Goal: Task Accomplishment & Management: Complete application form

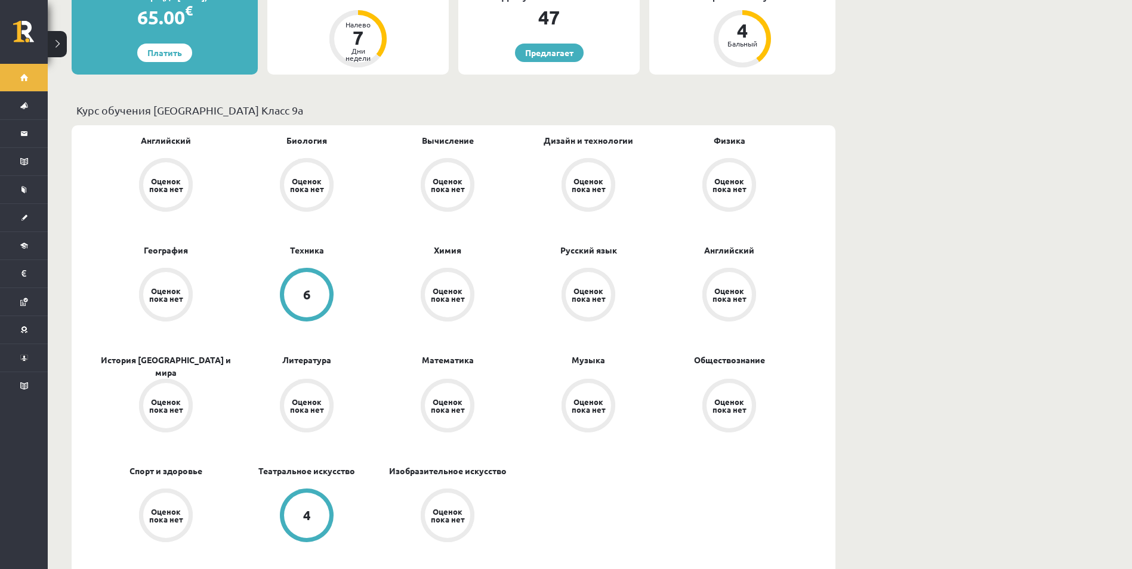
scroll to position [239, 0]
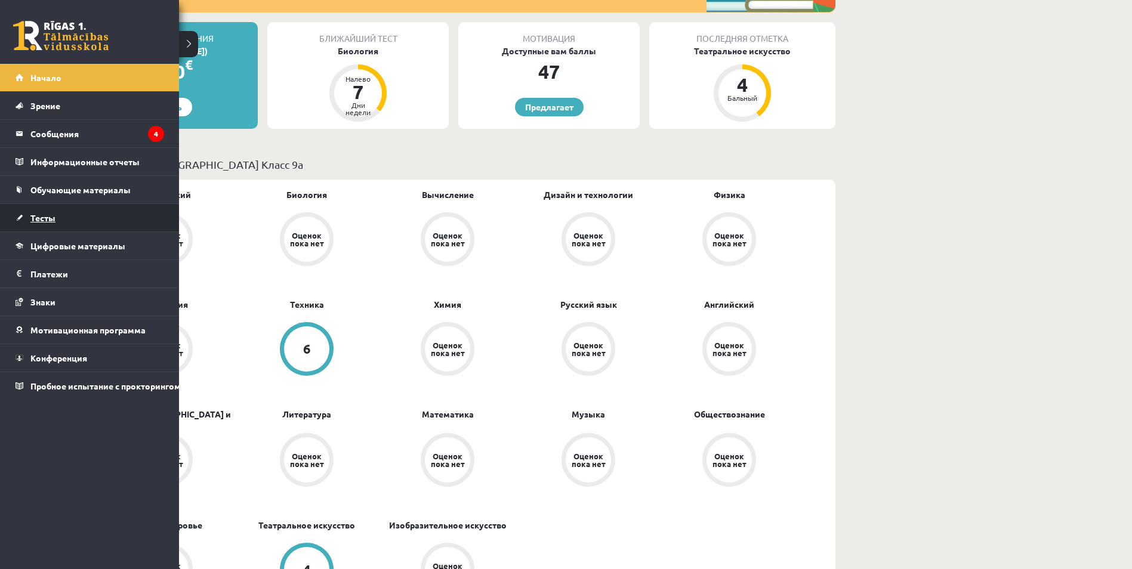
click at [35, 220] on span "Тесты" at bounding box center [42, 217] width 25 height 11
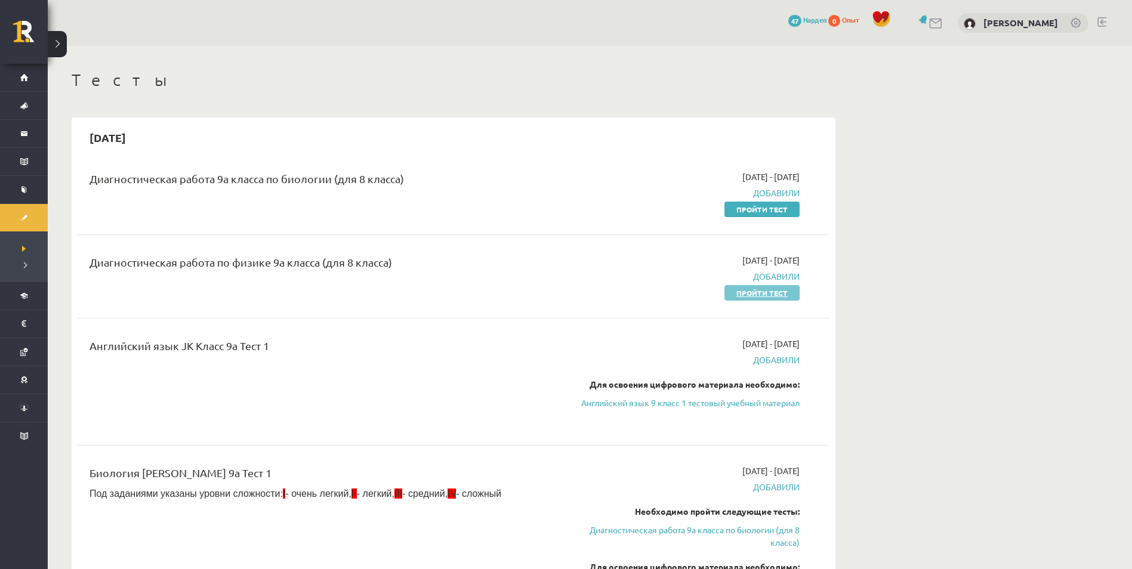
click at [770, 293] on link "Пройти тест" at bounding box center [761, 293] width 75 height 16
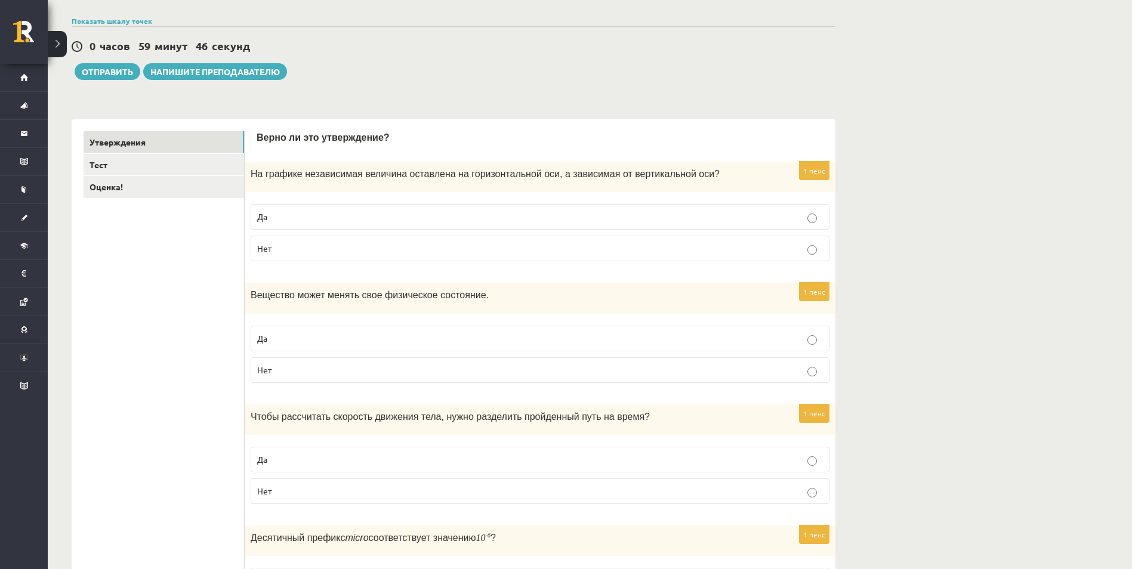
scroll to position [119, 0]
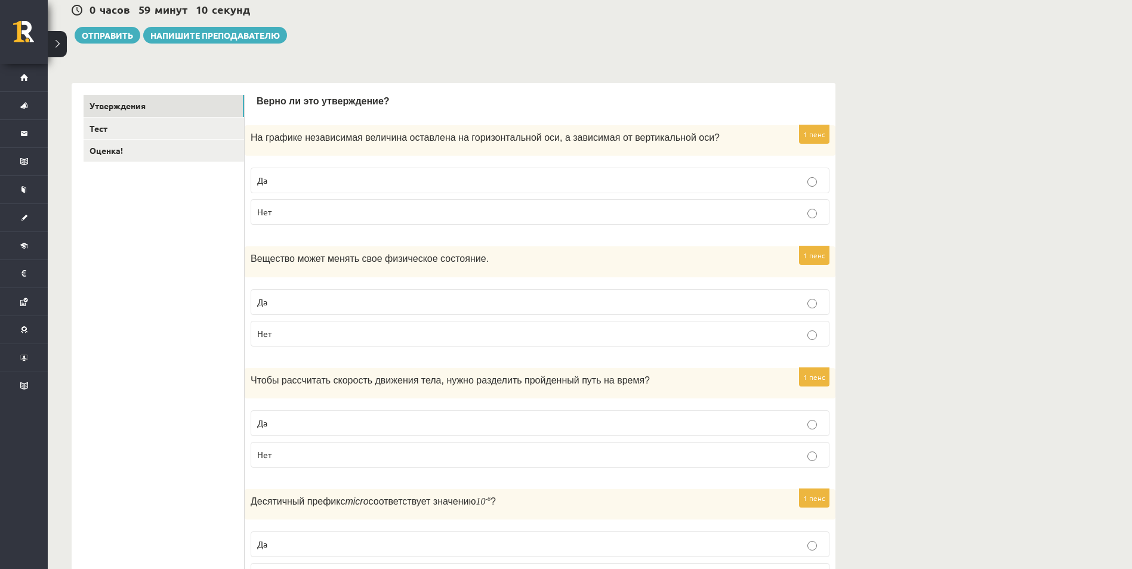
click at [329, 301] on p "Да" at bounding box center [539, 302] width 565 height 13
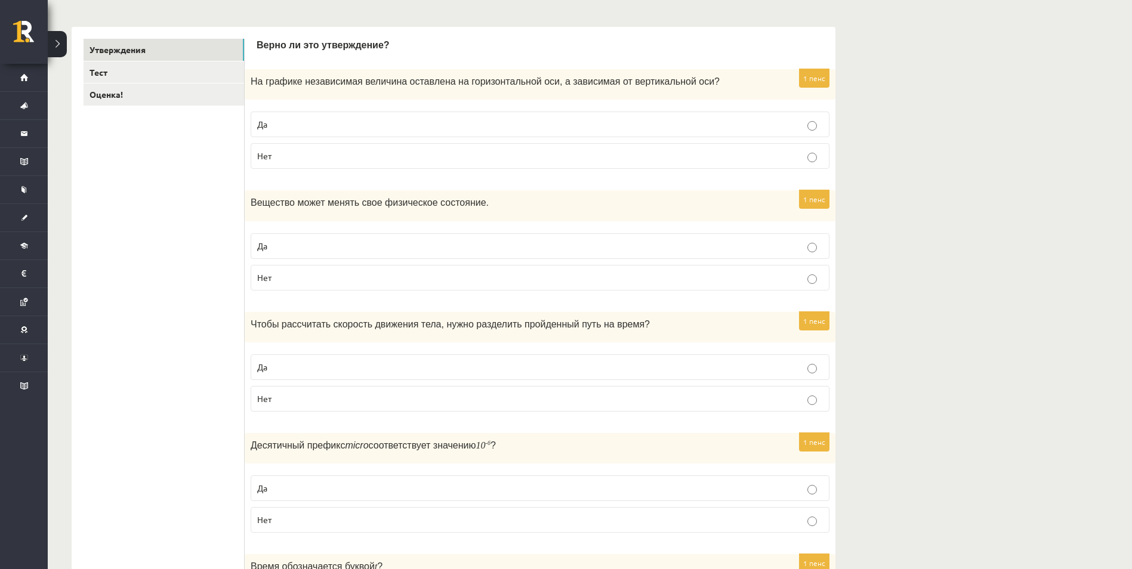
scroll to position [179, 0]
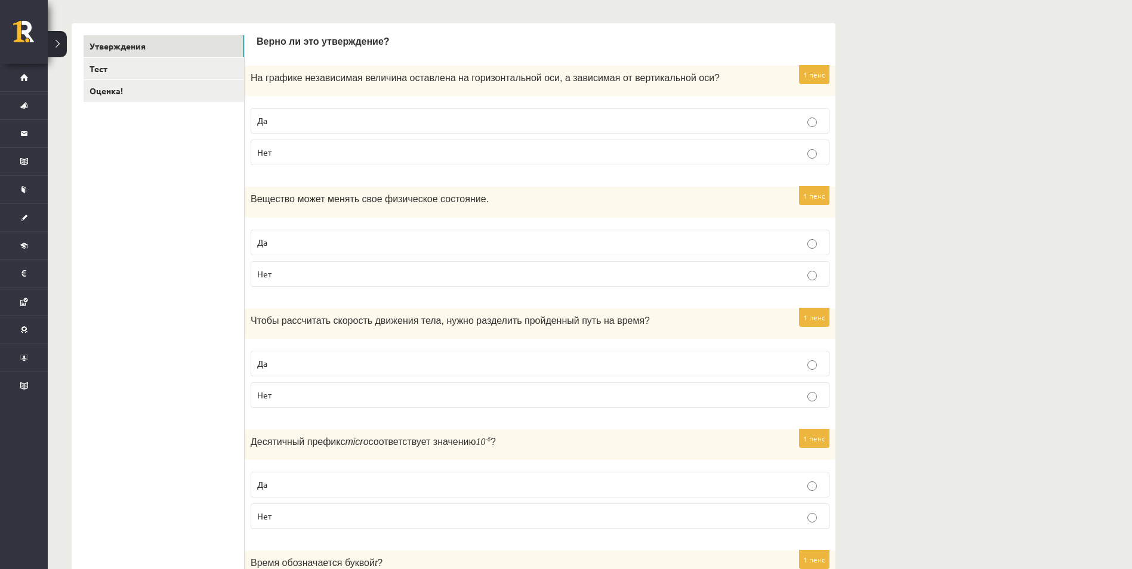
click at [401, 358] on p "Да" at bounding box center [539, 363] width 565 height 13
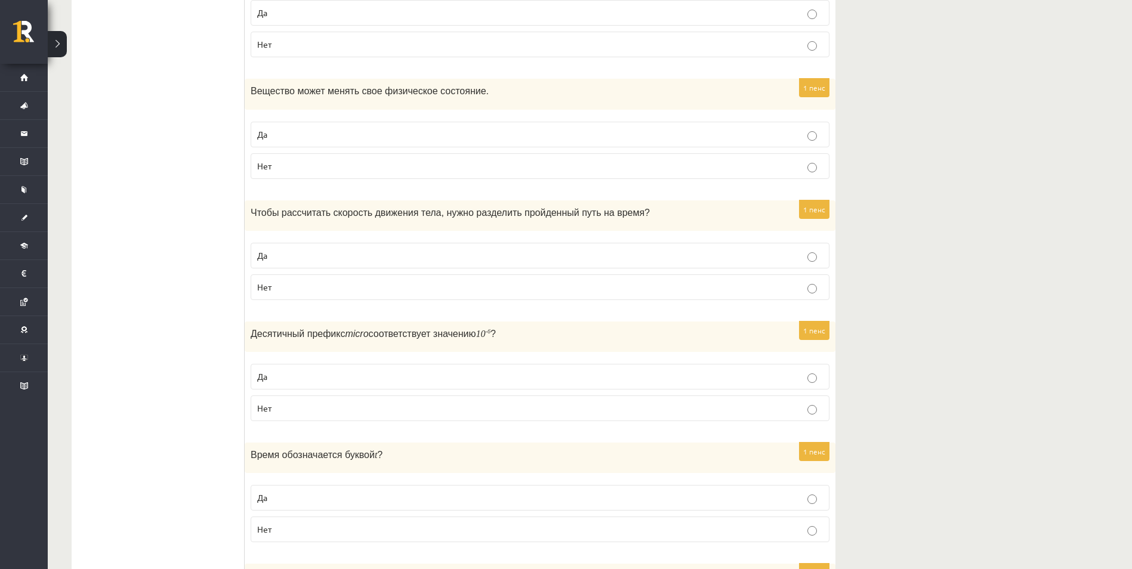
scroll to position [298, 0]
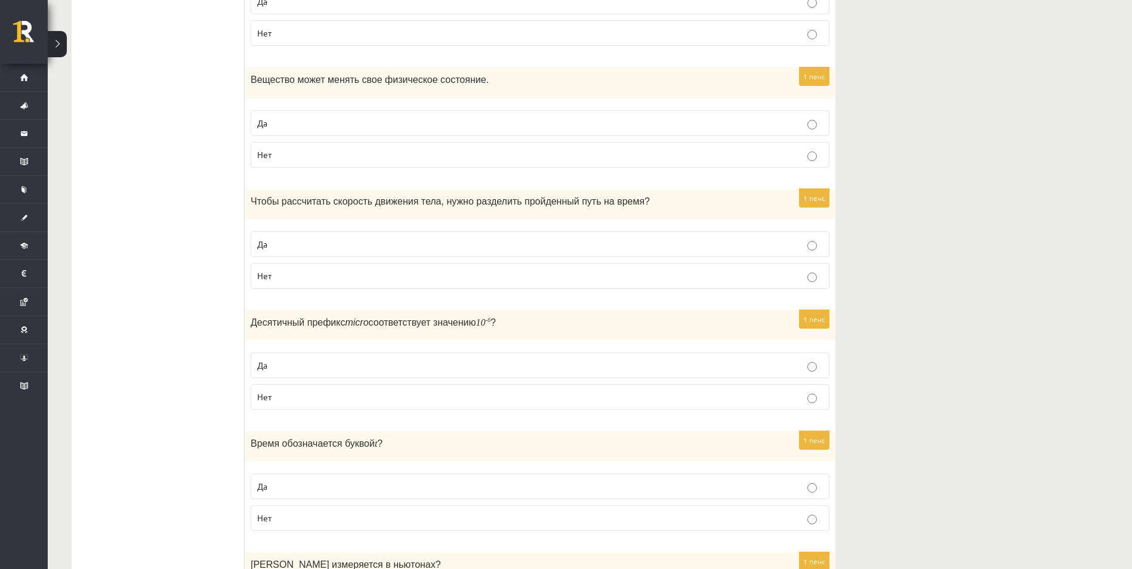
click at [361, 395] on p "Нет" at bounding box center [539, 397] width 565 height 13
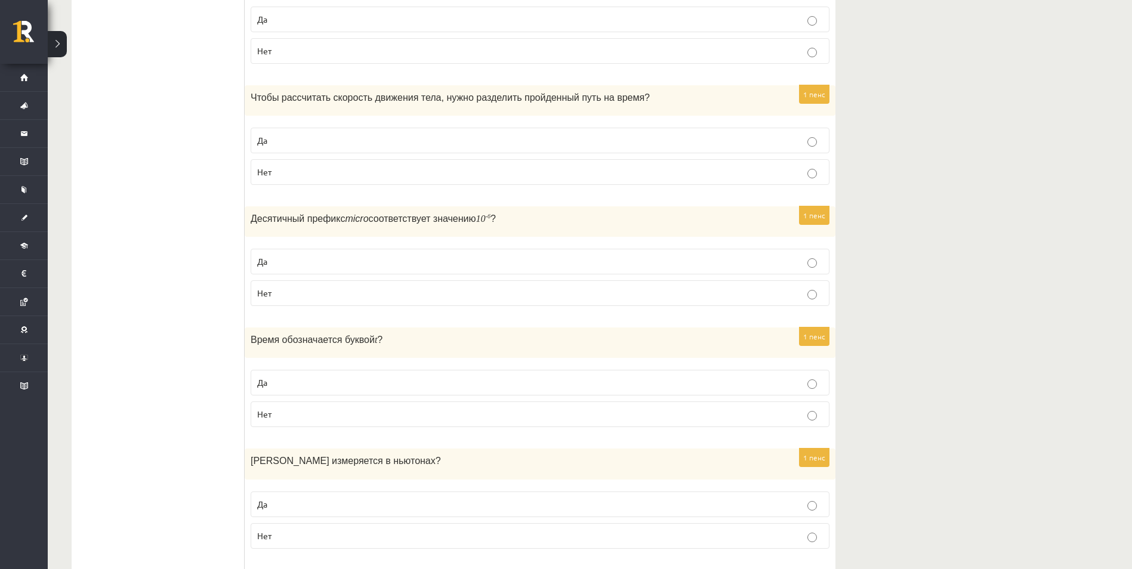
scroll to position [418, 0]
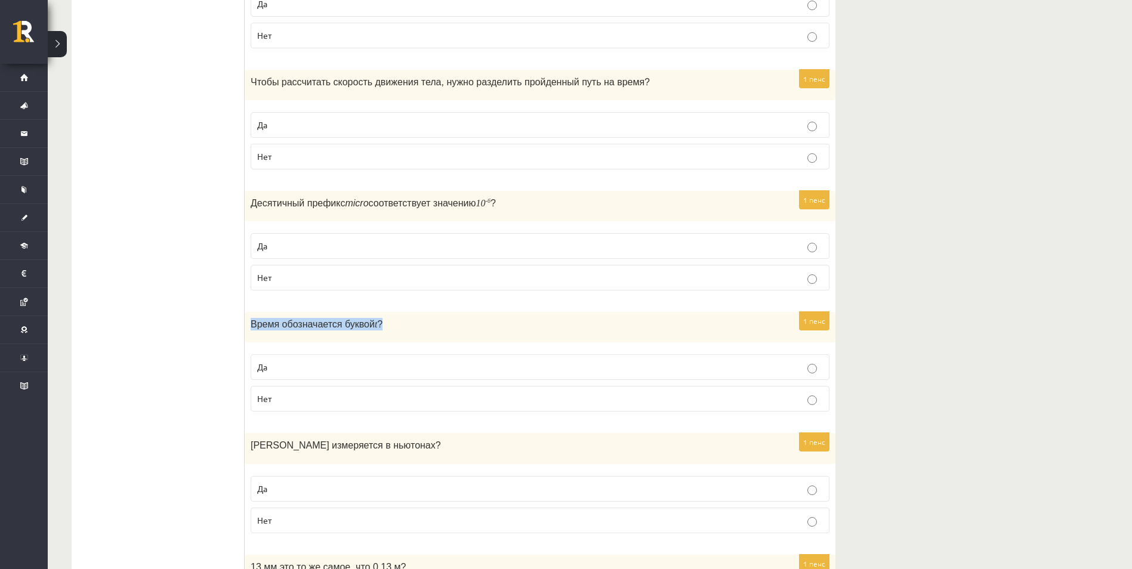
drag, startPoint x: 249, startPoint y: 323, endPoint x: 373, endPoint y: 330, distance: 124.3
click at [373, 330] on div "Время обозначается буквой t ?" at bounding box center [540, 327] width 591 height 30
click at [378, 329] on p "Время обозначается буквой t ?" at bounding box center [510, 324] width 519 height 13
click at [361, 245] on p "Да" at bounding box center [539, 246] width 565 height 13
click at [361, 247] on p "Да" at bounding box center [539, 246] width 565 height 13
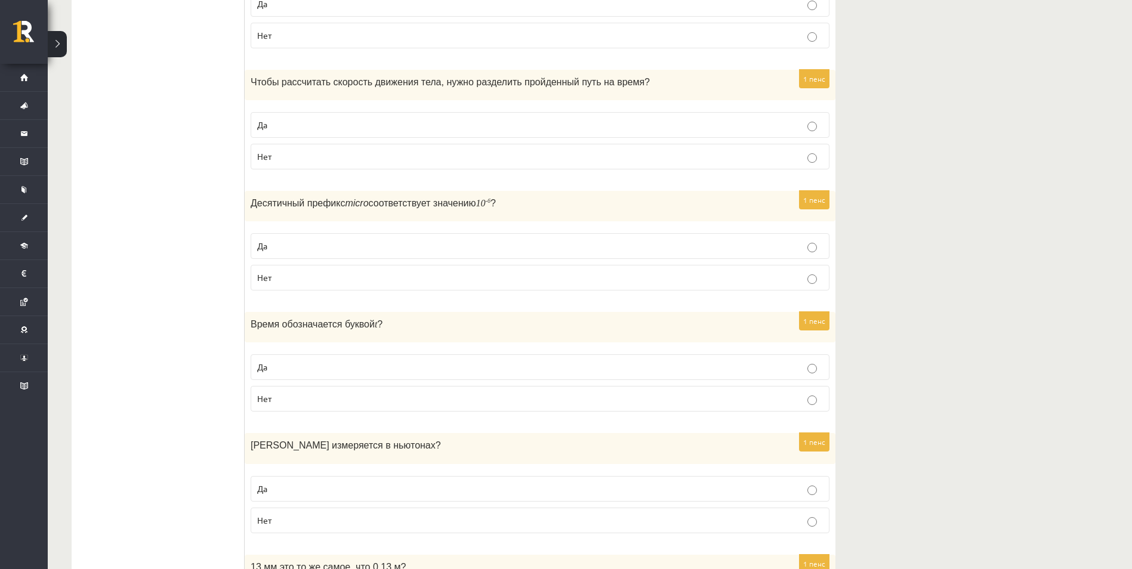
click at [367, 269] on label "Нет" at bounding box center [540, 278] width 579 height 26
click at [369, 364] on p "Да" at bounding box center [539, 367] width 565 height 13
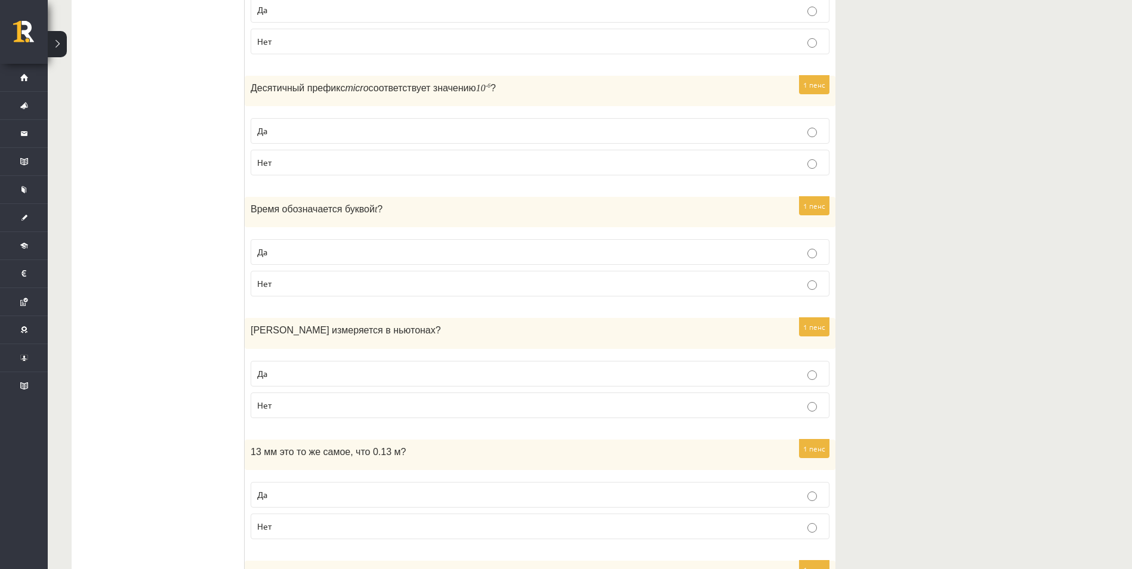
scroll to position [537, 0]
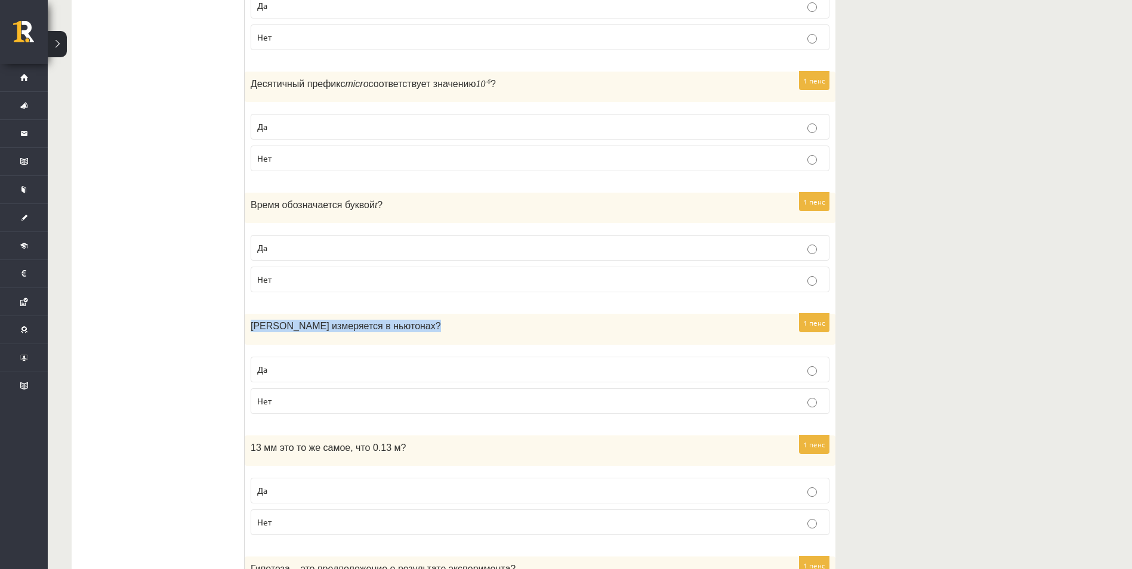
drag, startPoint x: 373, startPoint y: 328, endPoint x: 251, endPoint y: 329, distance: 122.3
click at [251, 329] on p "Сила измеряется в ньютонах ?" at bounding box center [510, 326] width 519 height 13
copy span "Сила измеряется в ньютонах ?"
click at [392, 363] on label "Да" at bounding box center [540, 370] width 579 height 26
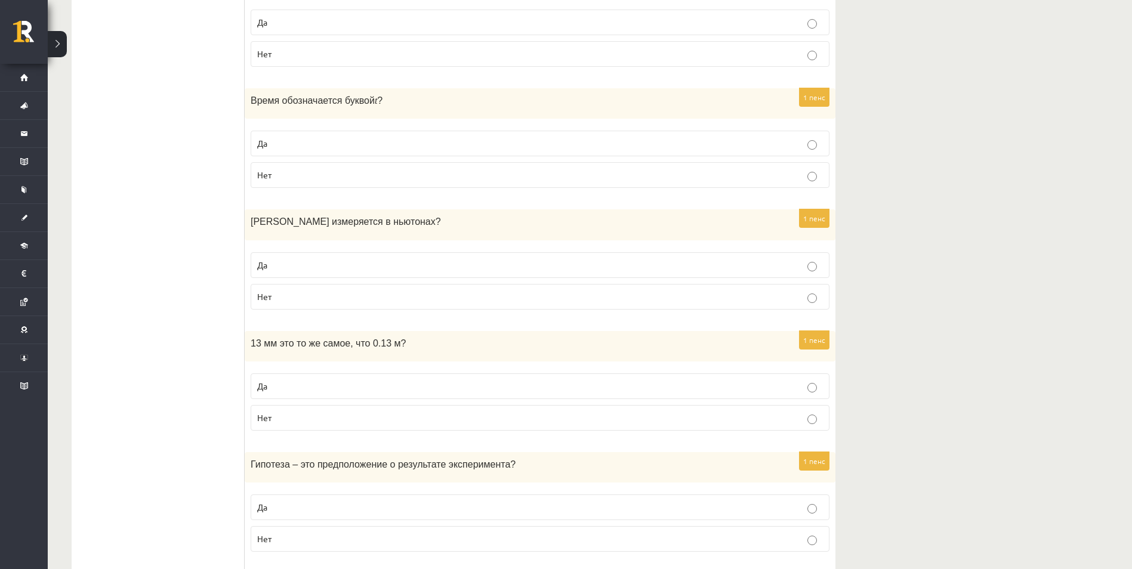
scroll to position [656, 0]
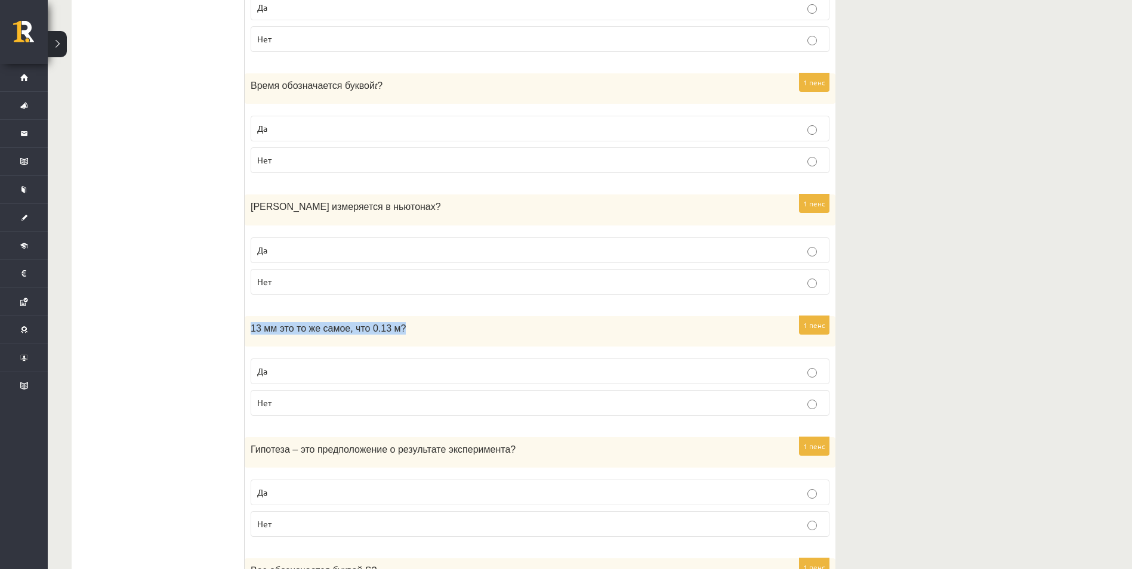
drag, startPoint x: 249, startPoint y: 329, endPoint x: 415, endPoint y: 342, distance: 166.9
click at [415, 342] on div "13 мм это то же самое, что 0.13 м?" at bounding box center [540, 331] width 591 height 30
copy span "13 мм это то же самое, что 0.13 м?"
click at [438, 406] on p "Нет" at bounding box center [539, 403] width 565 height 13
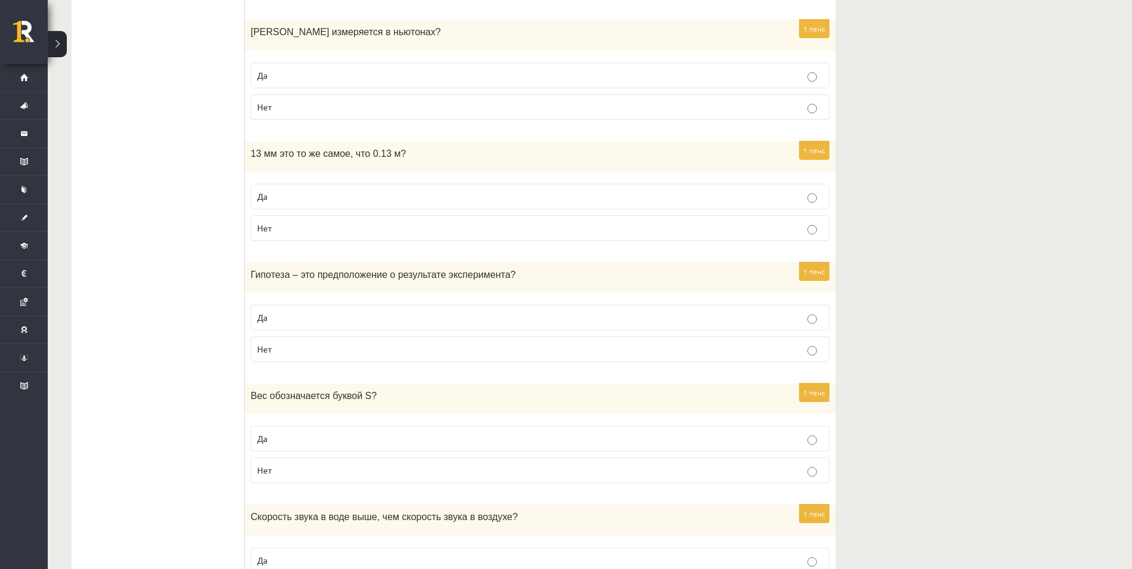
scroll to position [835, 0]
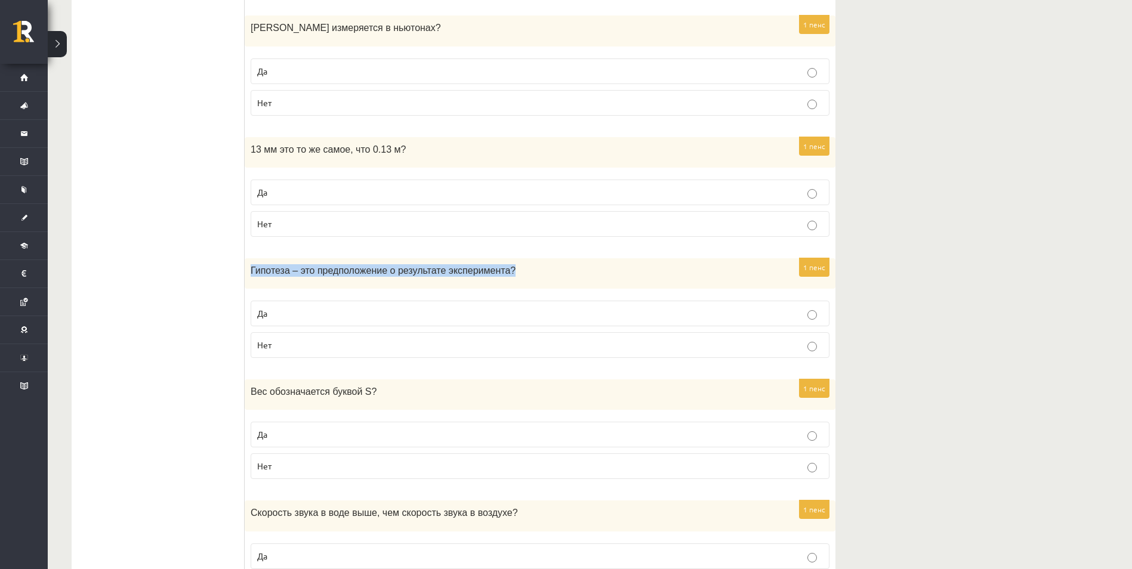
drag, startPoint x: 249, startPoint y: 273, endPoint x: 500, endPoint y: 276, distance: 250.5
click at [500, 276] on div "Гипотеза – это предположение о результате эксперимента ?" at bounding box center [540, 273] width 591 height 30
copy span "Гипотеза – это предположение о результате эксперимента ?"
click at [397, 348] on p "Нет" at bounding box center [539, 345] width 565 height 13
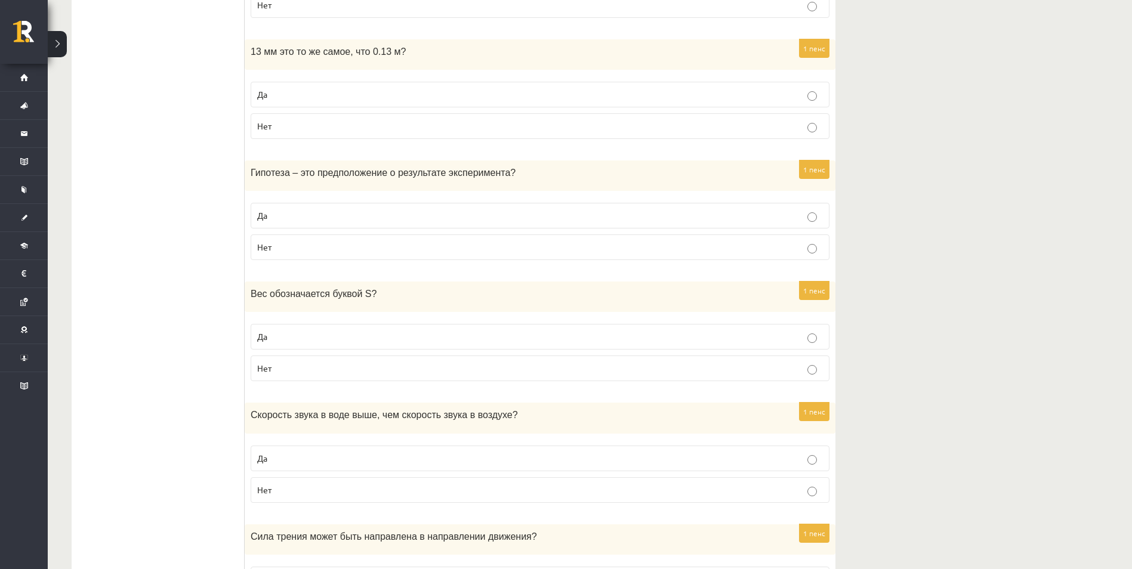
scroll to position [954, 0]
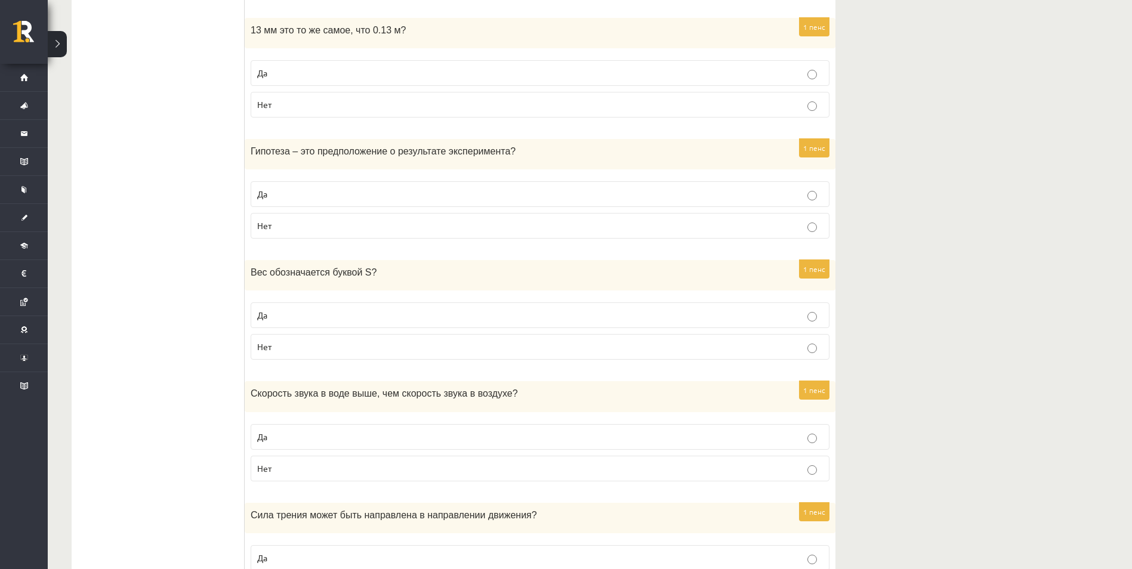
drag, startPoint x: 280, startPoint y: 271, endPoint x: 373, endPoint y: 276, distance: 92.6
click at [373, 276] on div "**********" at bounding box center [454, 360] width 764 height 2225
drag, startPoint x: 373, startPoint y: 276, endPoint x: 379, endPoint y: 274, distance: 6.2
click at [380, 274] on p "Вес обозначается буквой S ?" at bounding box center [510, 272] width 519 height 13
drag, startPoint x: 350, startPoint y: 273, endPoint x: 252, endPoint y: 273, distance: 97.8
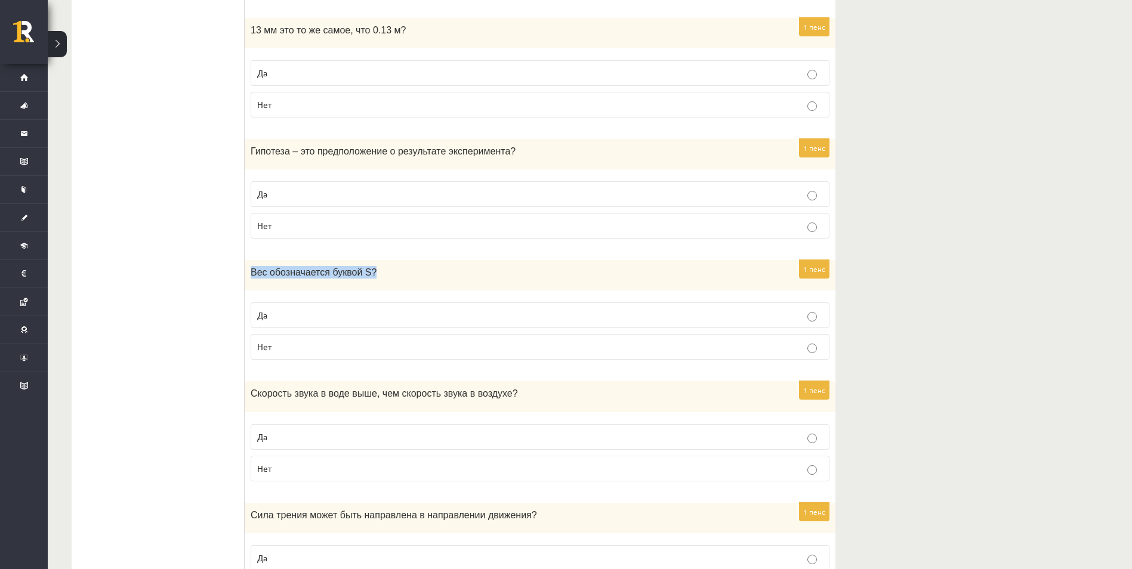
click at [252, 273] on p "Вес обозначается буквой S ?" at bounding box center [510, 272] width 519 height 13
copy span "Вес обозначается буквой S ?"
click at [446, 352] on p "Нет" at bounding box center [539, 347] width 565 height 13
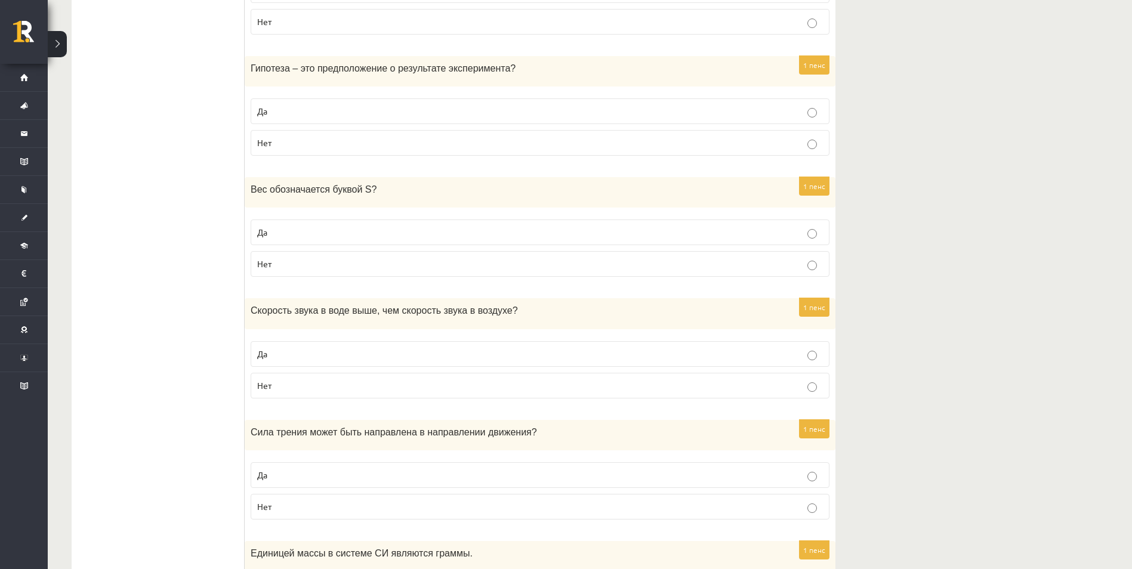
scroll to position [1074, 0]
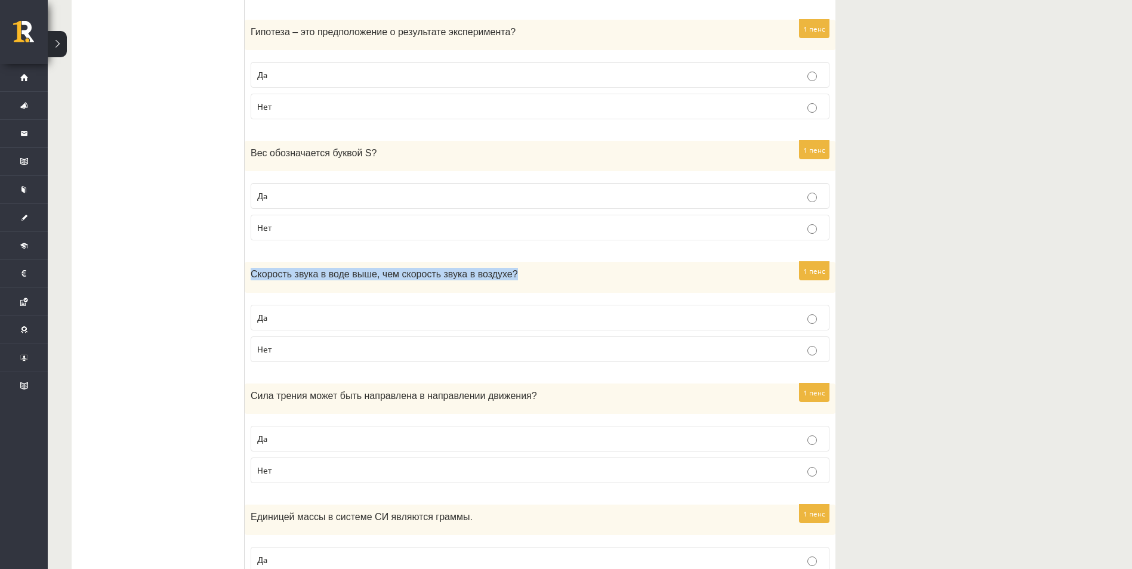
drag, startPoint x: 249, startPoint y: 275, endPoint x: 505, endPoint y: 268, distance: 256.0
click at [505, 268] on div "Скорость звука в воде выше, чем скорость звука в воздухе ?" at bounding box center [540, 277] width 591 height 30
copy span "Скорость звука в воде выше, чем скорость звука в воздухе ?"
click at [330, 435] on p "Да" at bounding box center [539, 438] width 565 height 13
click at [357, 320] on p "Да" at bounding box center [539, 317] width 565 height 13
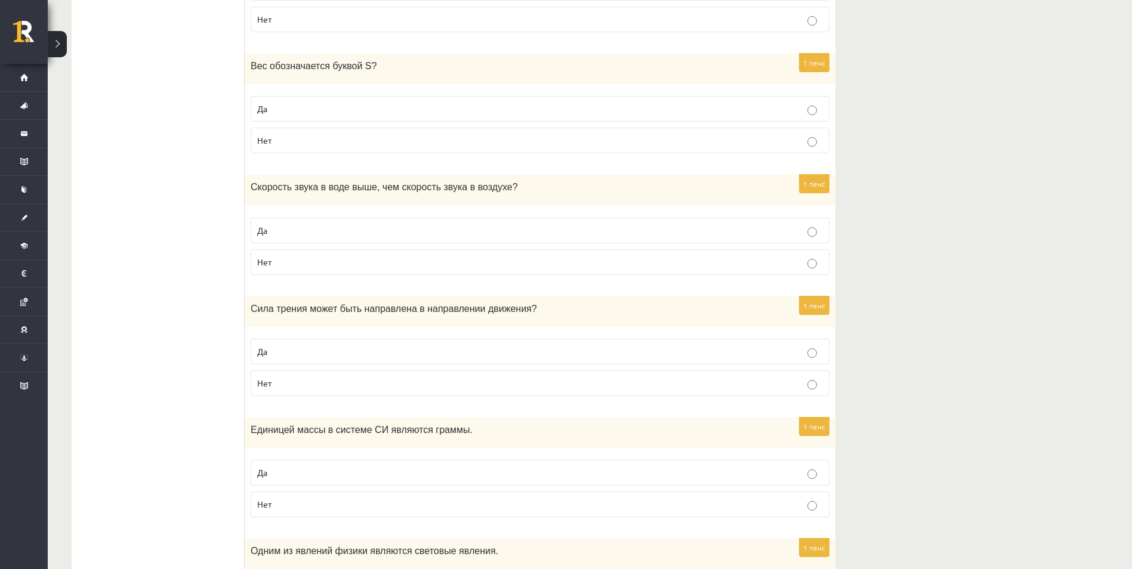
scroll to position [1193, 0]
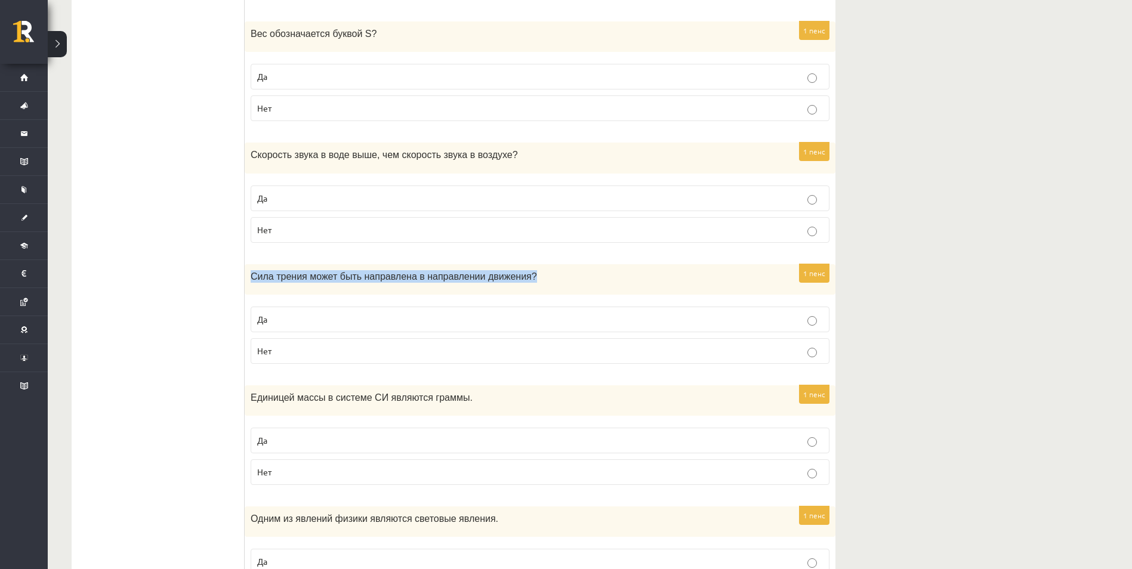
drag, startPoint x: 245, startPoint y: 277, endPoint x: 551, endPoint y: 283, distance: 306.1
click at [551, 283] on div "Сила трения может быть направлена в направлении движения ?" at bounding box center [540, 279] width 591 height 30
copy span "Сила трения может быть направлена в направлении движения ?"
click at [518, 386] on div "Единицей массы в системе СИ являются граммы." at bounding box center [540, 400] width 591 height 30
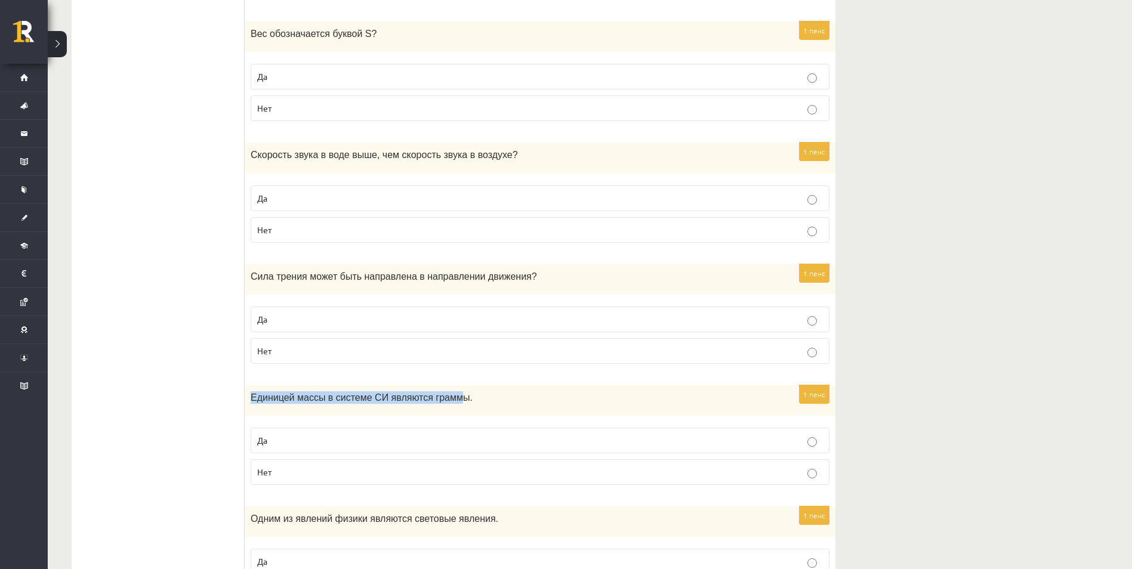
drag, startPoint x: 442, startPoint y: 396, endPoint x: 246, endPoint y: 378, distance: 196.5
click at [246, 378] on div "Верно ли это утверждение? 1 пенс На графике независимая величина оставлена на г…" at bounding box center [540, 121] width 591 height 2225
click at [459, 414] on div "Единицей массы в системе СИ являются граммы." at bounding box center [540, 400] width 591 height 30
drag, startPoint x: 458, startPoint y: 398, endPoint x: 250, endPoint y: 384, distance: 208.1
click at [250, 384] on div "Верно ли это утверждение? 1 пенс На графике независимая величина оставлена на г…" at bounding box center [540, 121] width 591 height 2225
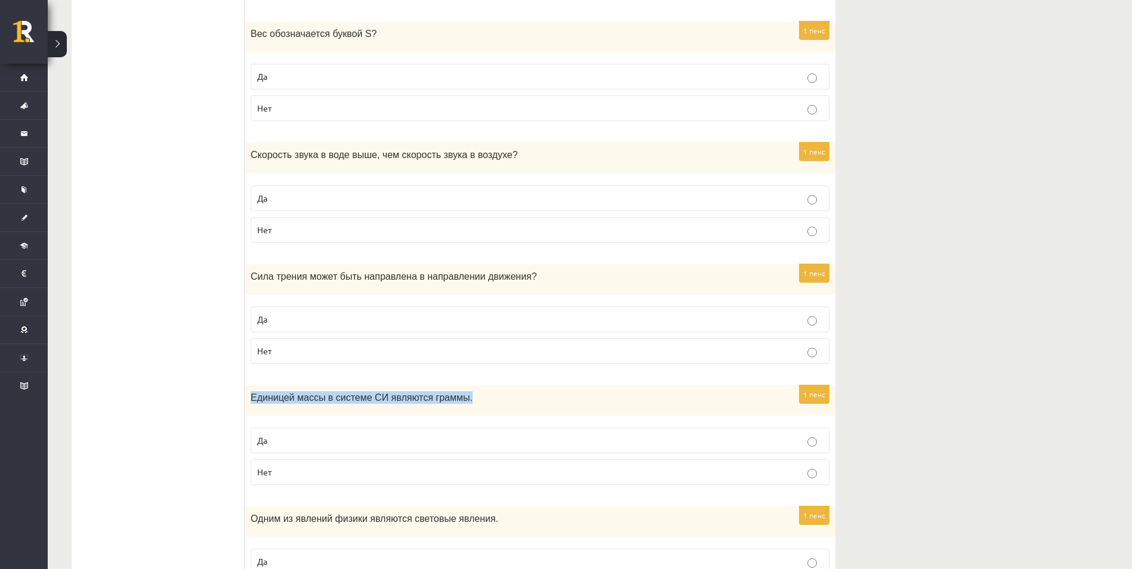
copy span "Единицей массы в системе СИ являются граммы."
click at [480, 478] on p "Нет" at bounding box center [539, 472] width 565 height 13
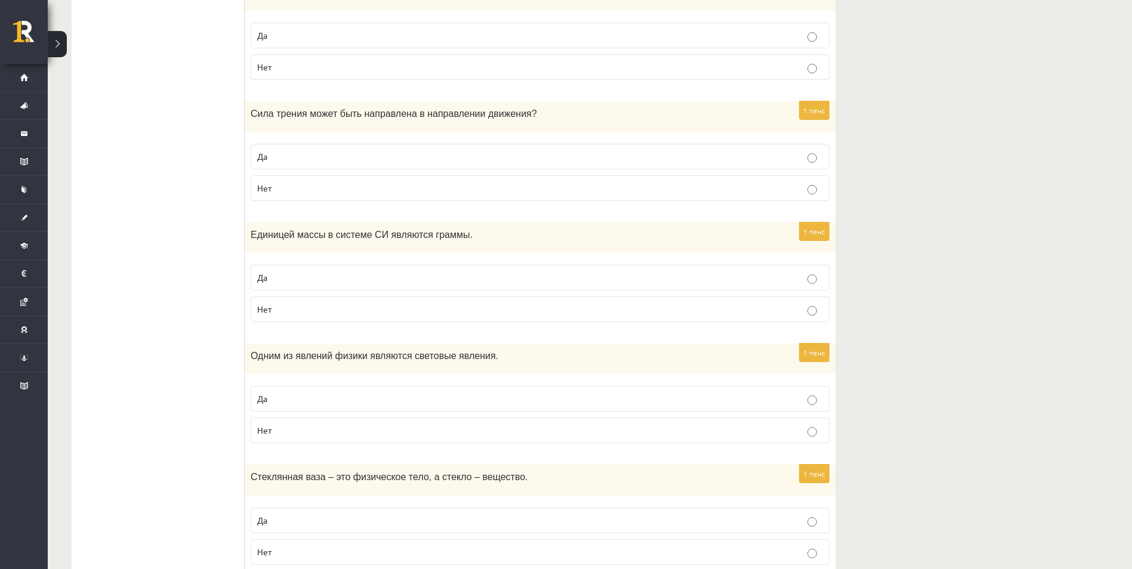
scroll to position [1372, 0]
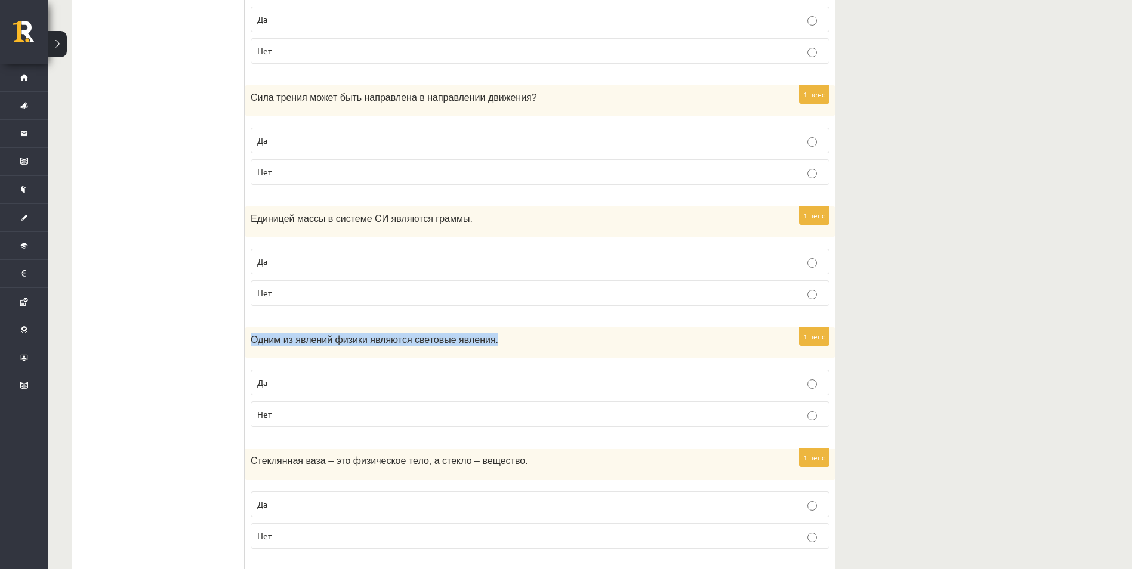
drag, startPoint x: 248, startPoint y: 341, endPoint x: 494, endPoint y: 332, distance: 246.5
click at [494, 332] on div "Одним из явлений физики являются световые явления." at bounding box center [540, 342] width 591 height 30
copy span "Одним из явлений физики являются световые явления."
click at [420, 381] on p "Да" at bounding box center [539, 382] width 565 height 13
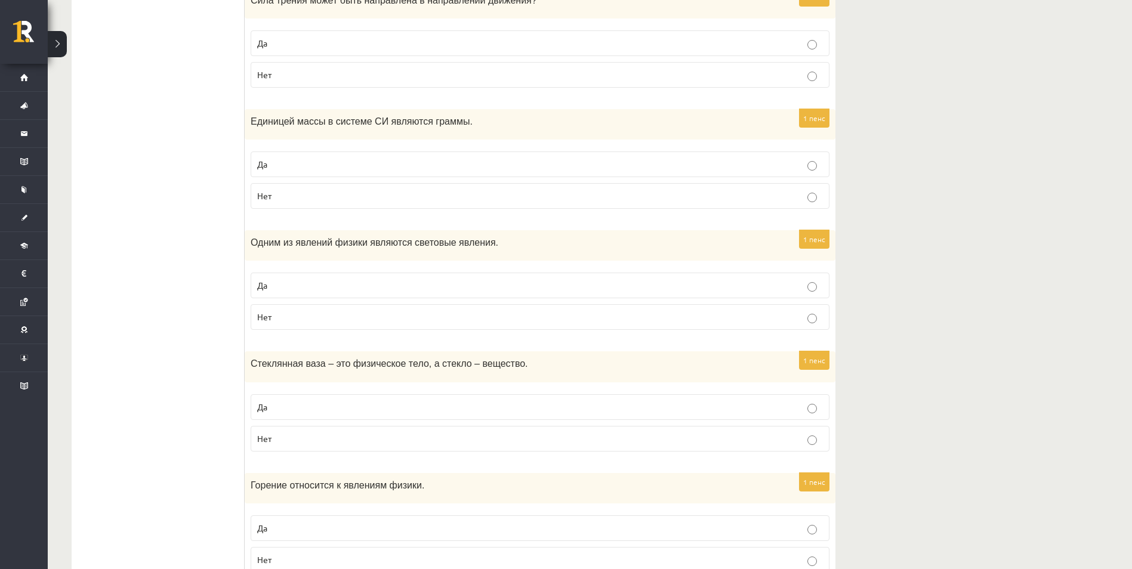
scroll to position [1491, 0]
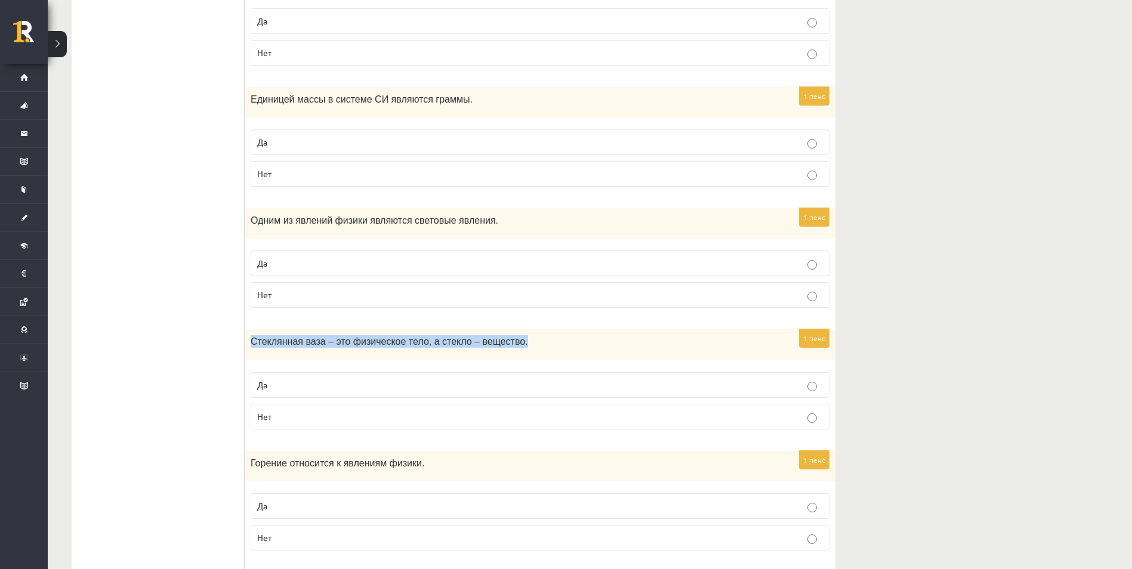
drag, startPoint x: 255, startPoint y: 339, endPoint x: 512, endPoint y: 335, distance: 256.5
click at [512, 335] on div "Стеклянная ваза – это физическое тело, а стекло – вещество." at bounding box center [540, 344] width 591 height 30
copy span "Стеклянная ваза – это физическое тело, а стекло – вещество."
click at [472, 382] on p "Да" at bounding box center [539, 385] width 565 height 13
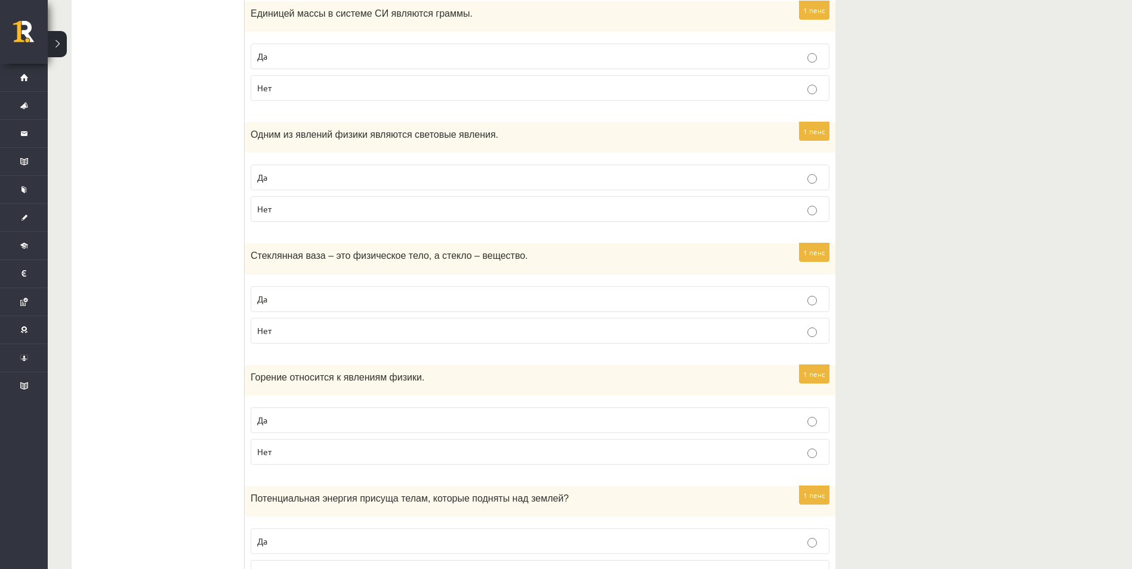
scroll to position [1611, 0]
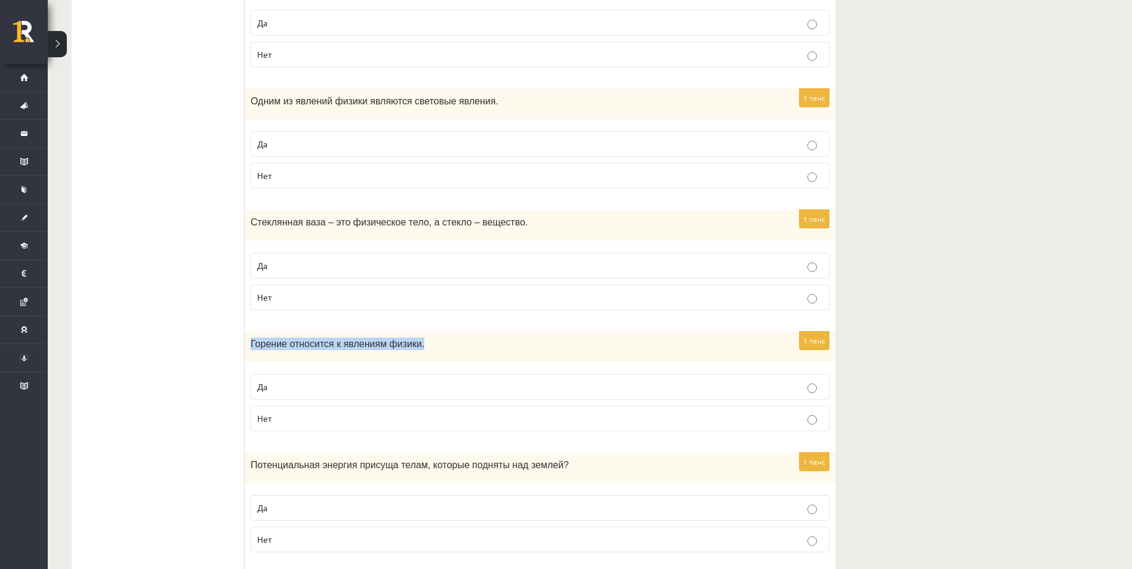
drag, startPoint x: 276, startPoint y: 348, endPoint x: 435, endPoint y: 345, distance: 158.7
click at [435, 345] on div "Горение относится к явлениям физики." at bounding box center [540, 347] width 591 height 30
copy span "Горение относится к явлениям физики."
click at [520, 418] on p "Нет" at bounding box center [539, 418] width 565 height 13
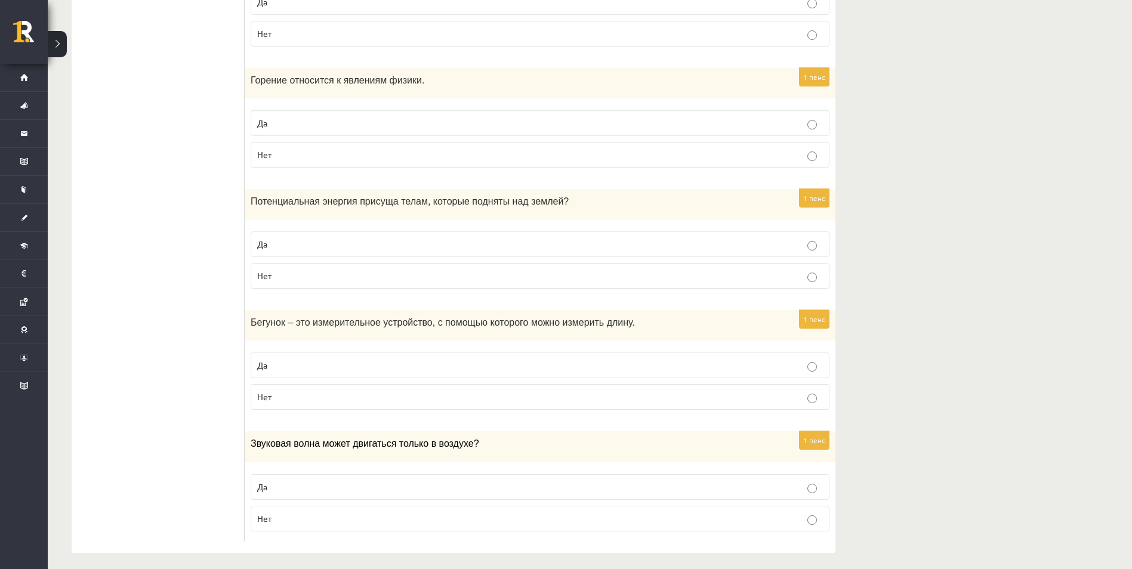
scroll to position [1883, 0]
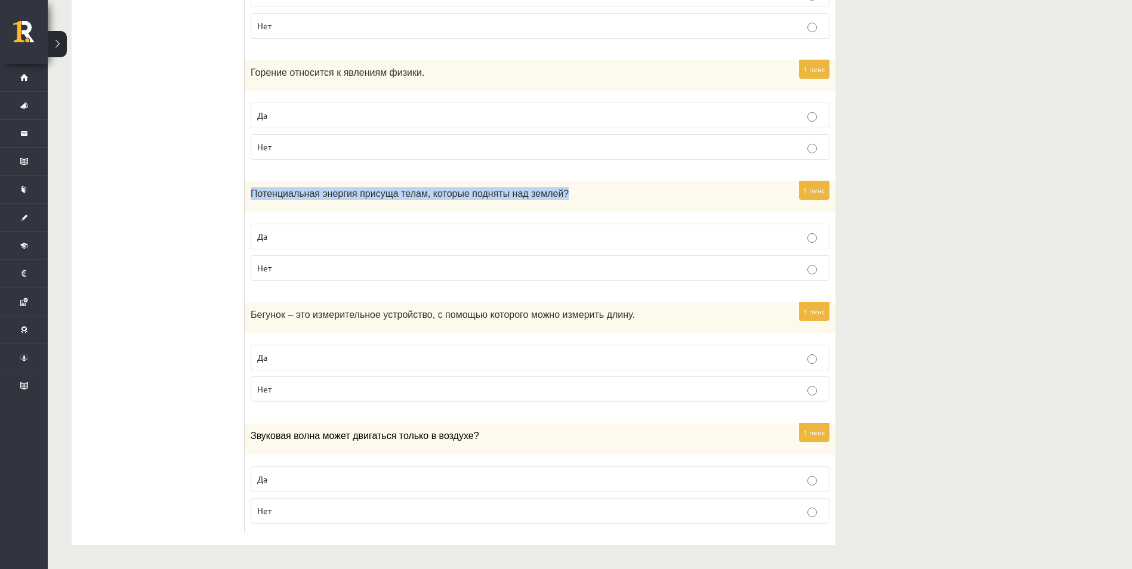
drag, startPoint x: 270, startPoint y: 194, endPoint x: 563, endPoint y: 196, distance: 293.5
click at [563, 196] on div "Потенциальная энергия присуща телам, которые подняты над землей ?" at bounding box center [540, 196] width 591 height 30
click at [485, 238] on p "Да" at bounding box center [539, 236] width 565 height 13
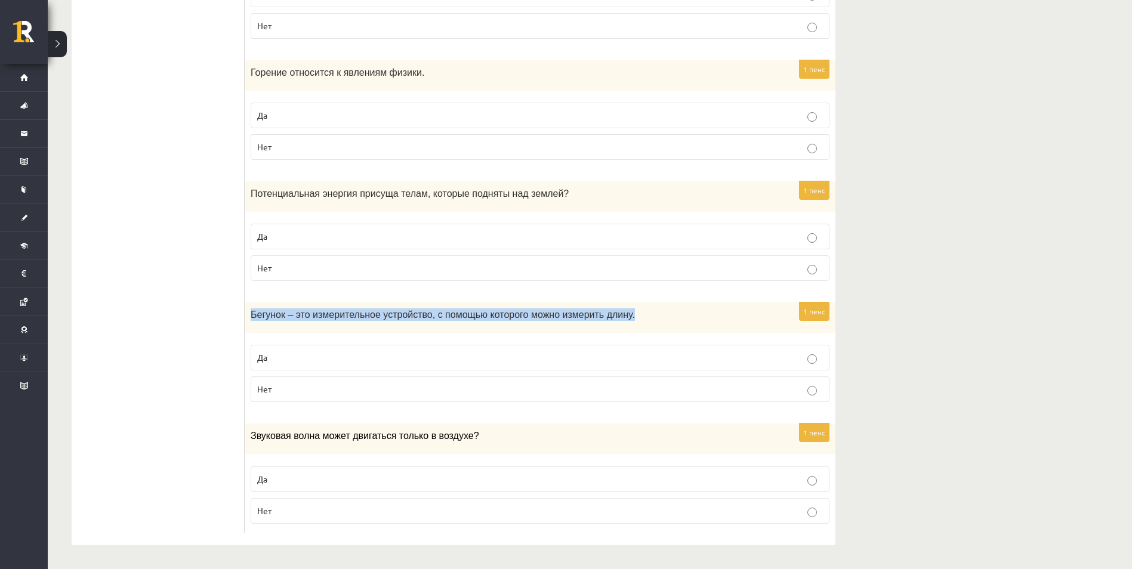
drag, startPoint x: 545, startPoint y: 317, endPoint x: 248, endPoint y: 316, distance: 297.7
click at [248, 316] on div "Бегунок – это измерительное устройство, с помощью которого можно измерить длину." at bounding box center [540, 317] width 591 height 30
click at [467, 409] on div "1 пенс Бегунок – это измерительное устройство, с помощью которого можно измерит…" at bounding box center [540, 356] width 591 height 109
click at [475, 391] on p "Нет" at bounding box center [539, 389] width 565 height 13
click at [575, 485] on p "Да" at bounding box center [539, 479] width 565 height 13
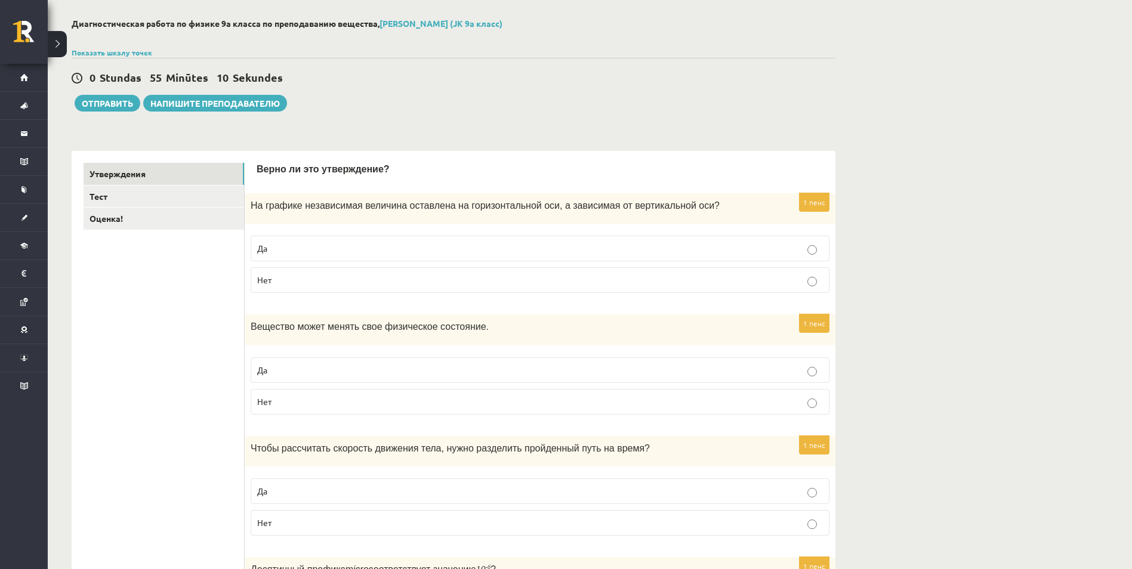
scroll to position [0, 0]
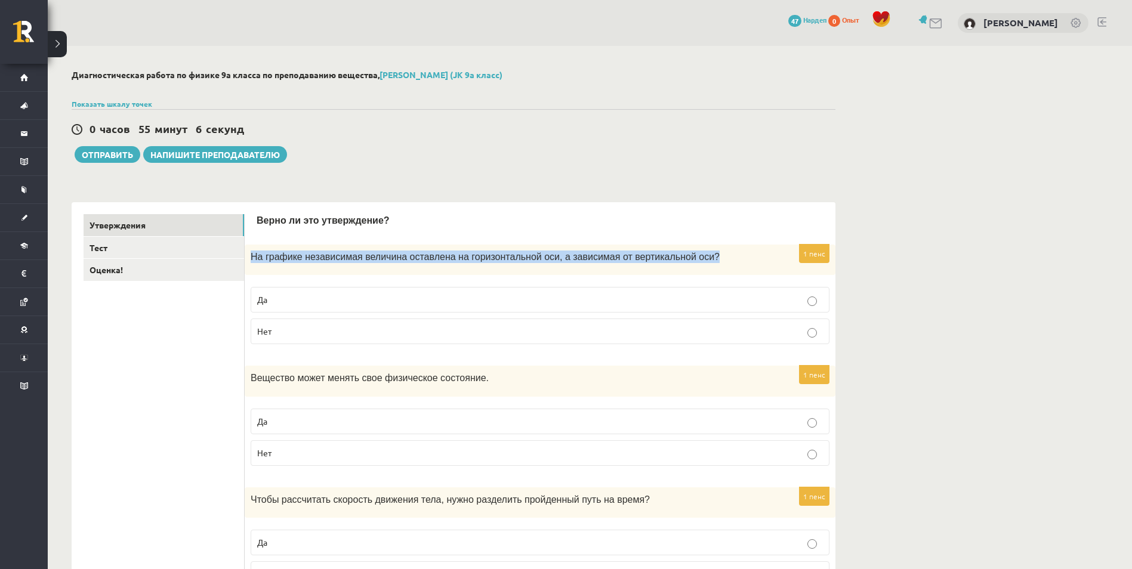
drag, startPoint x: 683, startPoint y: 254, endPoint x: 249, endPoint y: 255, distance: 434.3
click at [249, 255] on div "На графике независимая величина оставлена на горизонтальной оси, а зависимая от…" at bounding box center [540, 260] width 591 height 30
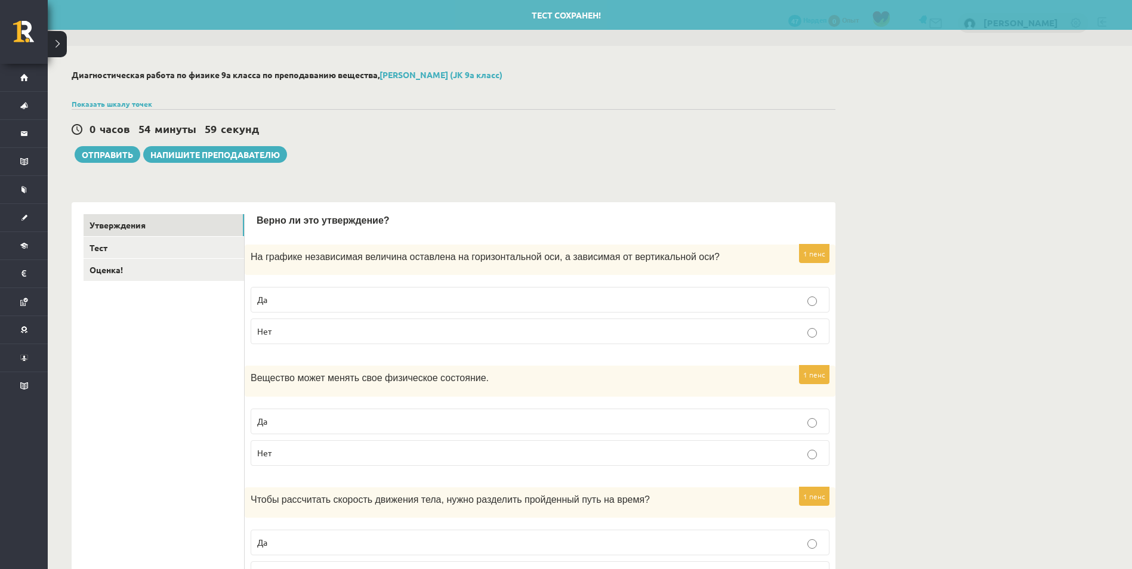
click at [363, 294] on p "Да" at bounding box center [539, 299] width 565 height 13
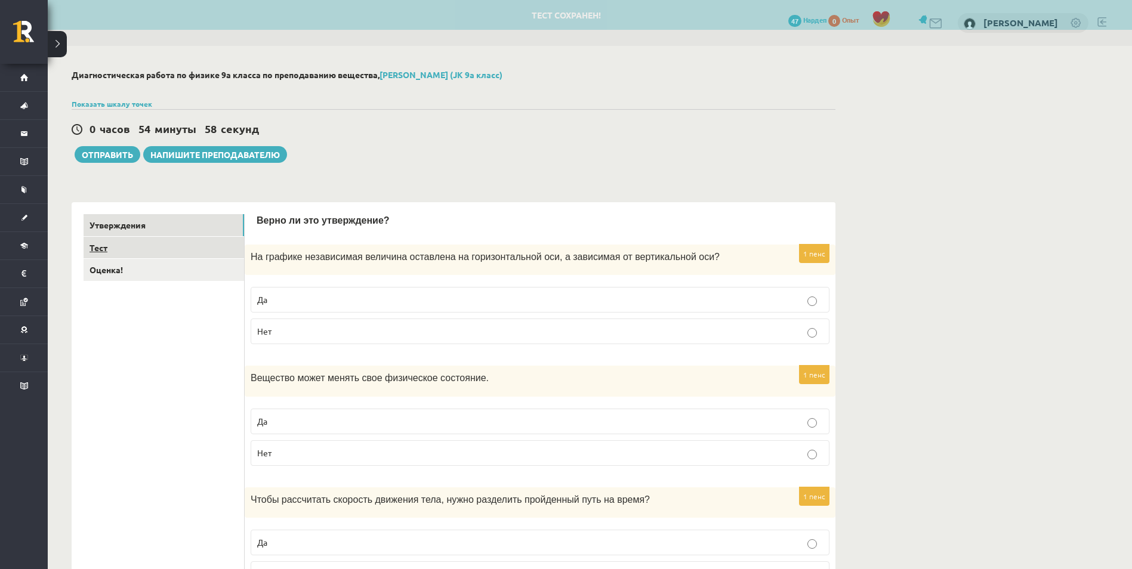
click at [181, 256] on link "Тест" at bounding box center [164, 248] width 160 height 22
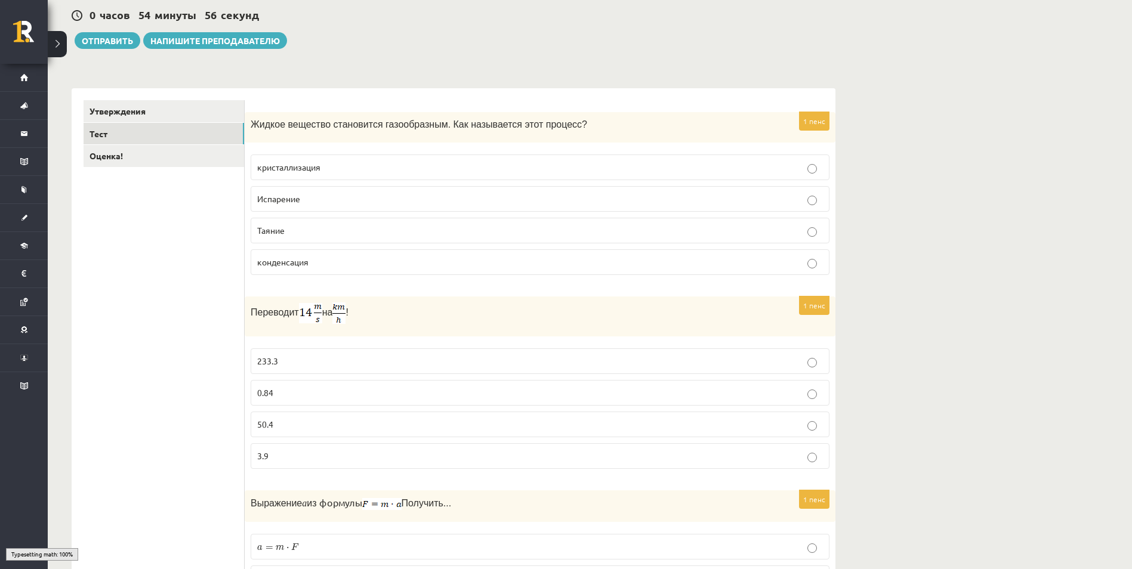
scroll to position [119, 0]
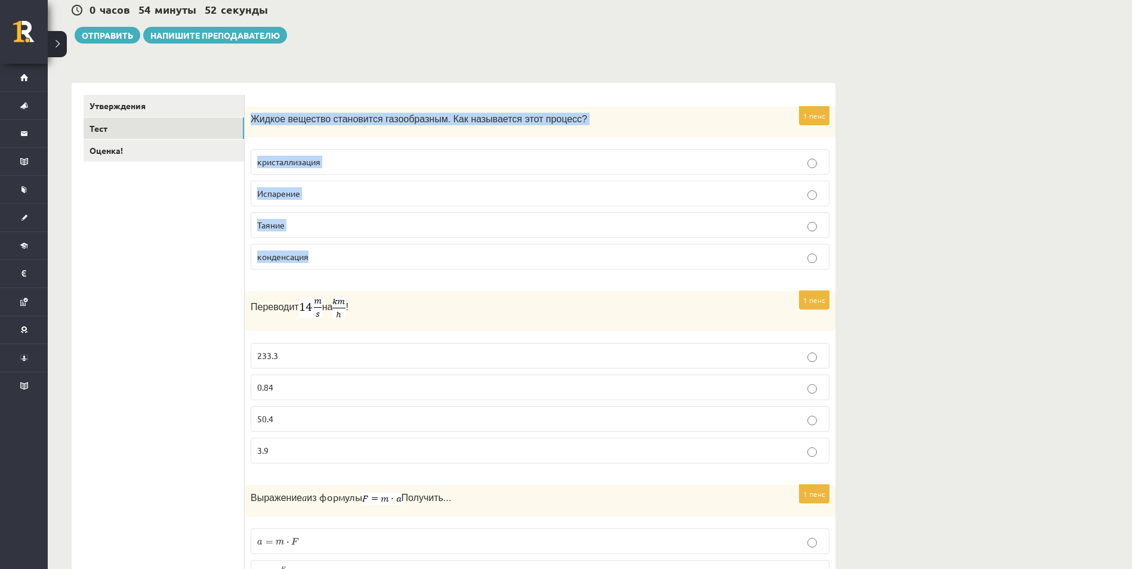
drag, startPoint x: 251, startPoint y: 116, endPoint x: 330, endPoint y: 265, distance: 168.6
click at [330, 265] on div "1 пенс Жидкое вещество становится газообразным. Как называется этот процесс? кр…" at bounding box center [540, 193] width 591 height 172
click at [363, 194] on p "Испарение" at bounding box center [539, 193] width 565 height 13
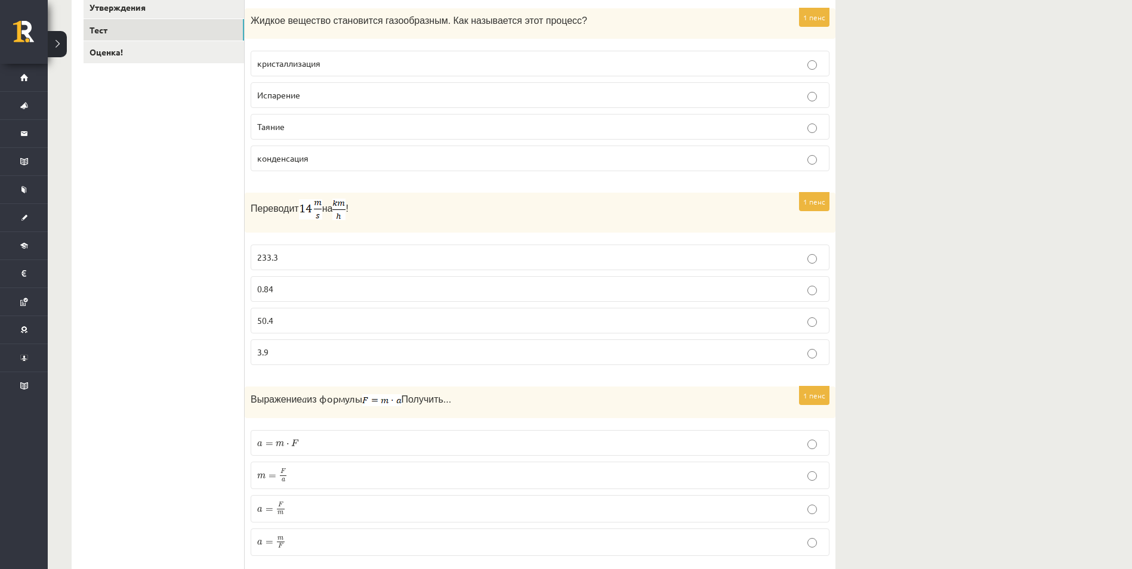
scroll to position [239, 0]
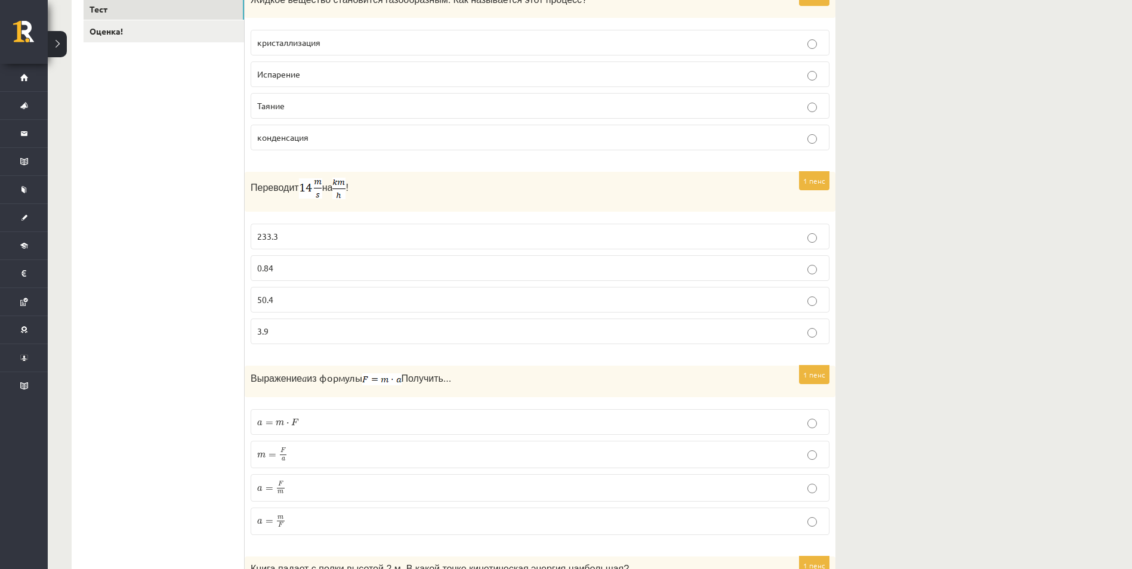
click at [371, 327] on p "3.9" at bounding box center [539, 331] width 565 height 13
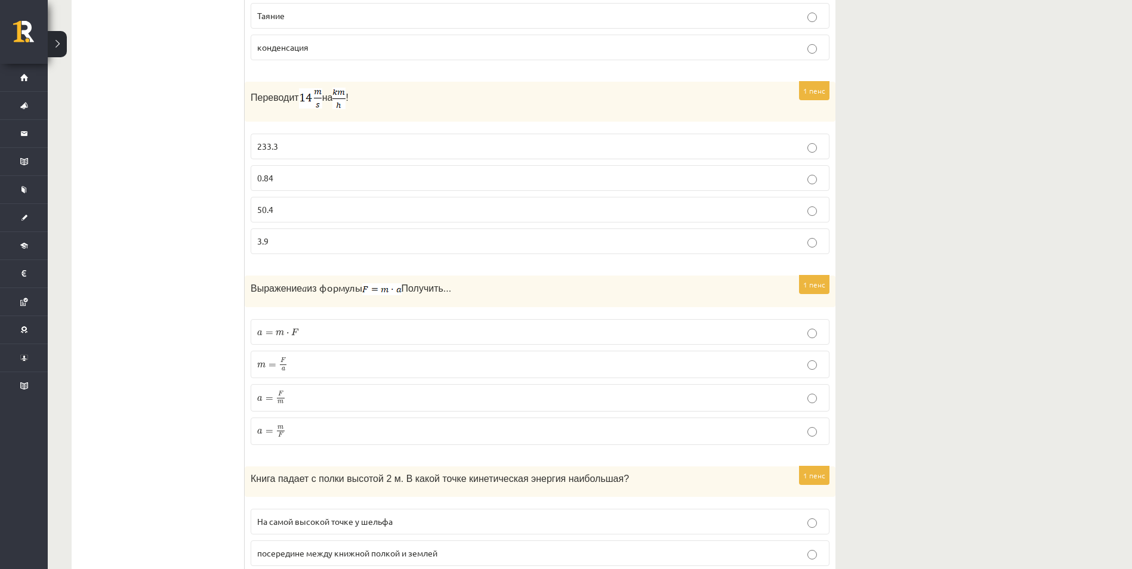
scroll to position [358, 0]
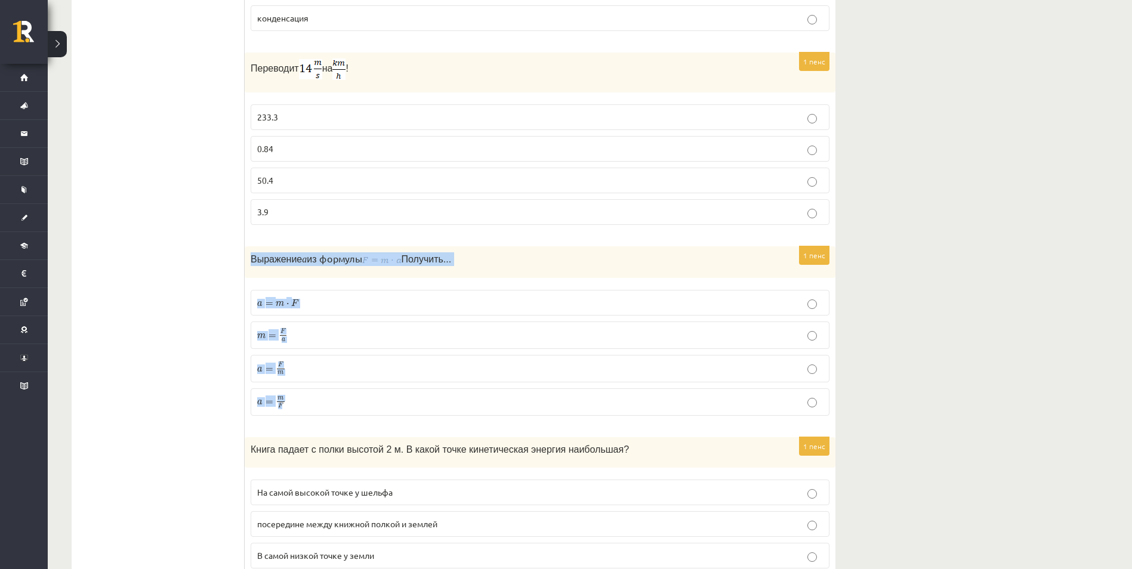
drag, startPoint x: 248, startPoint y: 255, endPoint x: 301, endPoint y: 400, distance: 154.4
click at [301, 400] on div "1 пенс Выражение a из формулы Получить... a = m ⋅ F a = m ⋅ F m = F a m = F a a…" at bounding box center [540, 335] width 591 height 179
click at [292, 366] on p "a = F m a = F m" at bounding box center [539, 368] width 565 height 14
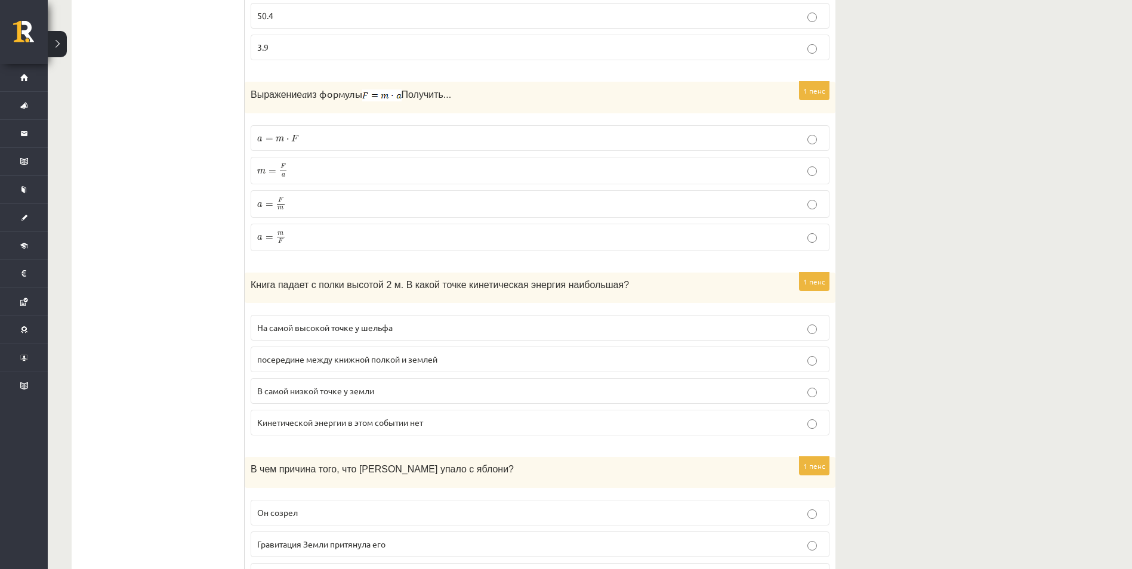
scroll to position [537, 0]
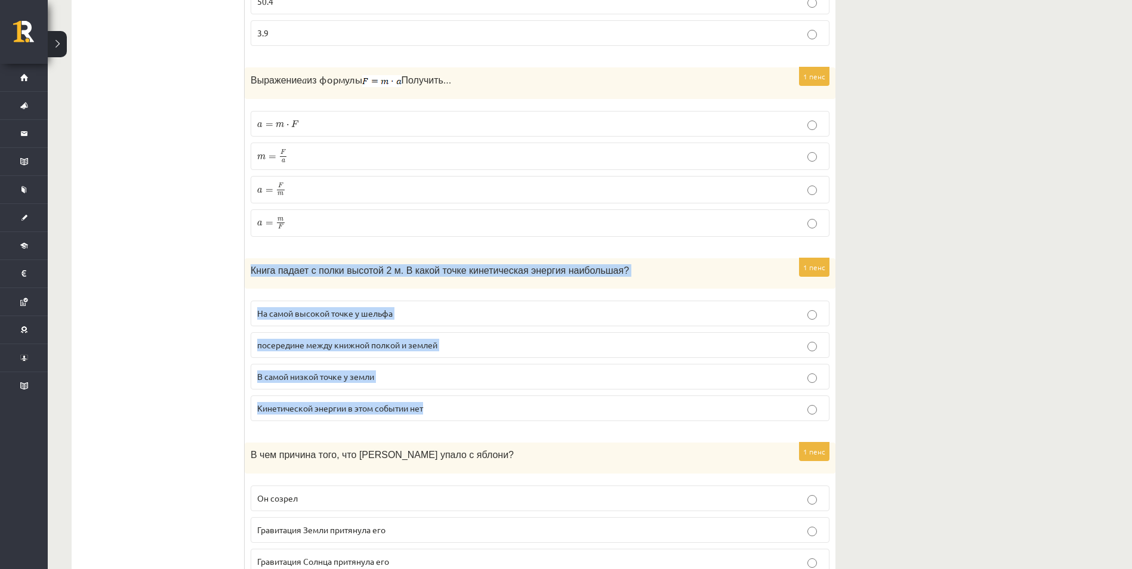
drag, startPoint x: 250, startPoint y: 262, endPoint x: 437, endPoint y: 412, distance: 239.4
click at [437, 412] on div "1 пенс Книга падает с полки высотой 2 м. В какой точке кинетическая энергия наи…" at bounding box center [540, 344] width 591 height 172
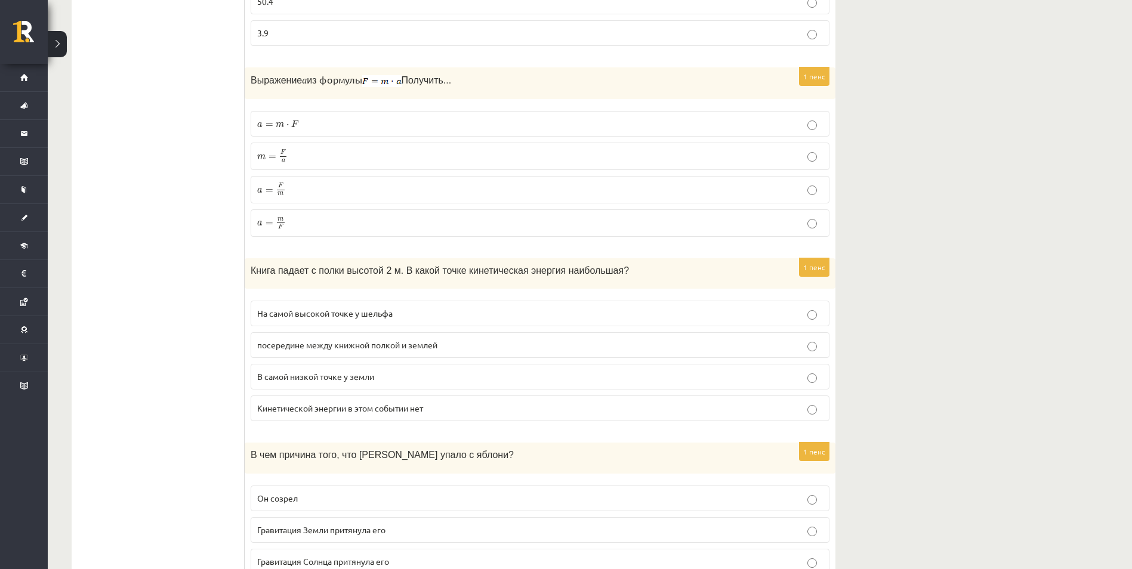
click at [274, 382] on label "В самой низкой точке у земли" at bounding box center [540, 377] width 579 height 26
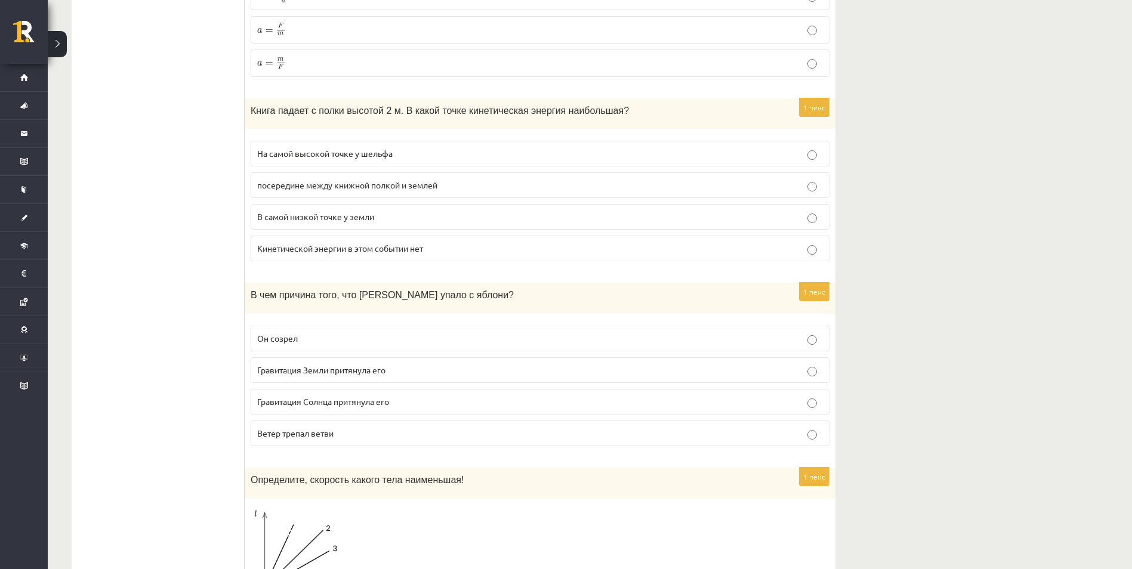
scroll to position [716, 0]
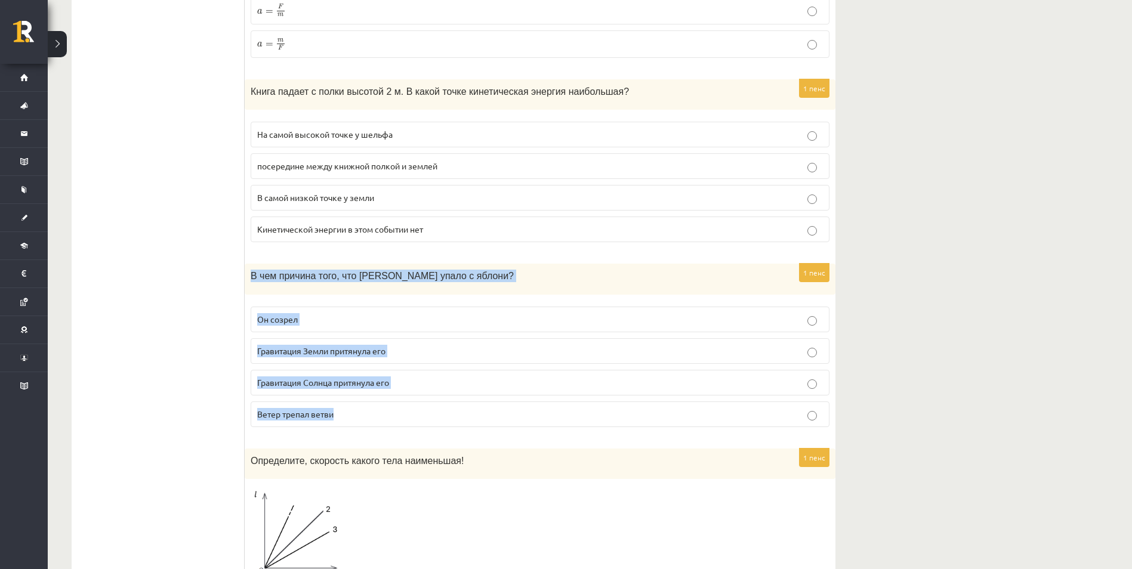
drag, startPoint x: 248, startPoint y: 274, endPoint x: 399, endPoint y: 423, distance: 212.2
click at [399, 423] on div "1 пенс В чем причина того, что яблоко упало с яблони? Он созрел Гравитация Земл…" at bounding box center [540, 350] width 591 height 172
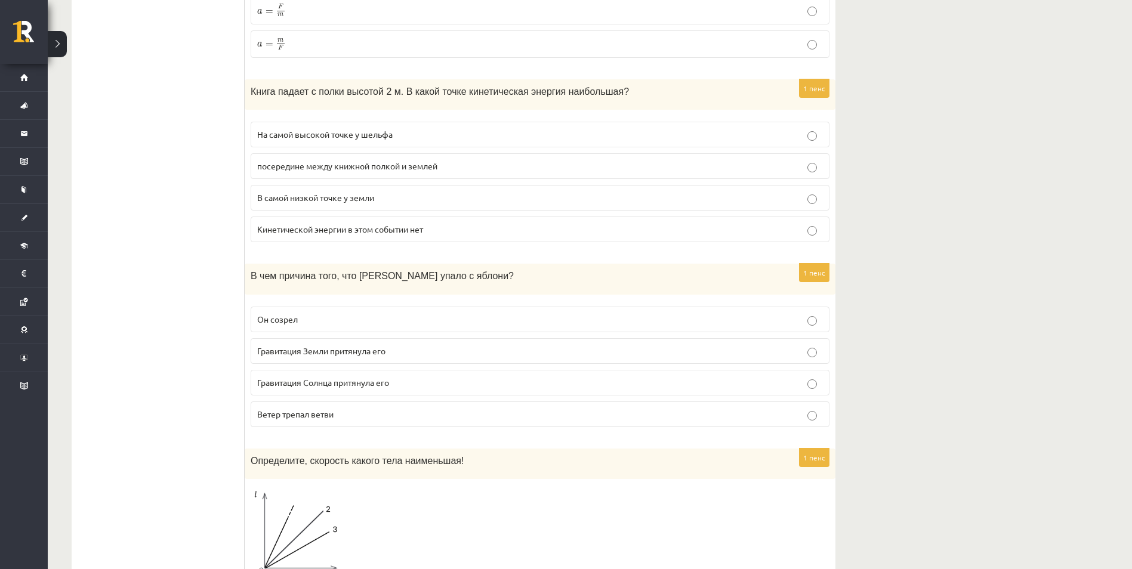
click at [287, 352] on span "Гравитация Земли притянула его" at bounding box center [321, 350] width 128 height 11
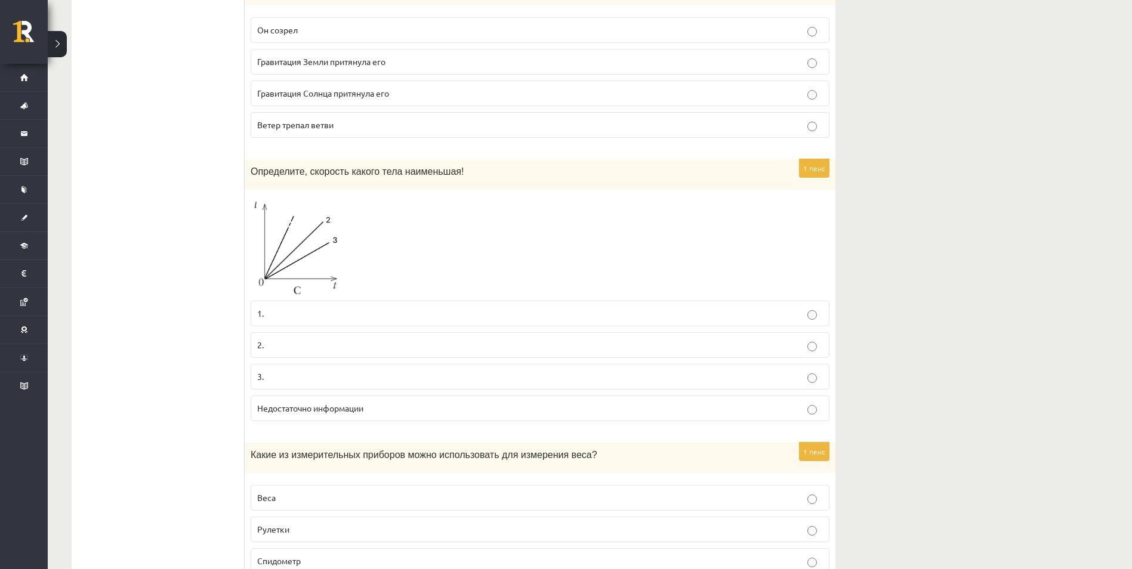
scroll to position [1014, 0]
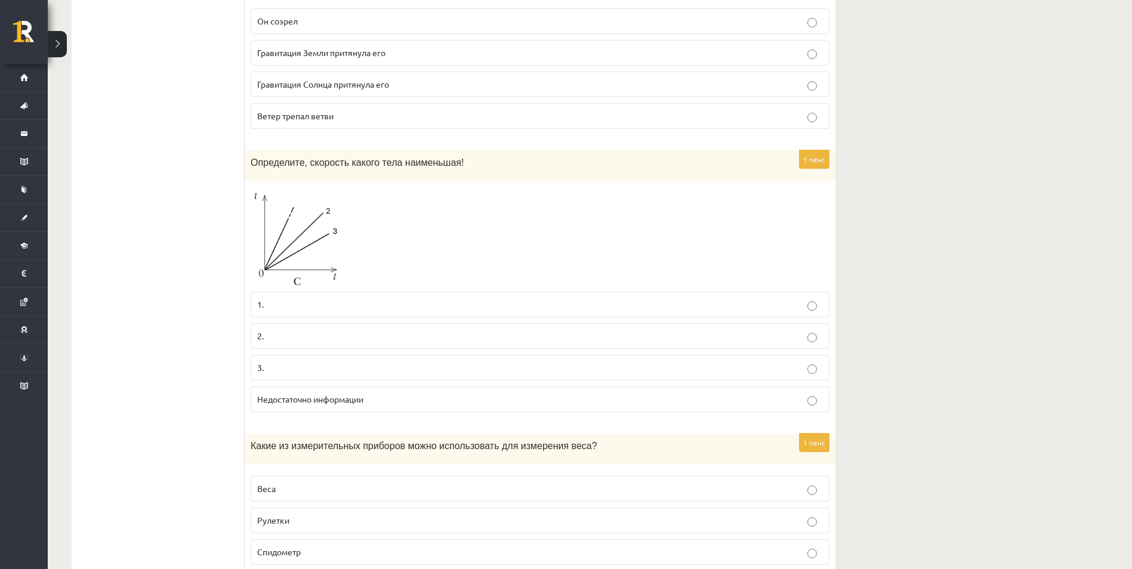
click at [259, 301] on span "1." at bounding box center [260, 304] width 7 height 11
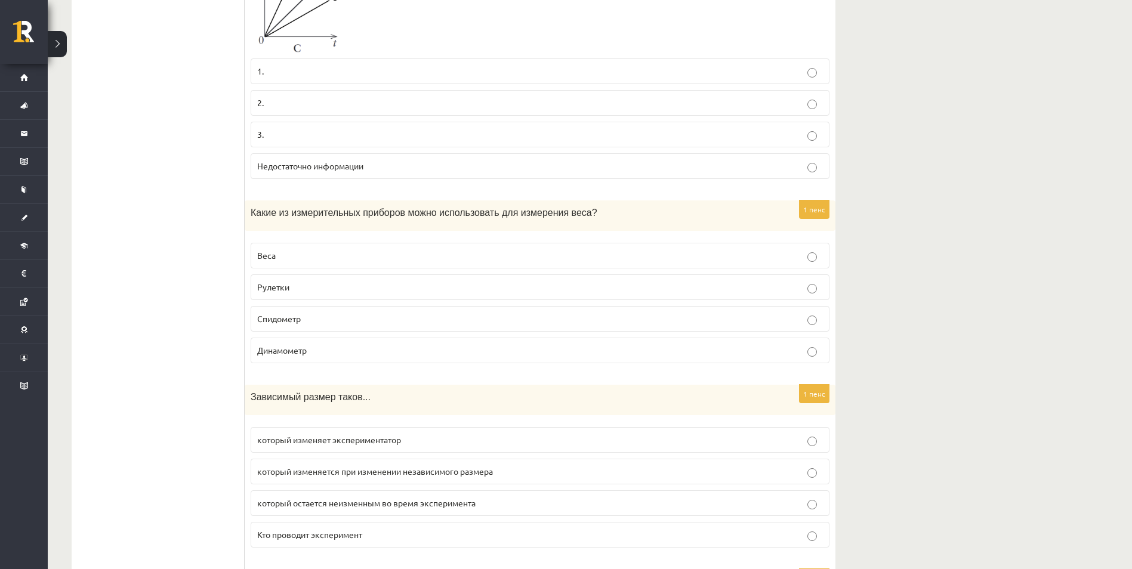
scroll to position [1253, 0]
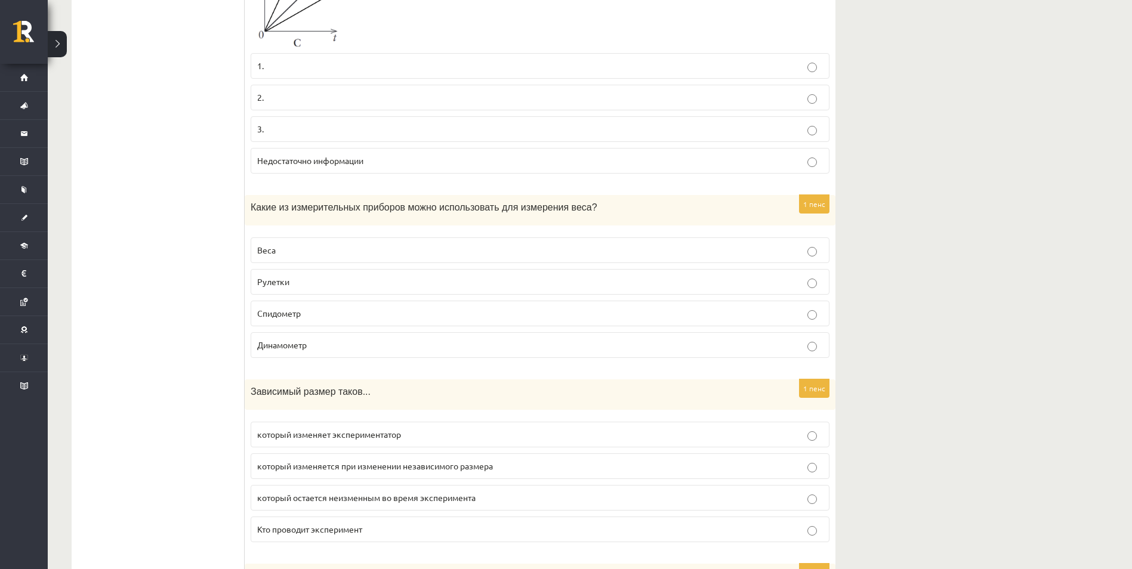
click at [270, 242] on label "Веса" at bounding box center [540, 250] width 579 height 26
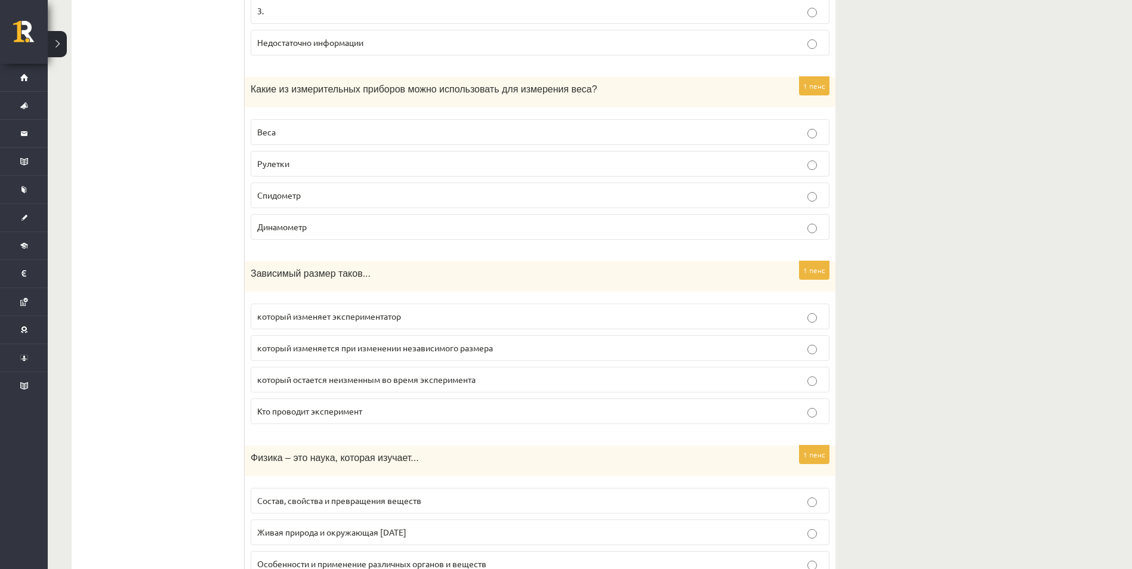
scroll to position [1372, 0]
click at [308, 338] on label "который изменяется при изменении независимого размера" at bounding box center [540, 347] width 579 height 26
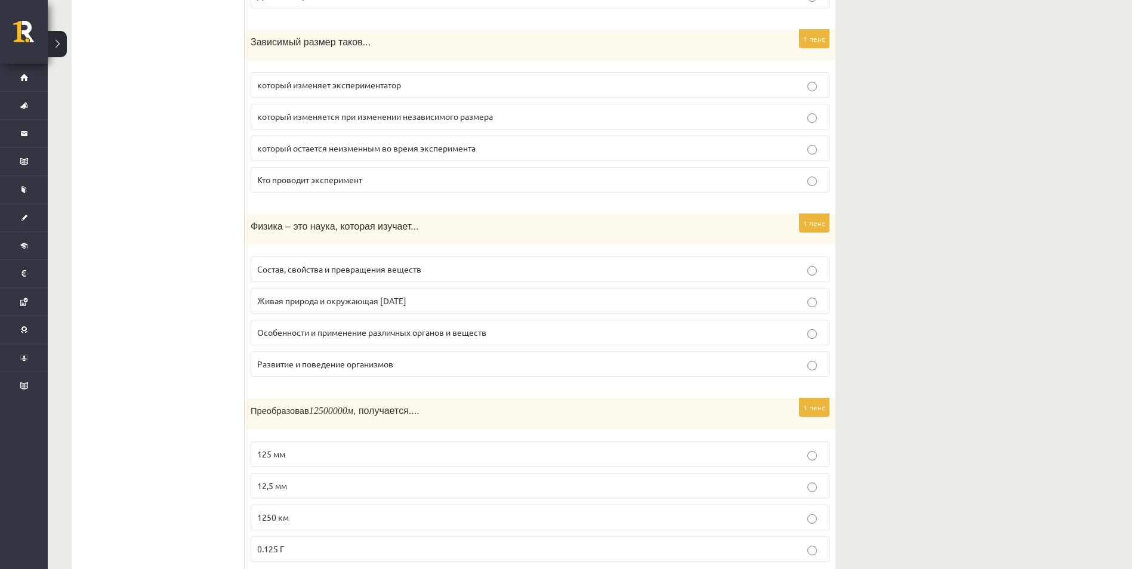
scroll to position [1611, 0]
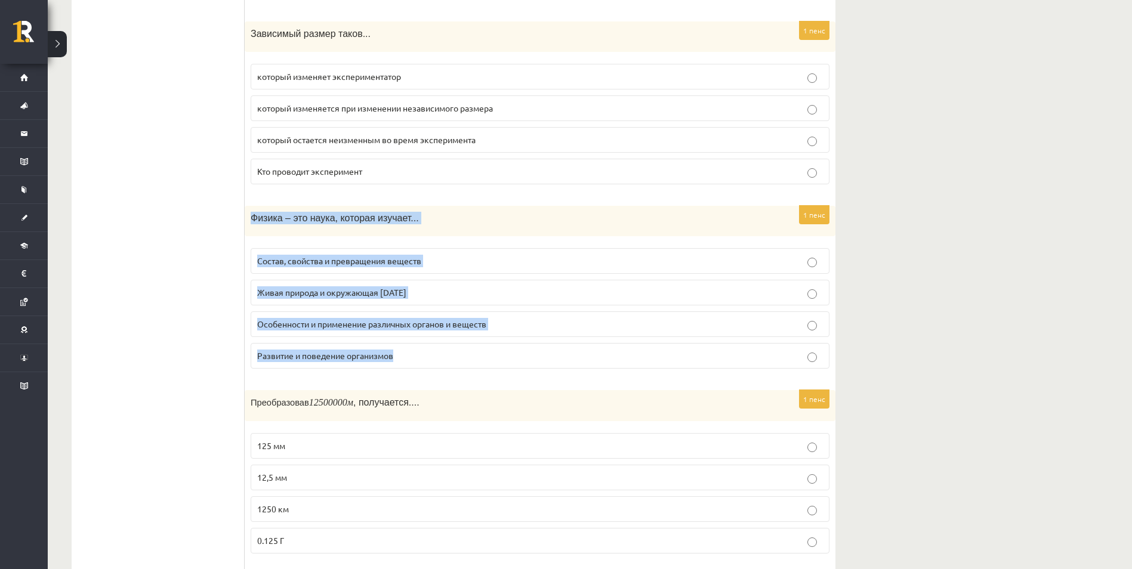
drag, startPoint x: 262, startPoint y: 217, endPoint x: 396, endPoint y: 350, distance: 188.5
click at [396, 350] on div "1 пенс Физика – это наука, которая изучает... Состав, свойства и превращения ве…" at bounding box center [540, 292] width 591 height 172
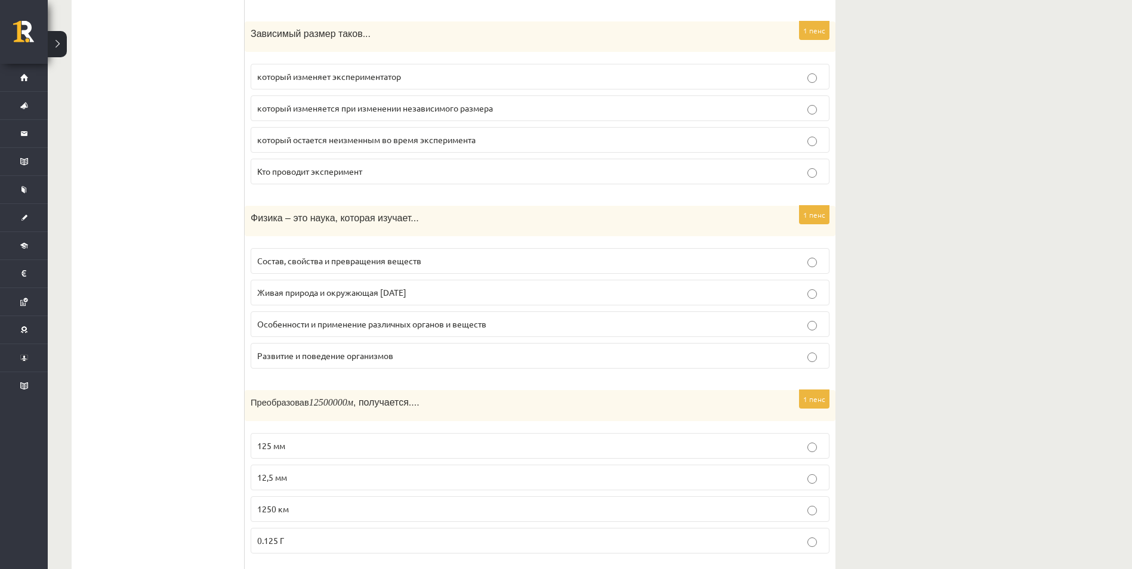
click at [304, 262] on span "Состав, свойства и превращения веществ" at bounding box center [339, 260] width 164 height 11
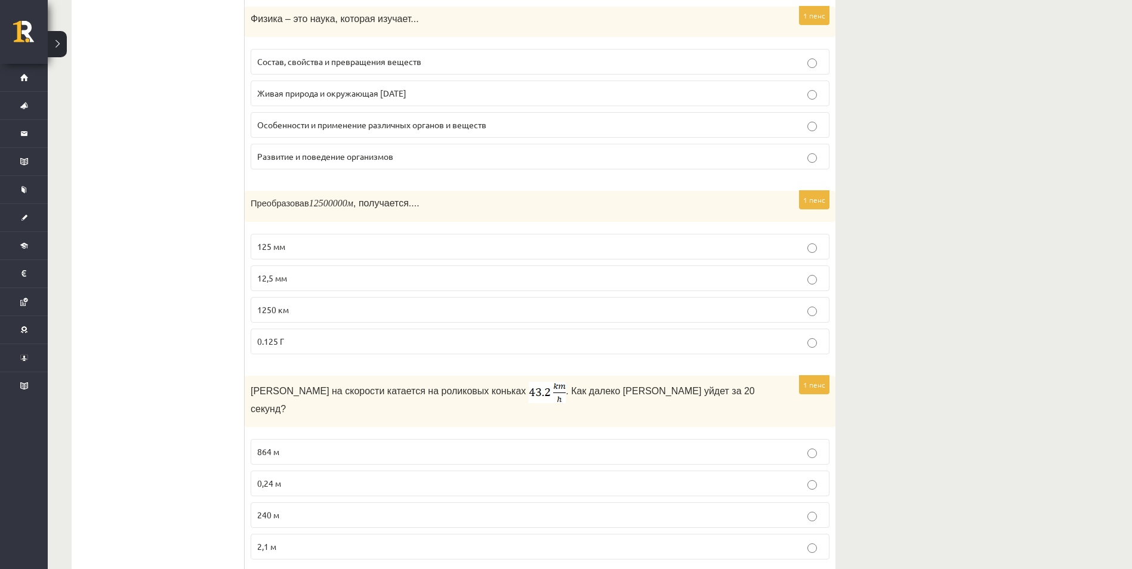
scroll to position [1849, 0]
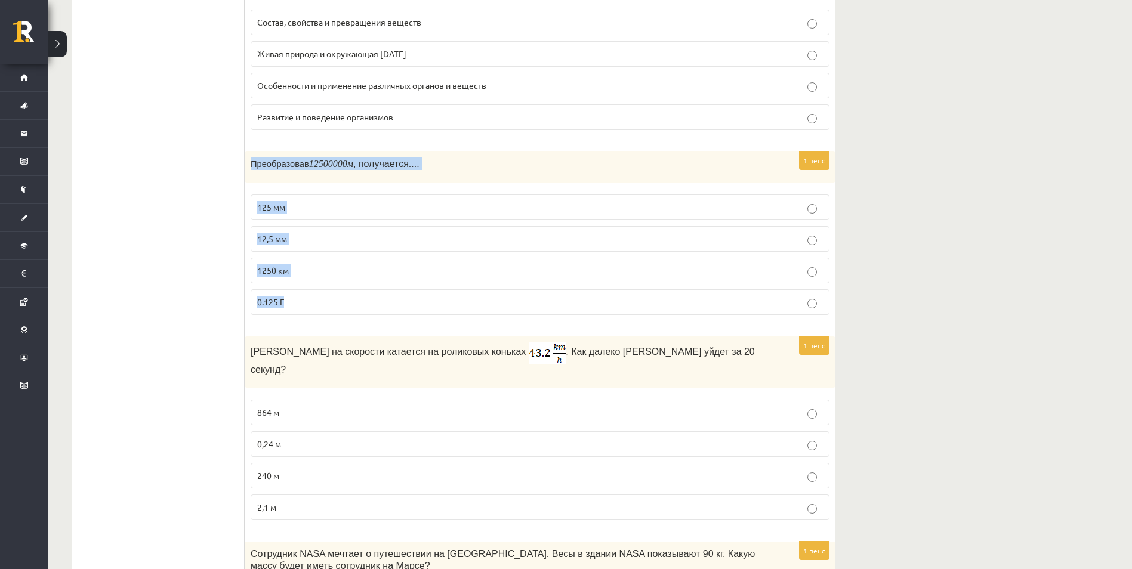
drag, startPoint x: 253, startPoint y: 159, endPoint x: 317, endPoint y: 296, distance: 151.6
click at [317, 296] on div "1 пенс Преобразовав 12500000 м , получается.... 125 мм 12,5 мм 1250 км 0.125 Г" at bounding box center [540, 238] width 591 height 172
drag, startPoint x: 404, startPoint y: 142, endPoint x: 426, endPoint y: 103, distance: 44.6
click at [268, 265] on span "1250 км" at bounding box center [273, 270] width 32 height 11
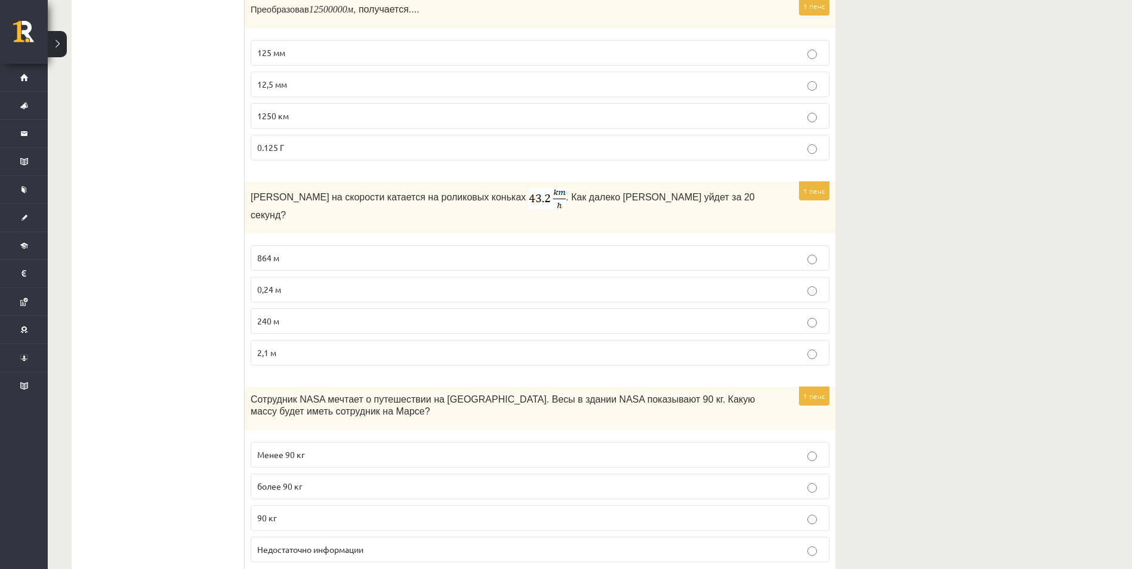
scroll to position [2028, 0]
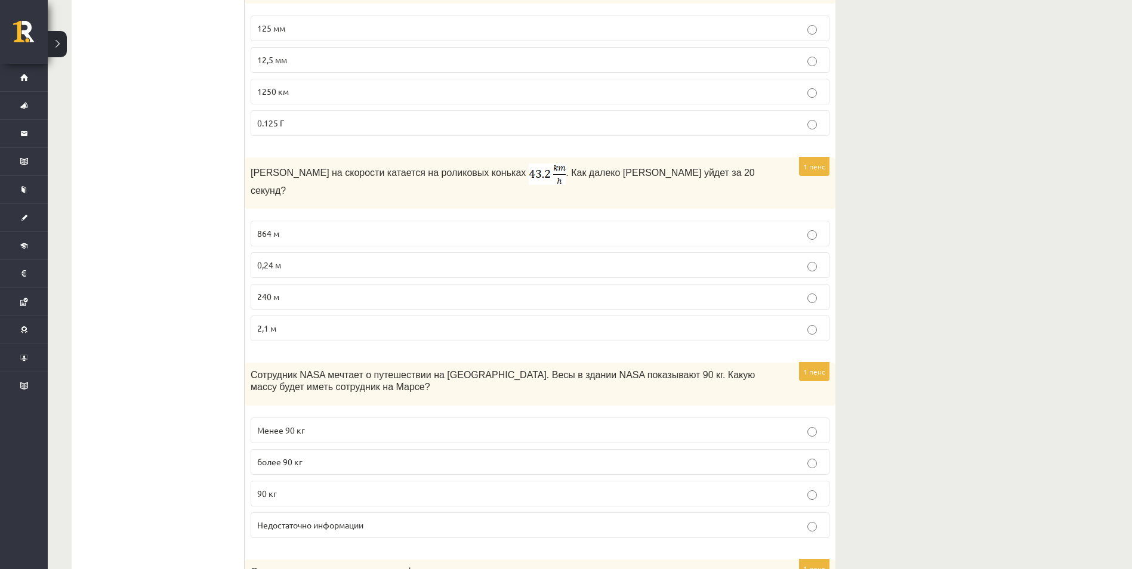
click at [296, 259] on p "0,24 м" at bounding box center [539, 265] width 565 height 13
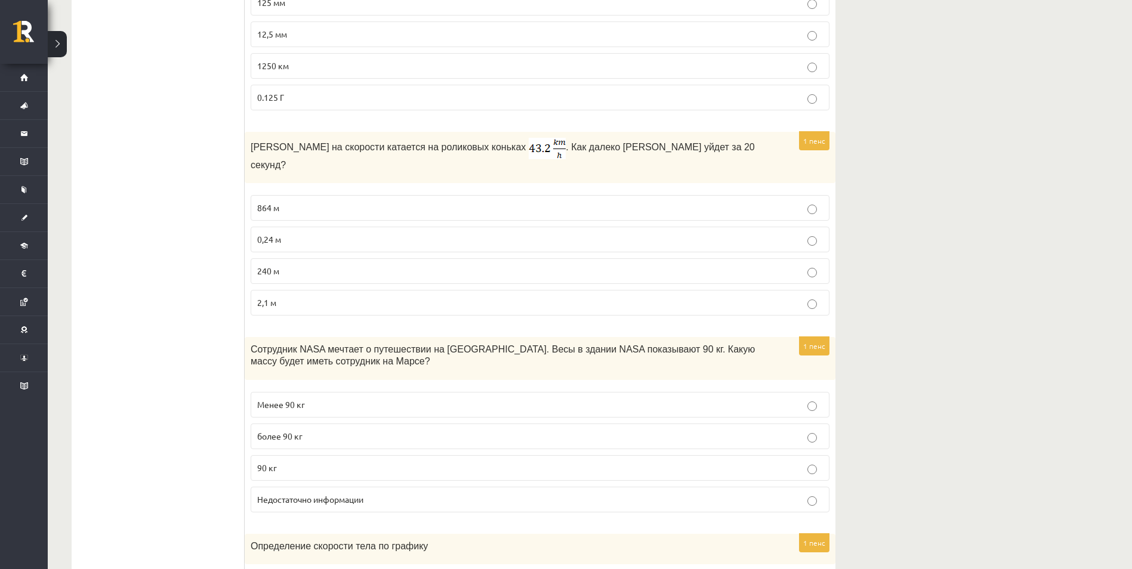
scroll to position [2267, 0]
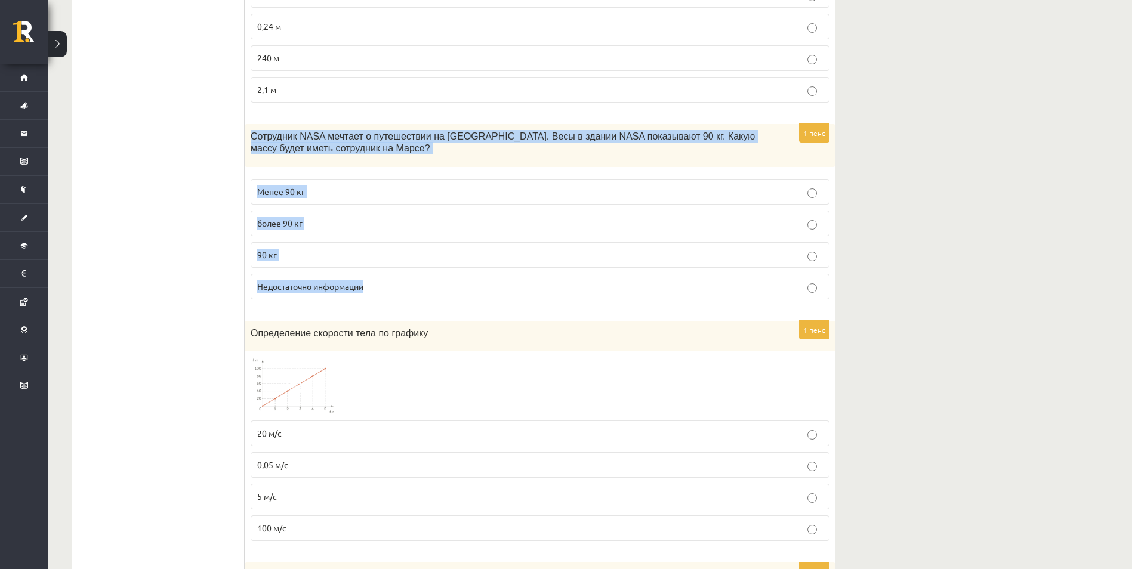
drag, startPoint x: 249, startPoint y: 123, endPoint x: 379, endPoint y: 268, distance: 195.6
click at [379, 268] on div "1 пенс Сотрудник NASA мечтает о путешествии на Марс. Весы в здании NASA показыв…" at bounding box center [540, 216] width 591 height 185
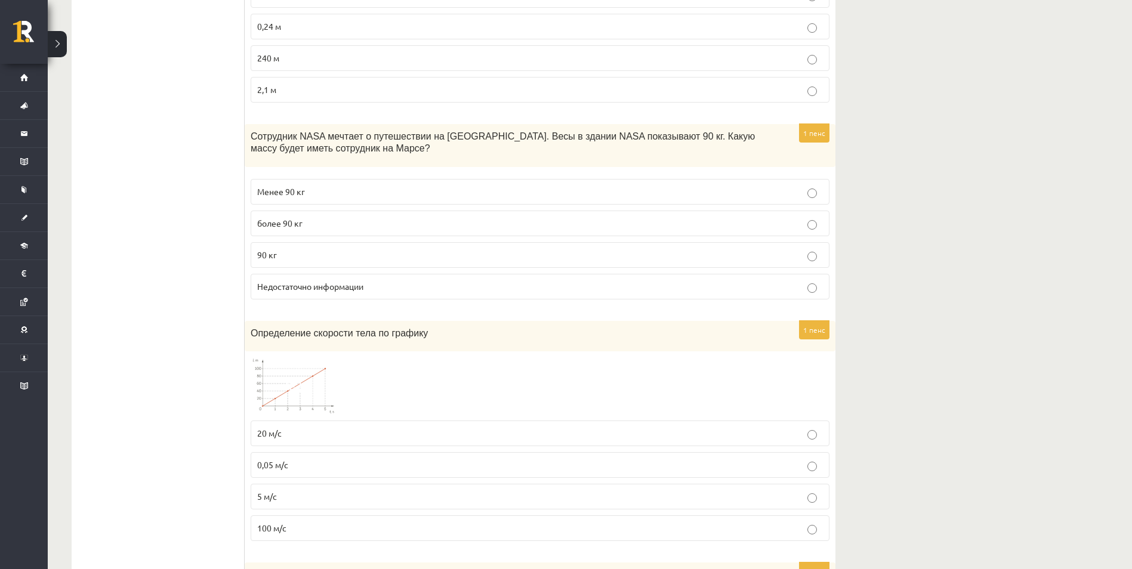
click at [274, 249] on span "90 кг" at bounding box center [267, 254] width 20 height 11
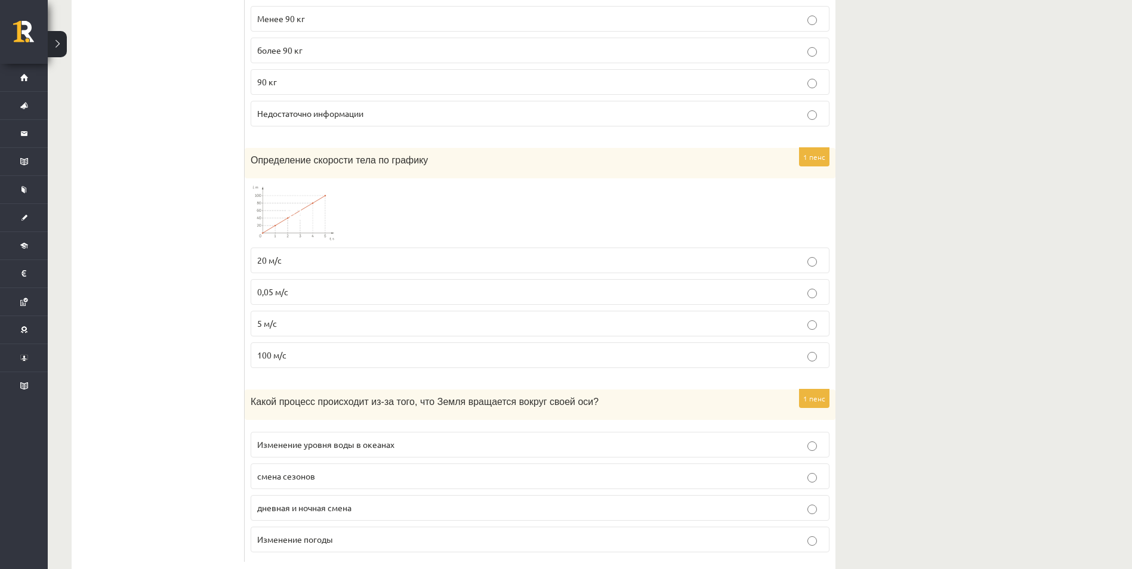
scroll to position [2446, 0]
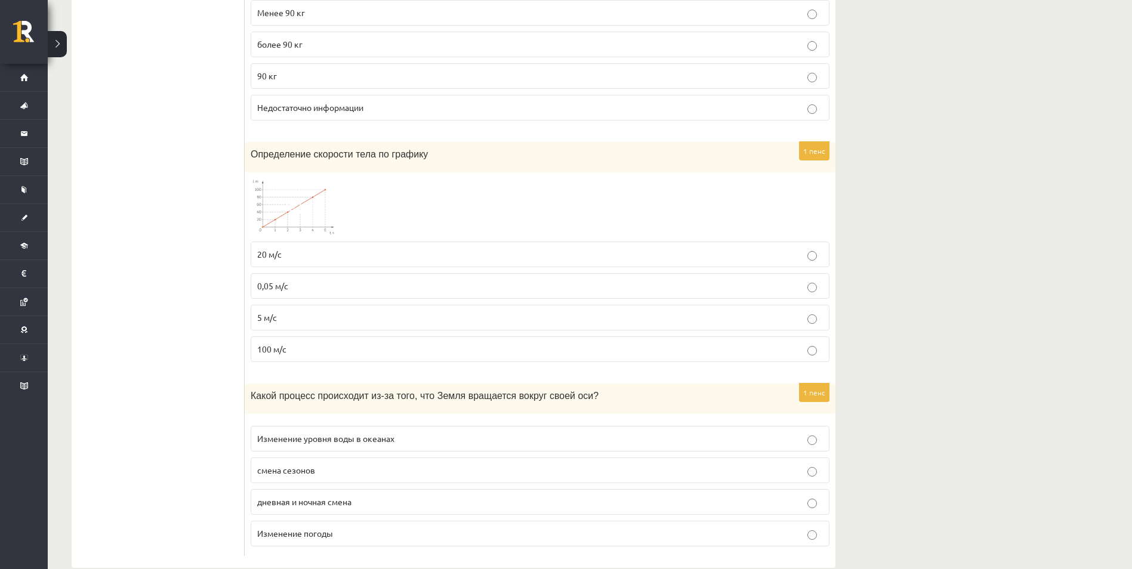
click at [283, 248] on p "20 м/с" at bounding box center [539, 254] width 565 height 13
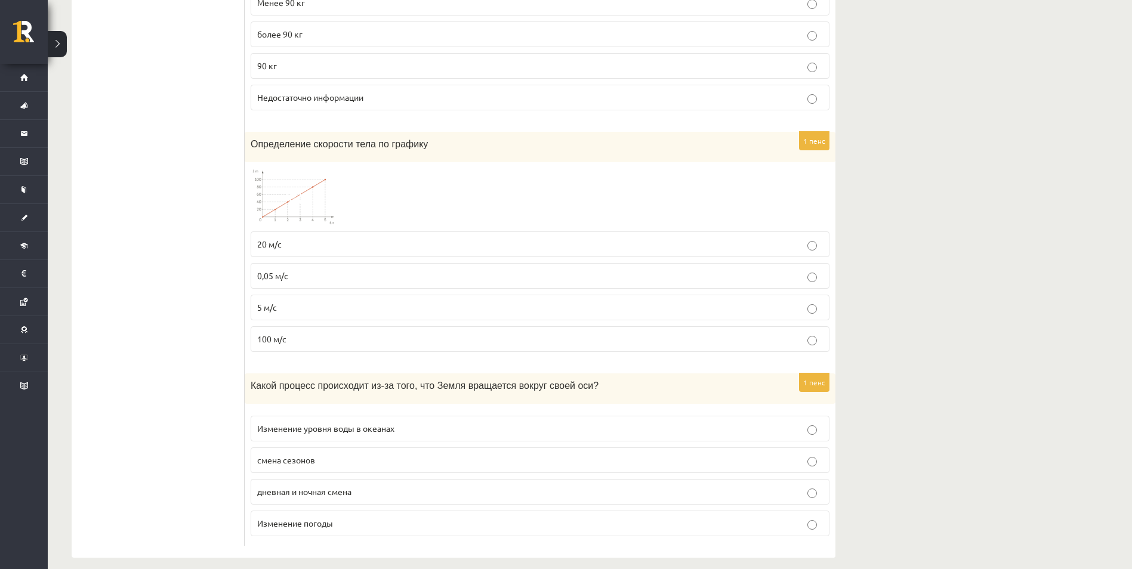
click at [258, 423] on span "Изменение уровня воды в океанах" at bounding box center [325, 428] width 137 height 11
click at [305, 486] on span "дневная и ночная смена" at bounding box center [304, 491] width 94 height 11
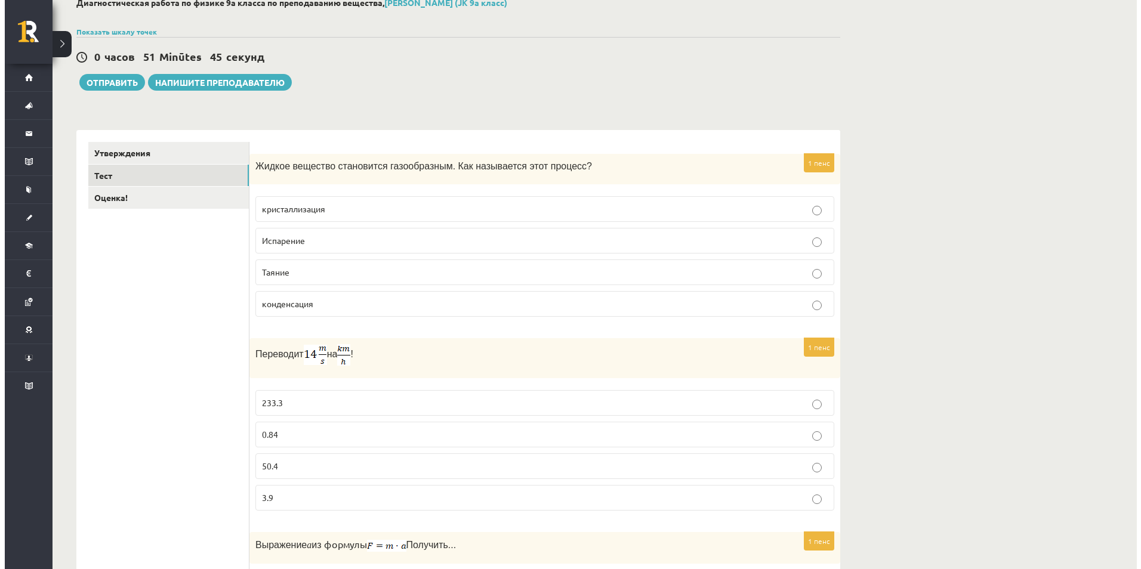
scroll to position [0, 0]
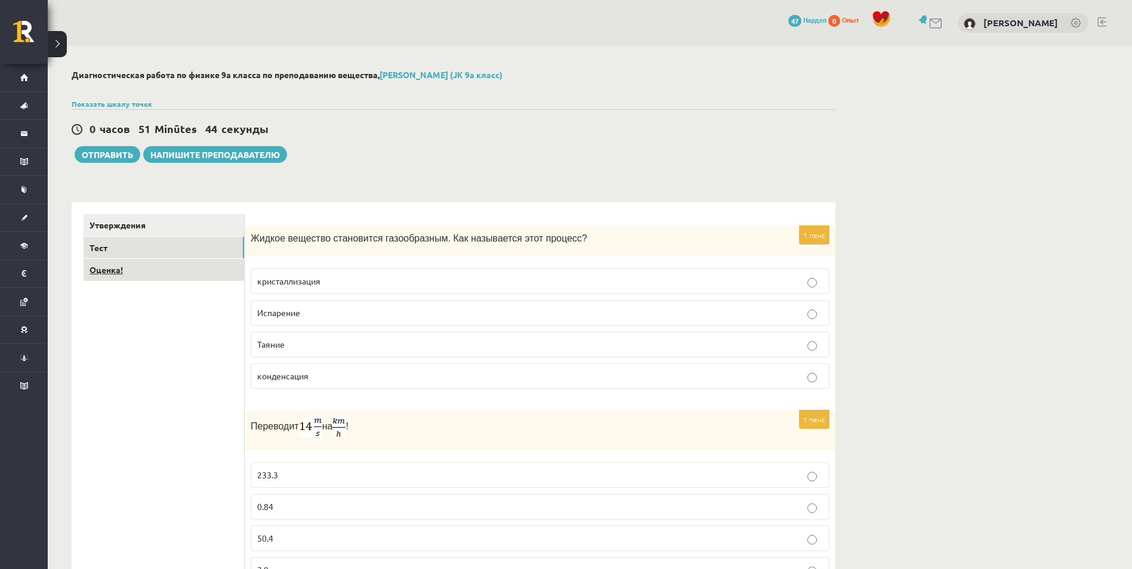
click at [143, 270] on link "Оценка!" at bounding box center [164, 270] width 160 height 22
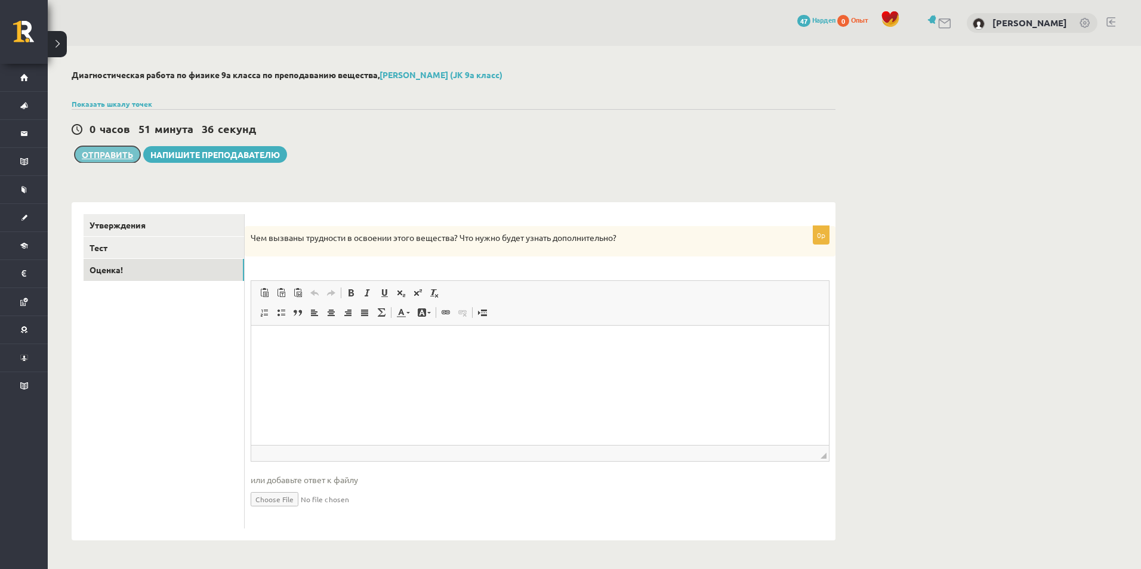
click at [120, 162] on button "Отправить" at bounding box center [108, 154] width 66 height 17
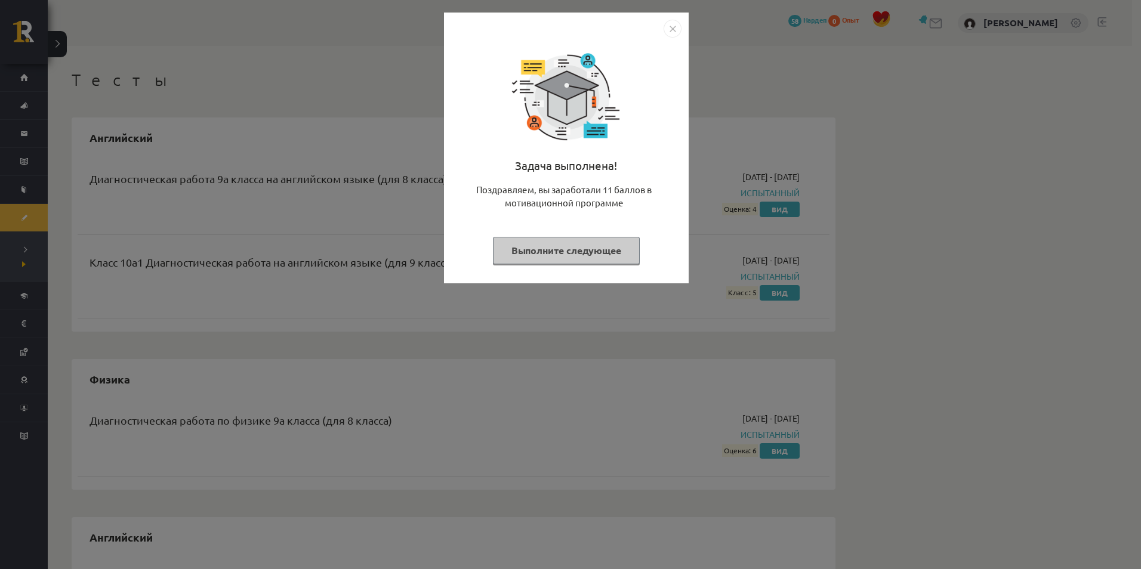
click at [670, 27] on img "Закрывать" at bounding box center [672, 29] width 18 height 18
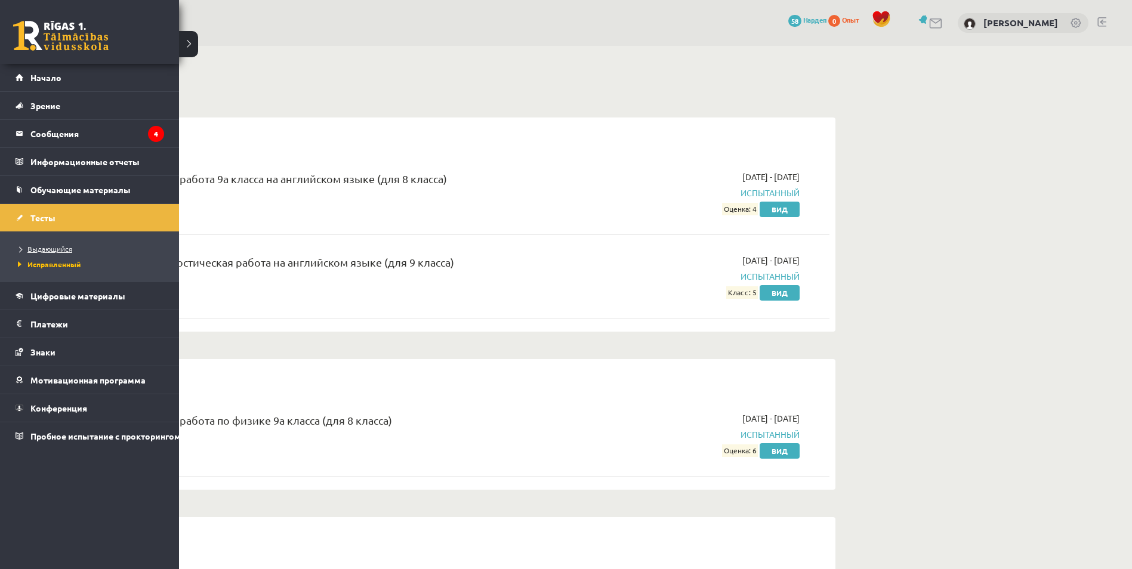
click at [59, 250] on span "Выдающийся" at bounding box center [43, 249] width 57 height 10
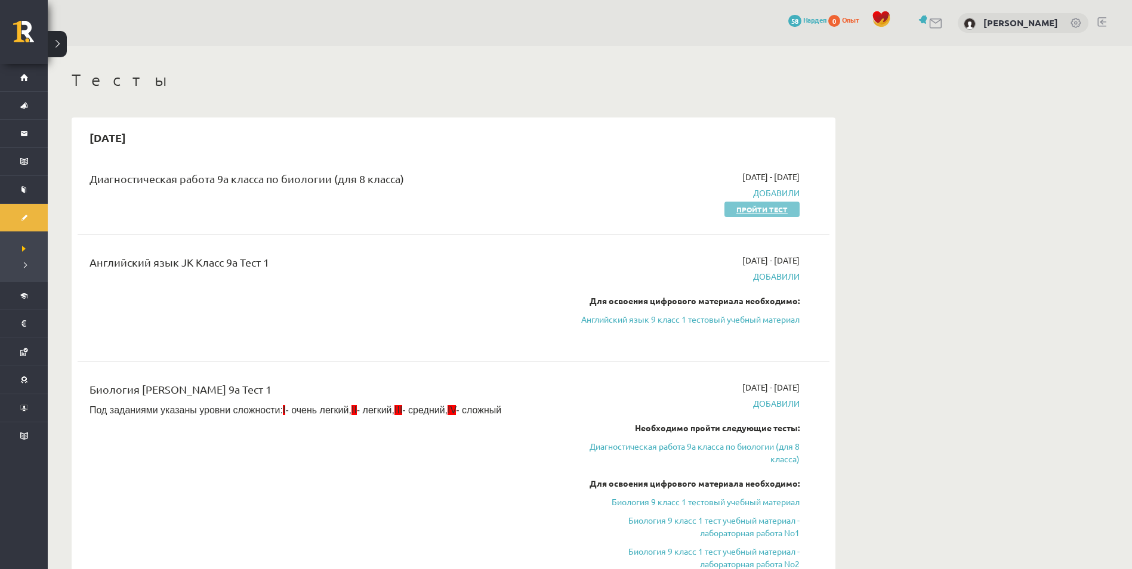
click at [750, 211] on link "Пройти тест" at bounding box center [761, 210] width 75 height 16
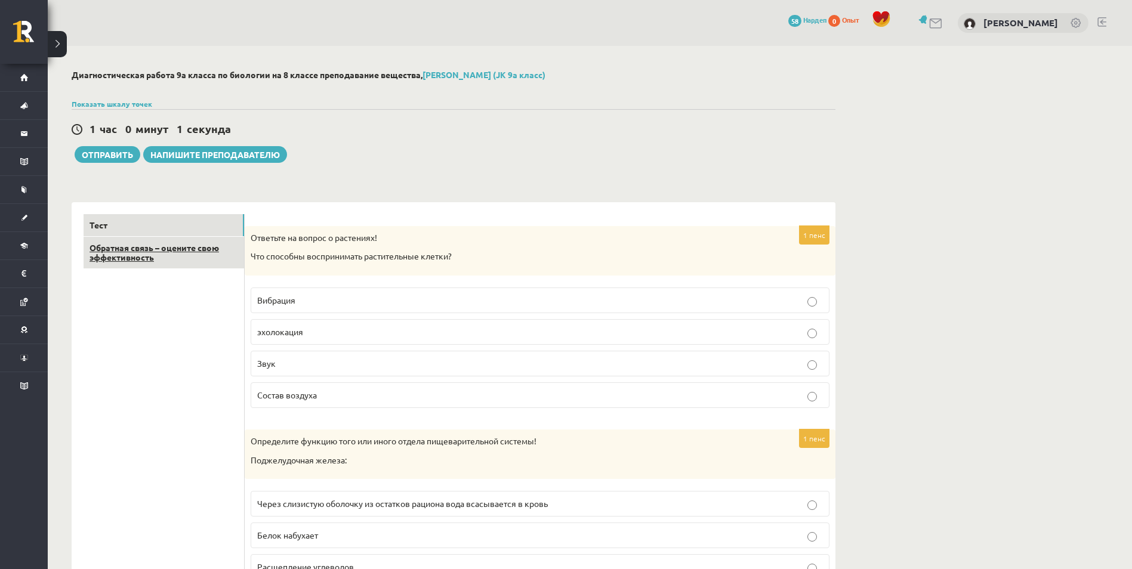
click at [199, 259] on link "Обратная связь – оцените свою эффективность" at bounding box center [164, 253] width 160 height 32
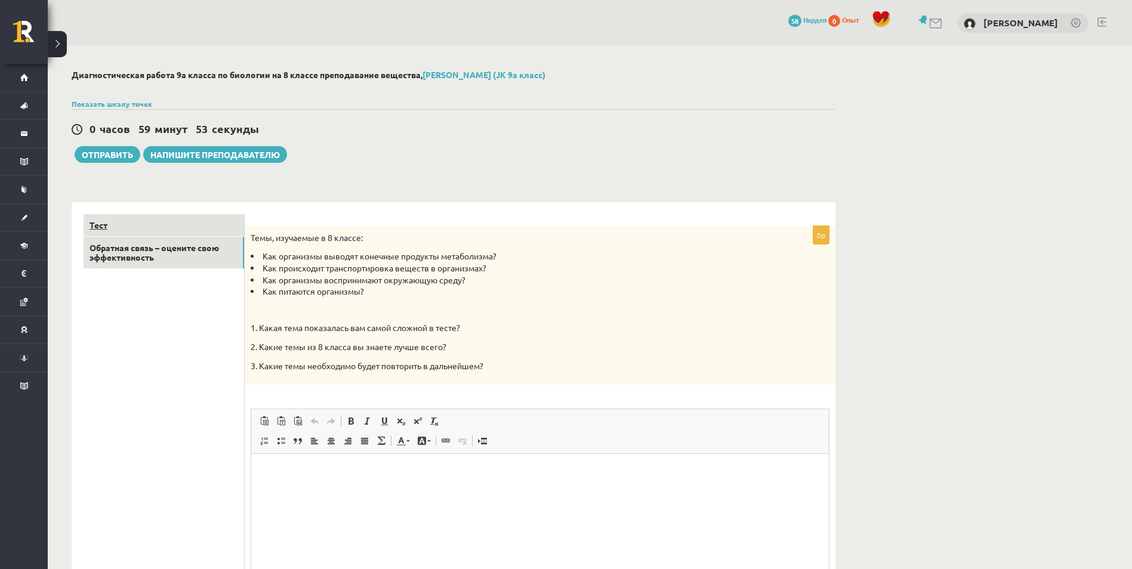
click at [184, 225] on link "Тест" at bounding box center [164, 225] width 160 height 22
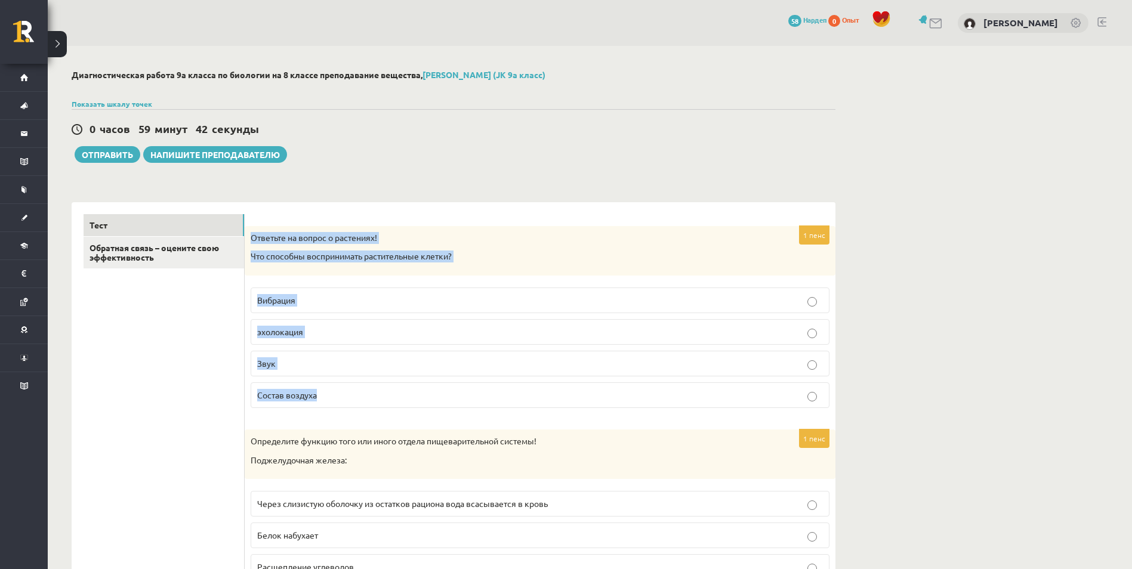
drag, startPoint x: 253, startPoint y: 236, endPoint x: 332, endPoint y: 394, distance: 176.1
click at [332, 394] on div "1 пенс Ответьте на вопрос о растениях! Что способны воспринимать растительные к…" at bounding box center [540, 321] width 591 height 191
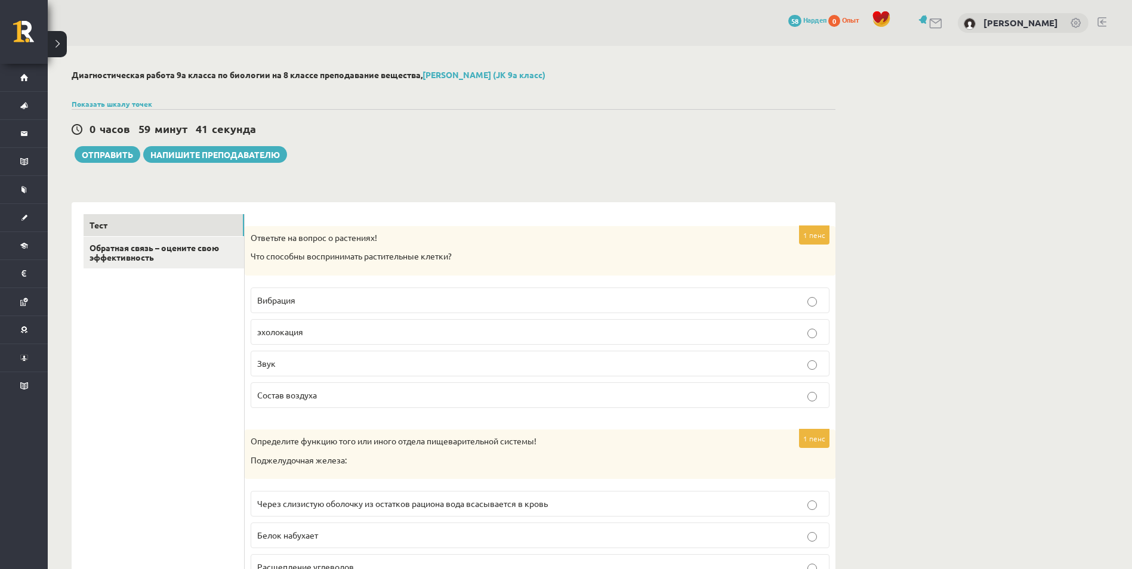
drag, startPoint x: 218, startPoint y: 275, endPoint x: 224, endPoint y: 272, distance: 7.2
drag, startPoint x: 251, startPoint y: 254, endPoint x: 343, endPoint y: 391, distance: 165.6
click at [343, 391] on div "1 пенс Ответьте на вопрос о растениях! Что способны воспринимать растительные к…" at bounding box center [540, 321] width 591 height 191
copy div "Что способны воспринимать растительные клетки? Вибрация эхолокация Звук Состав …"
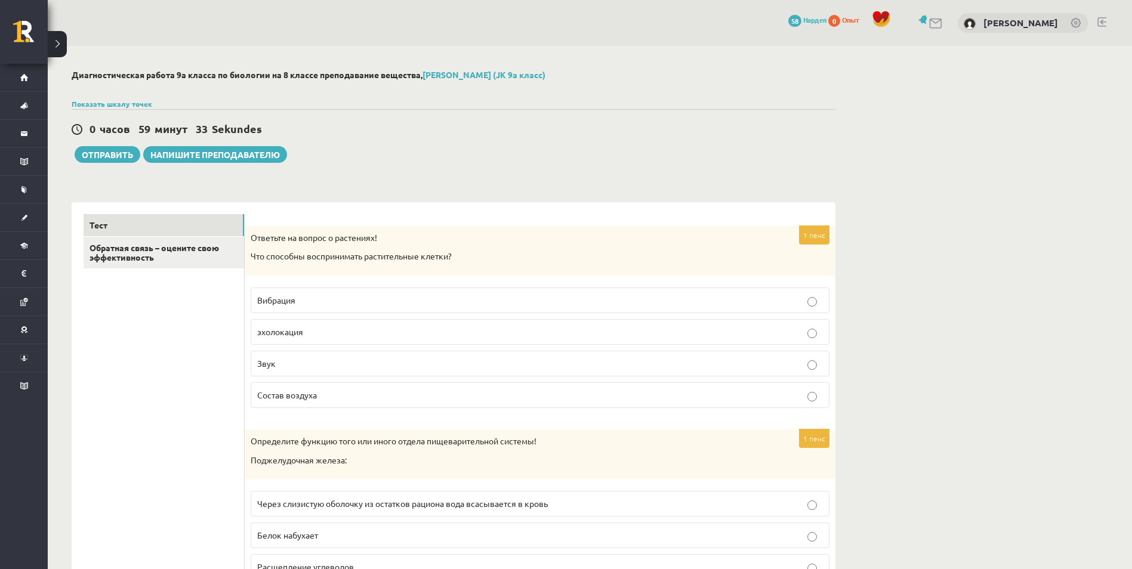
click at [320, 396] on p "Состав воздуха" at bounding box center [539, 395] width 565 height 13
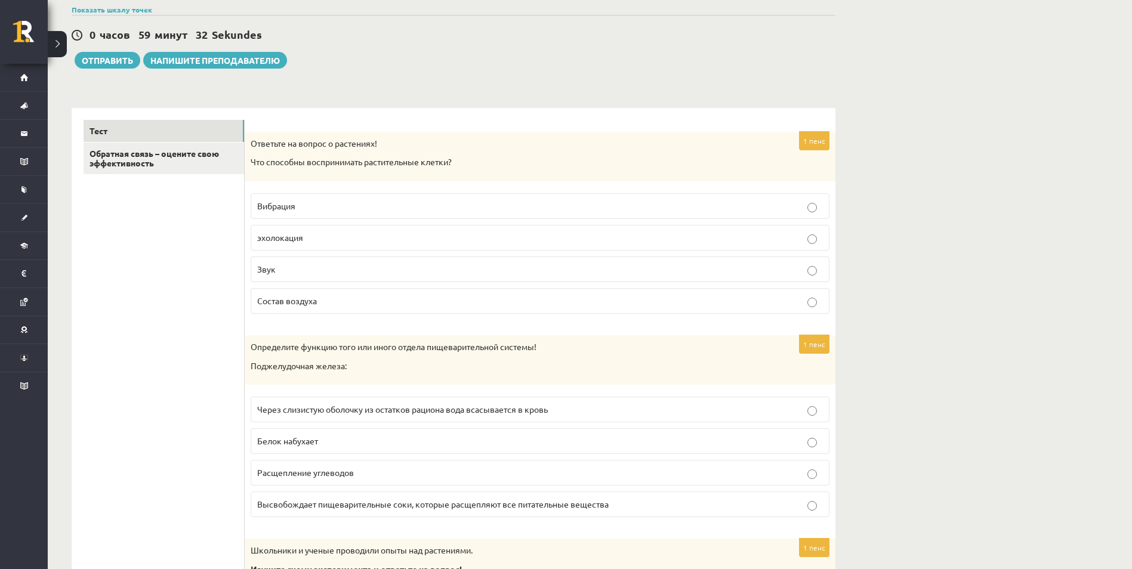
scroll to position [119, 0]
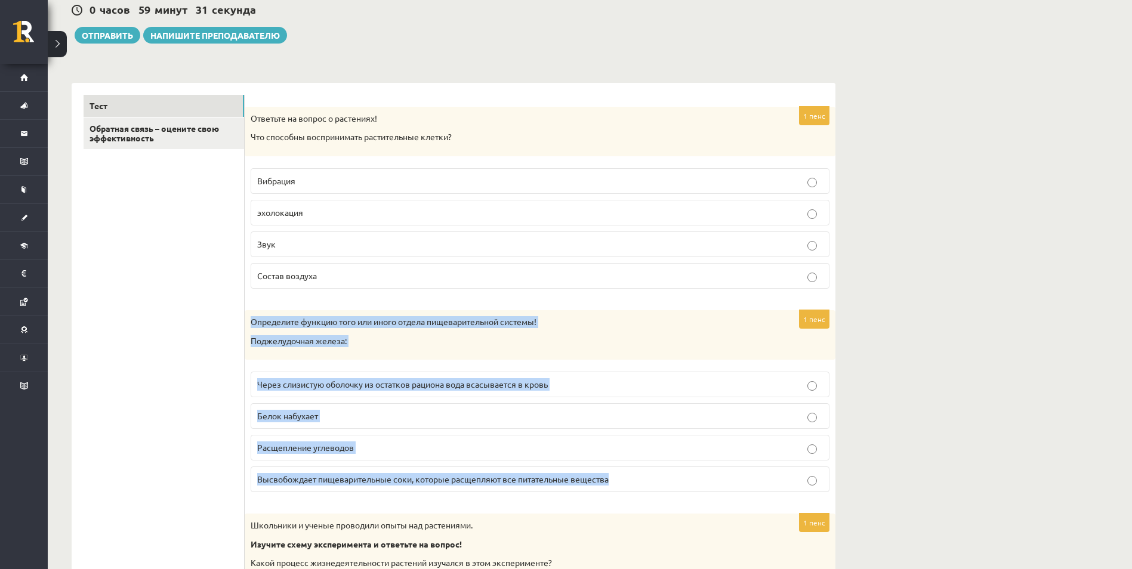
drag, startPoint x: 250, startPoint y: 322, endPoint x: 620, endPoint y: 481, distance: 403.0
click at [620, 481] on div "1 пенс Определите функцию того или иного отдела пищеварительной системы! Поджел…" at bounding box center [540, 405] width 591 height 191
copy div "Определите функцию того или иного отдела пищеварительной системы! Поджелудочная…"
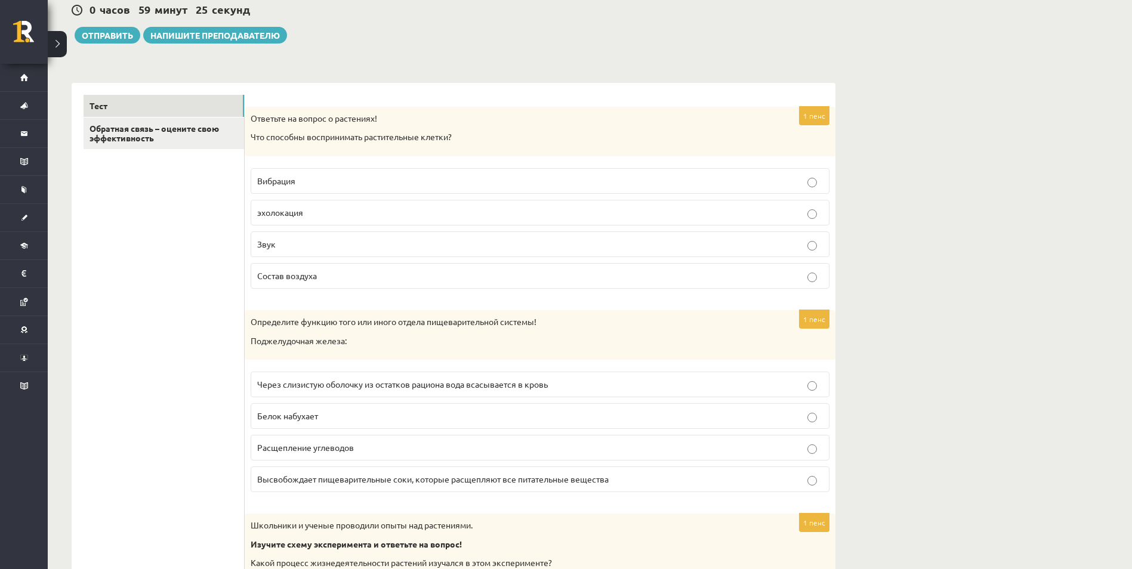
click at [311, 474] on p "Высвобождает пищеварительные соки, которые расщепляют все питательные вещества" at bounding box center [539, 479] width 565 height 13
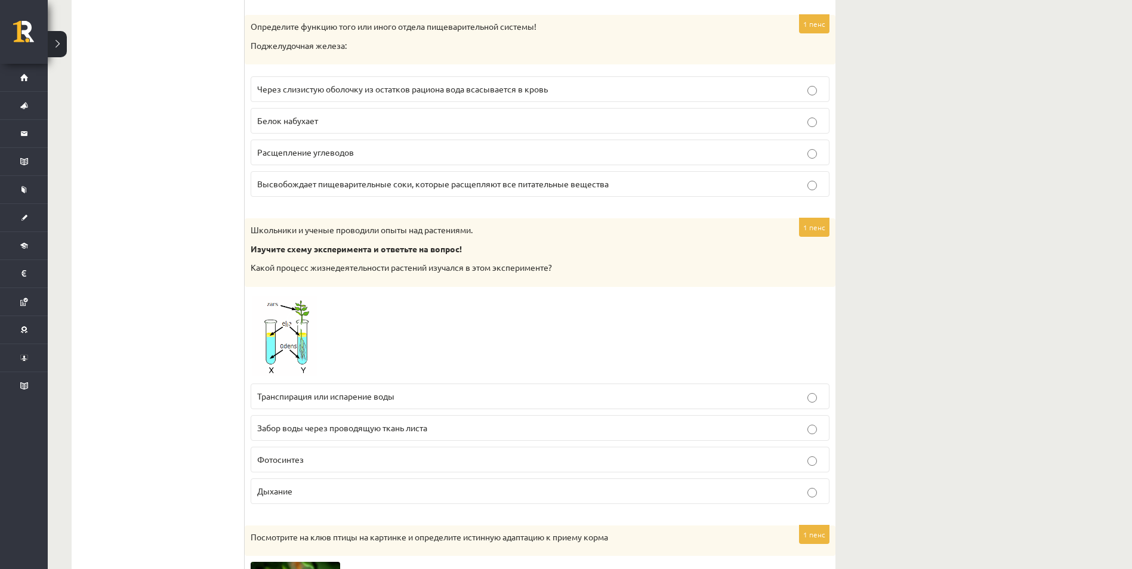
scroll to position [418, 0]
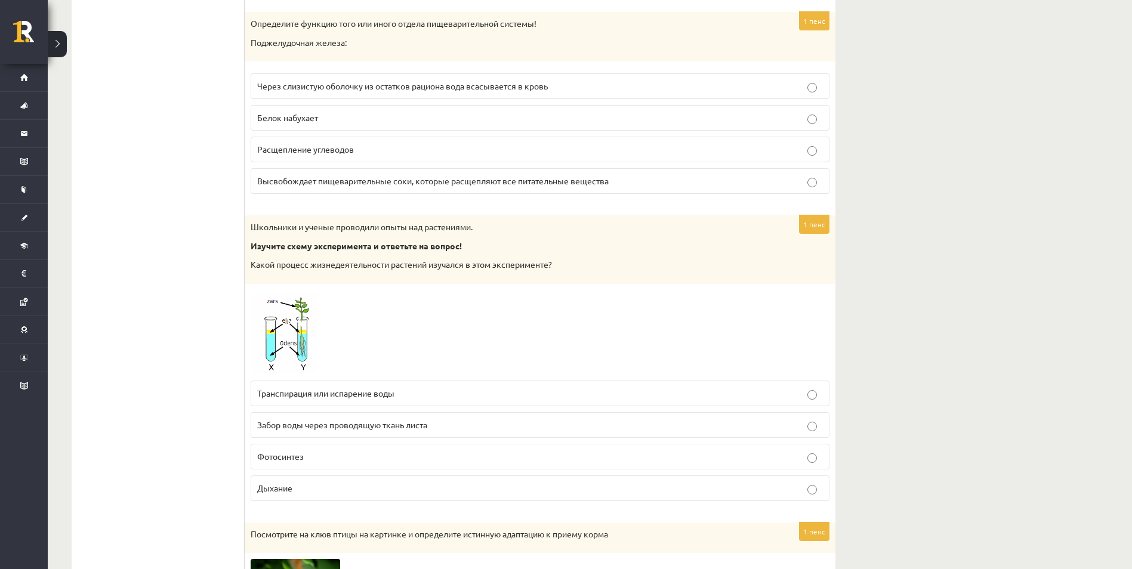
click at [310, 453] on p "Фотосинтез" at bounding box center [539, 456] width 565 height 13
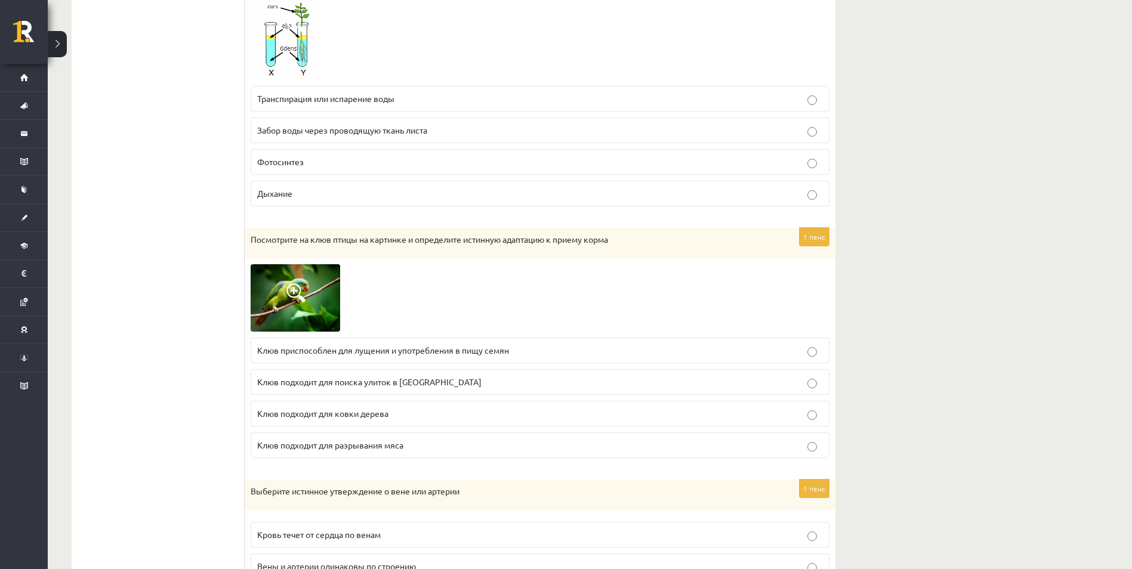
scroll to position [716, 0]
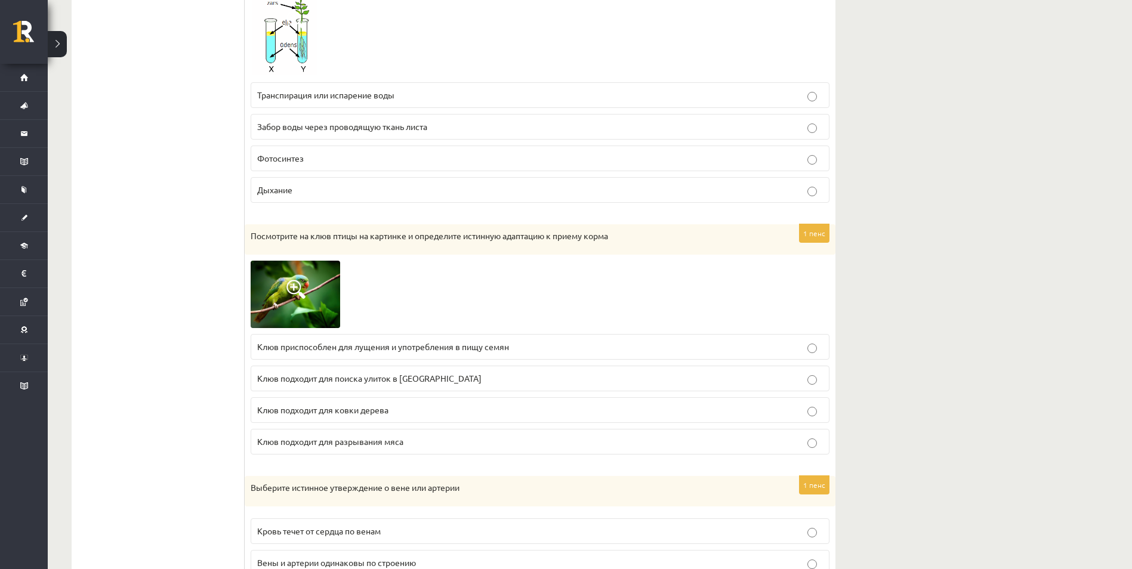
click at [290, 341] on p "Клюв приспособлен для лущения и употребления в пищу семян" at bounding box center [539, 347] width 565 height 13
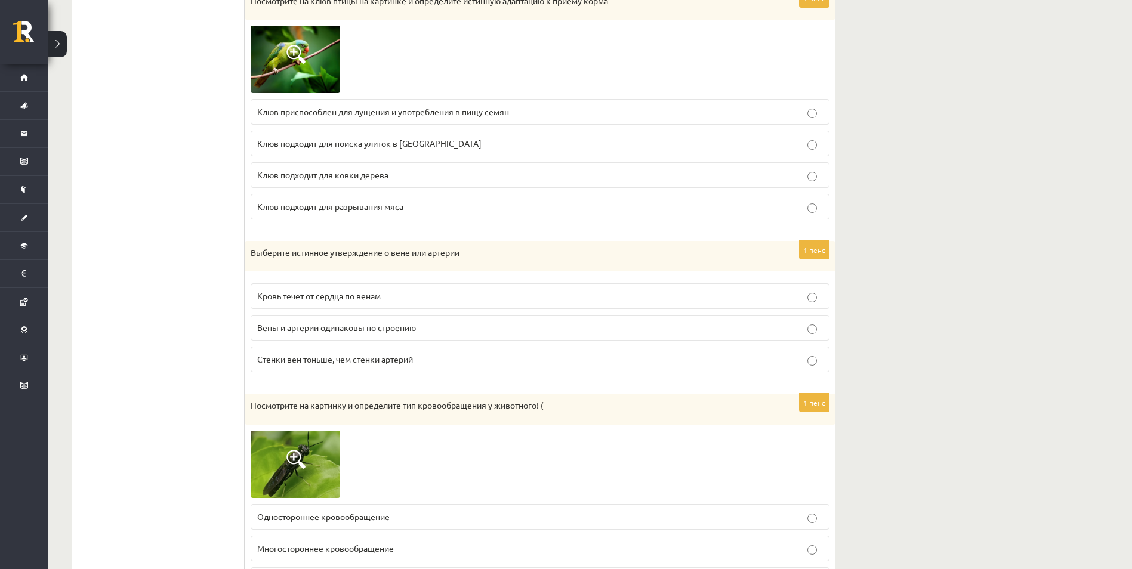
scroll to position [954, 0]
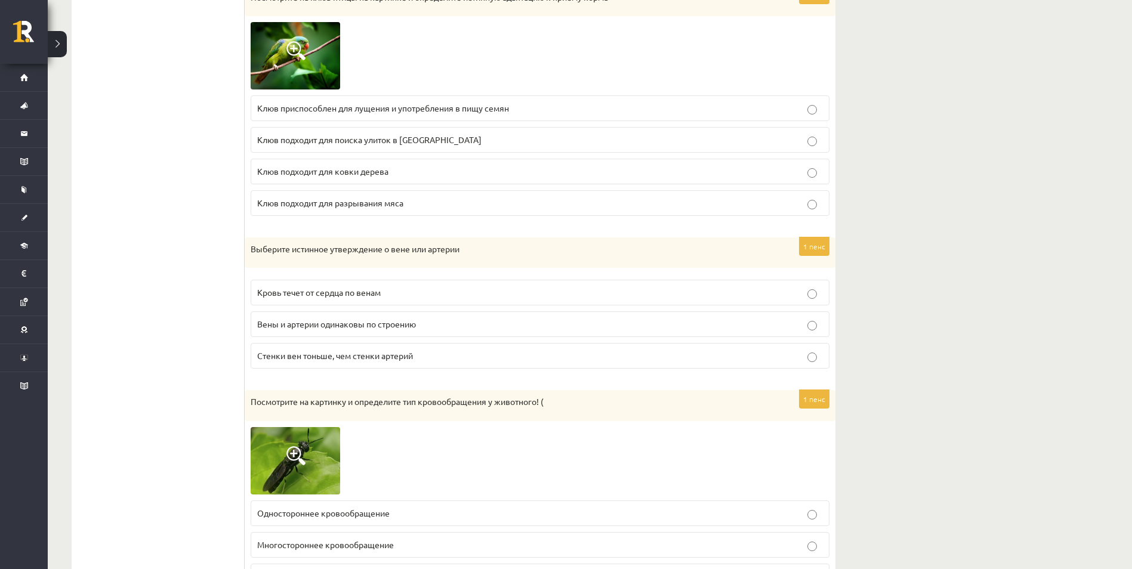
click at [273, 302] on label "Кровь течет от сердца по венам" at bounding box center [540, 293] width 579 height 26
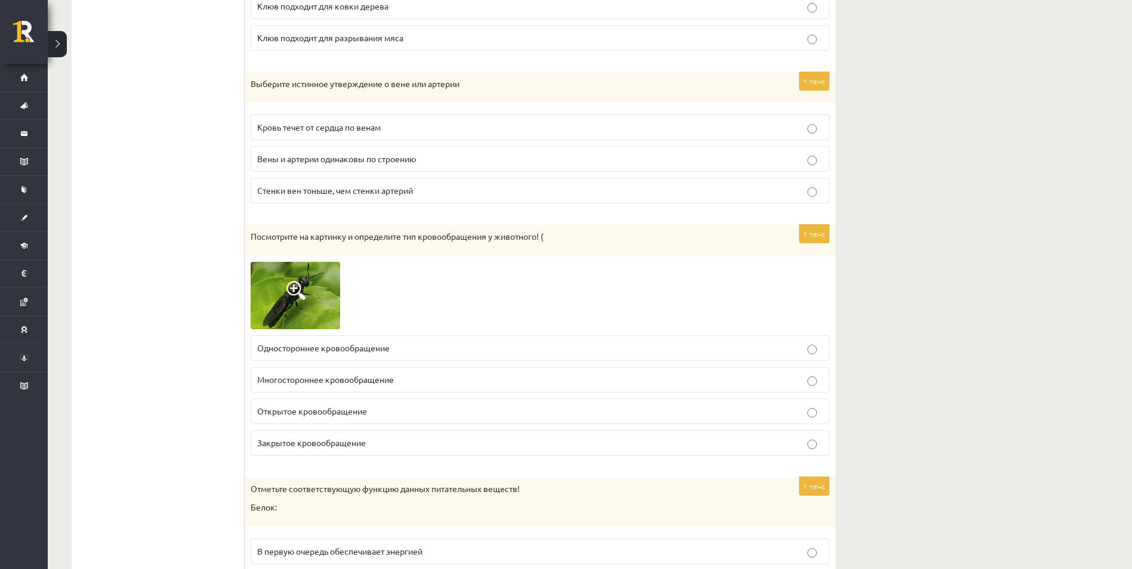
scroll to position [1133, 0]
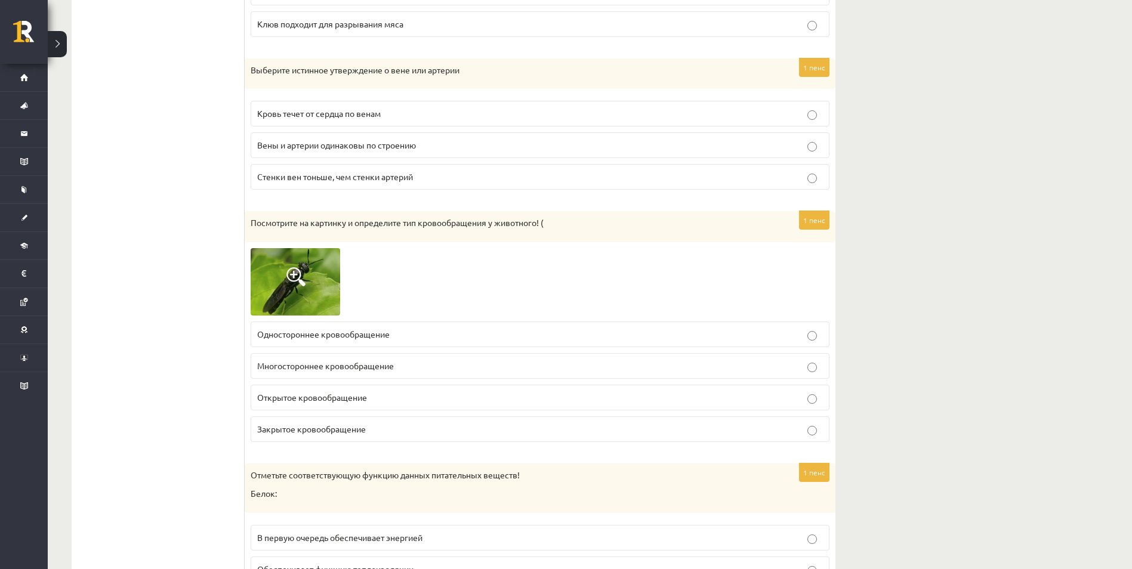
click at [302, 276] on span at bounding box center [295, 276] width 19 height 19
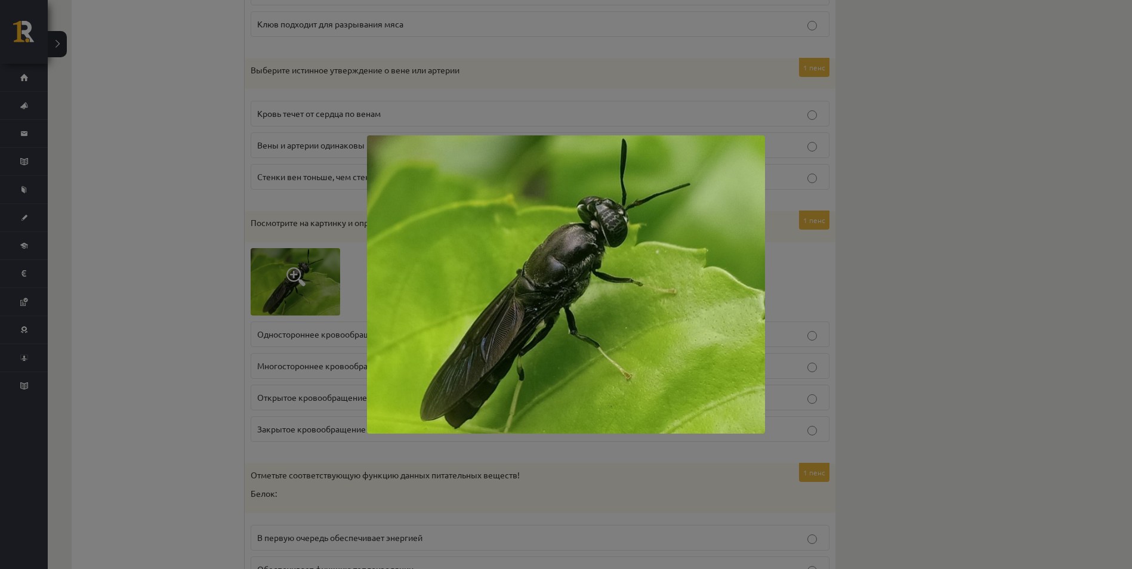
click at [280, 273] on div at bounding box center [566, 284] width 1132 height 569
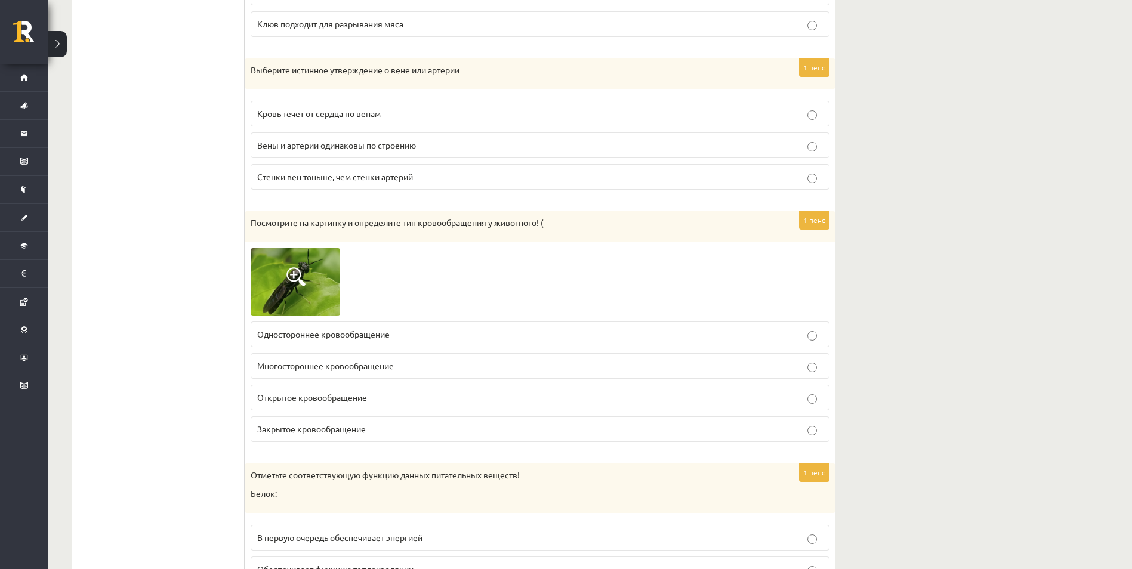
click at [319, 331] on span "Одностороннее кровообращение" at bounding box center [323, 334] width 132 height 11
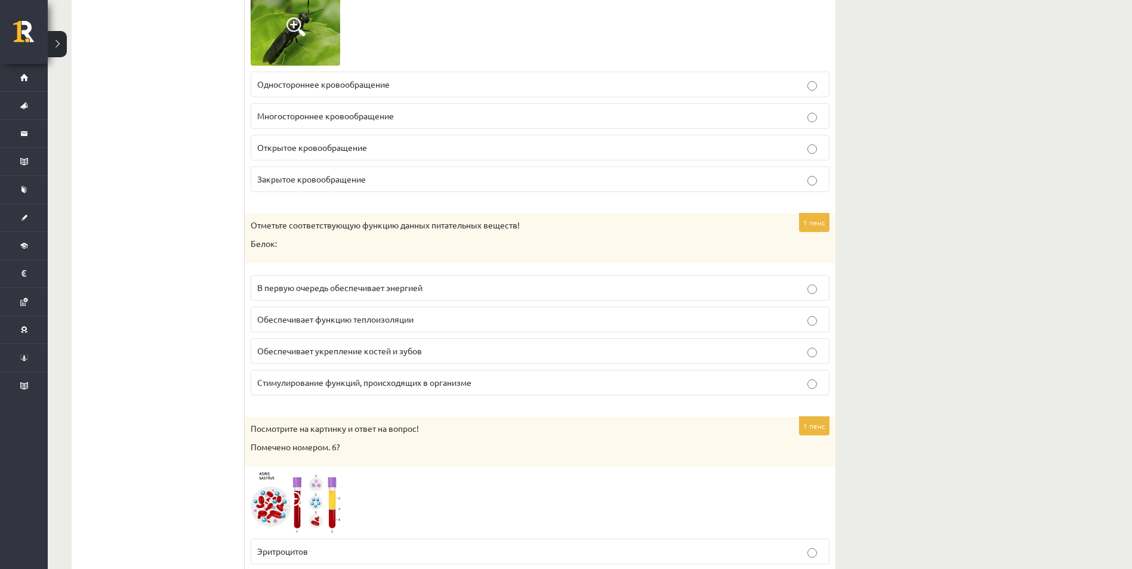
scroll to position [1432, 0]
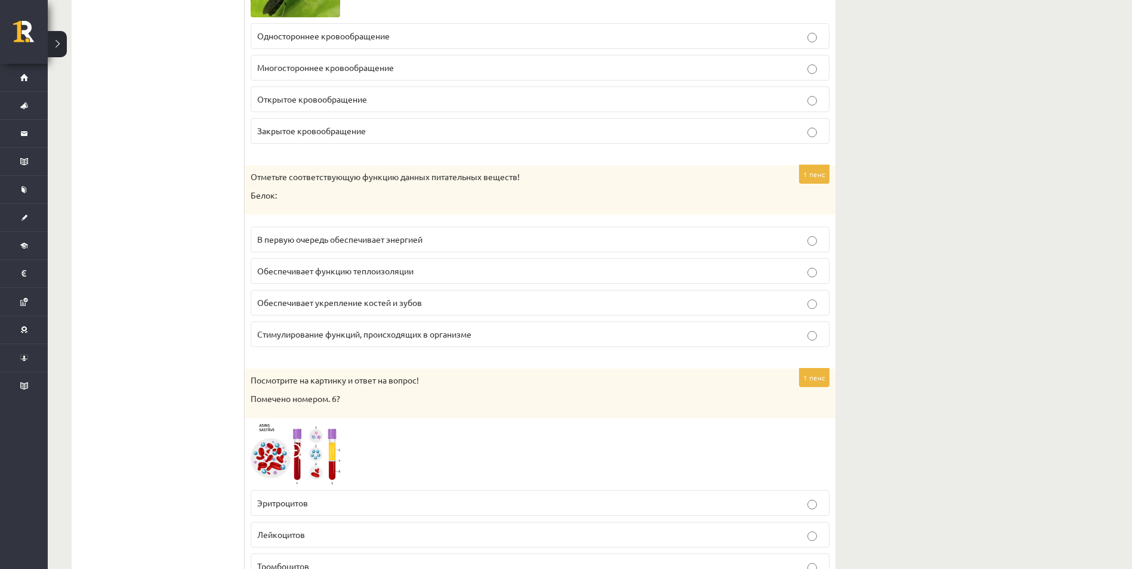
drag, startPoint x: 240, startPoint y: 232, endPoint x: 192, endPoint y: 234, distance: 48.4
click at [281, 324] on label "Стимулирование функций, происходящих в организме" at bounding box center [540, 335] width 579 height 26
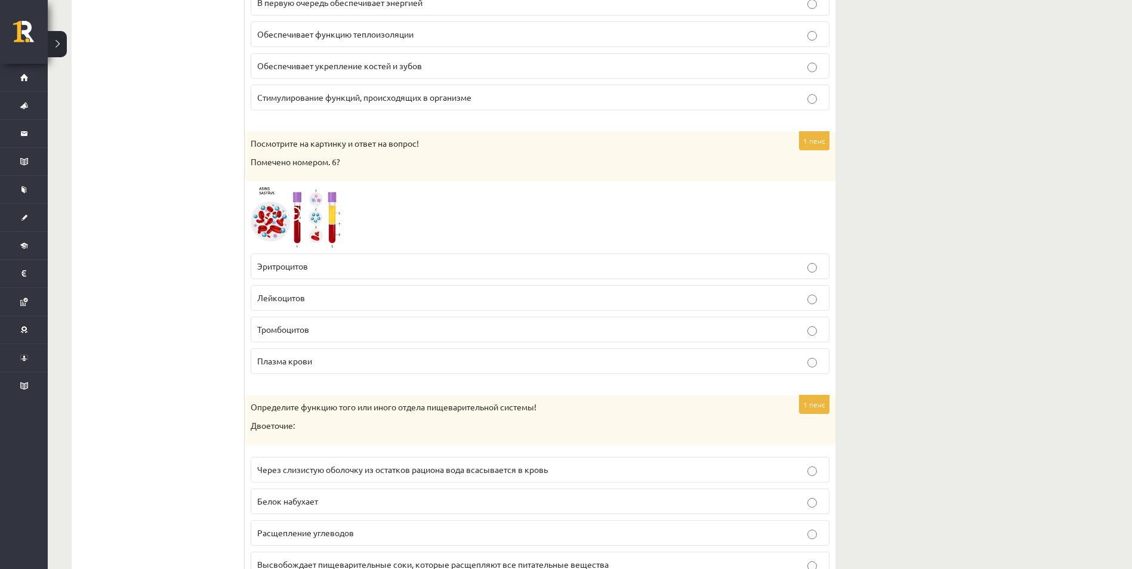
scroll to position [1670, 0]
click at [288, 301] on span "Лейкоцитов" at bounding box center [281, 295] width 48 height 11
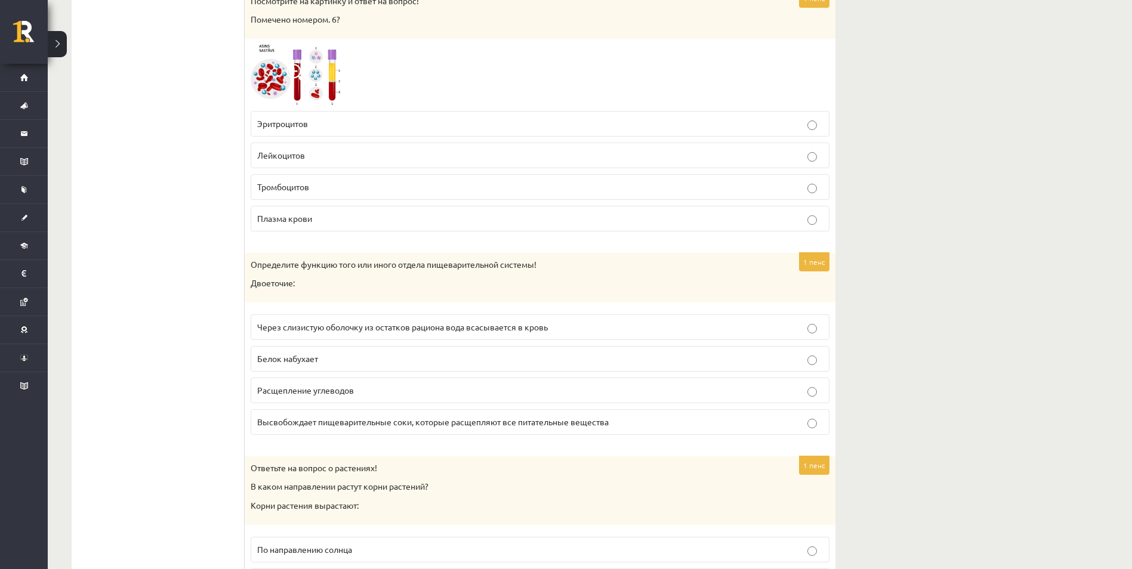
scroll to position [1849, 0]
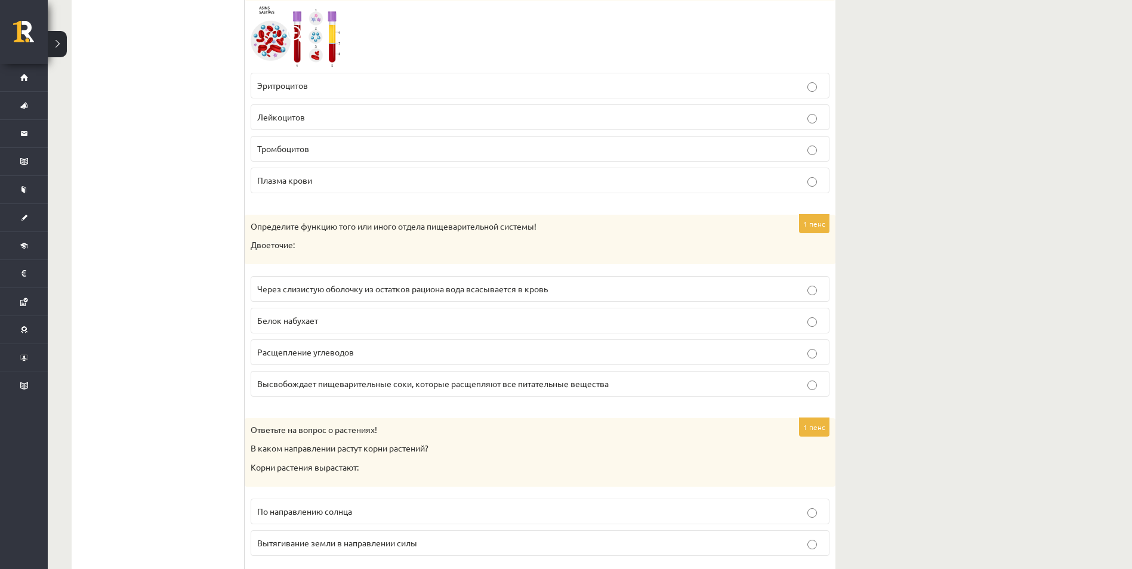
click at [274, 353] on span "Расщепление углеводов" at bounding box center [305, 352] width 97 height 11
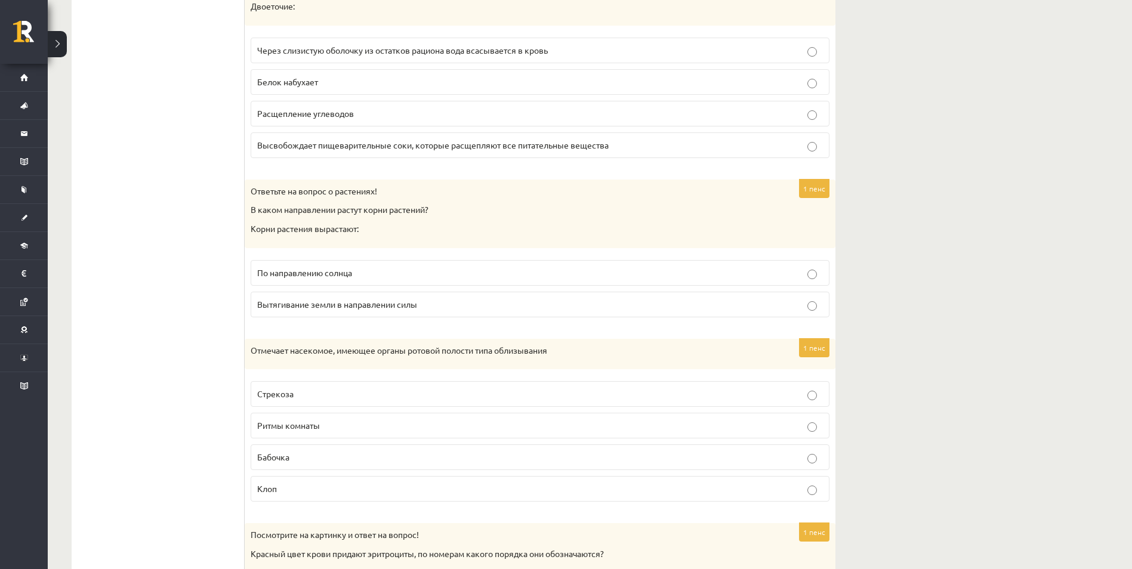
click at [282, 312] on label "Вытягивание земли в направлении силы" at bounding box center [540, 305] width 579 height 26
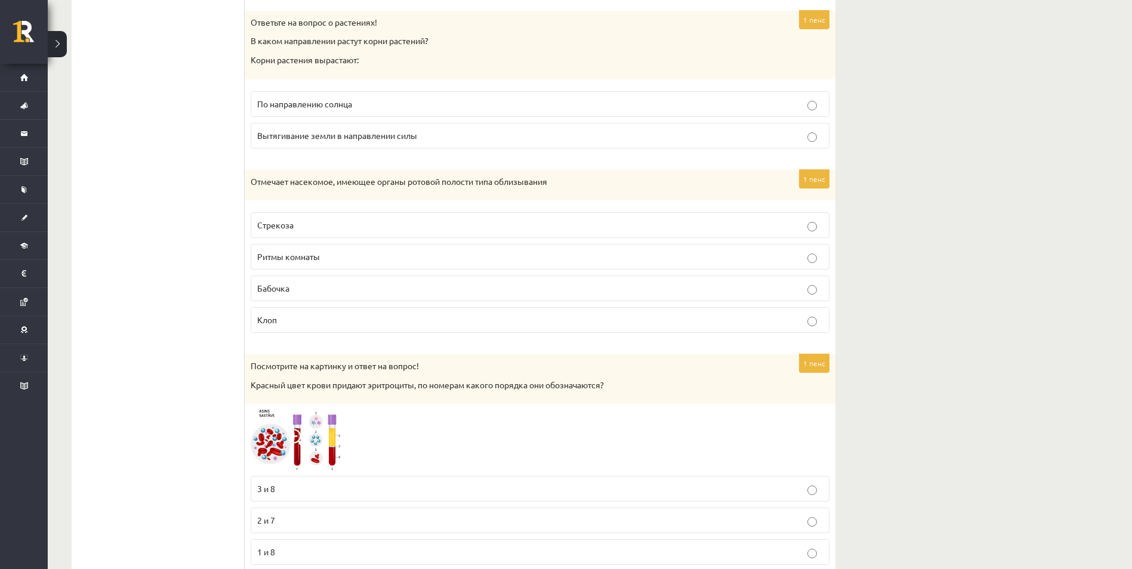
scroll to position [2267, 0]
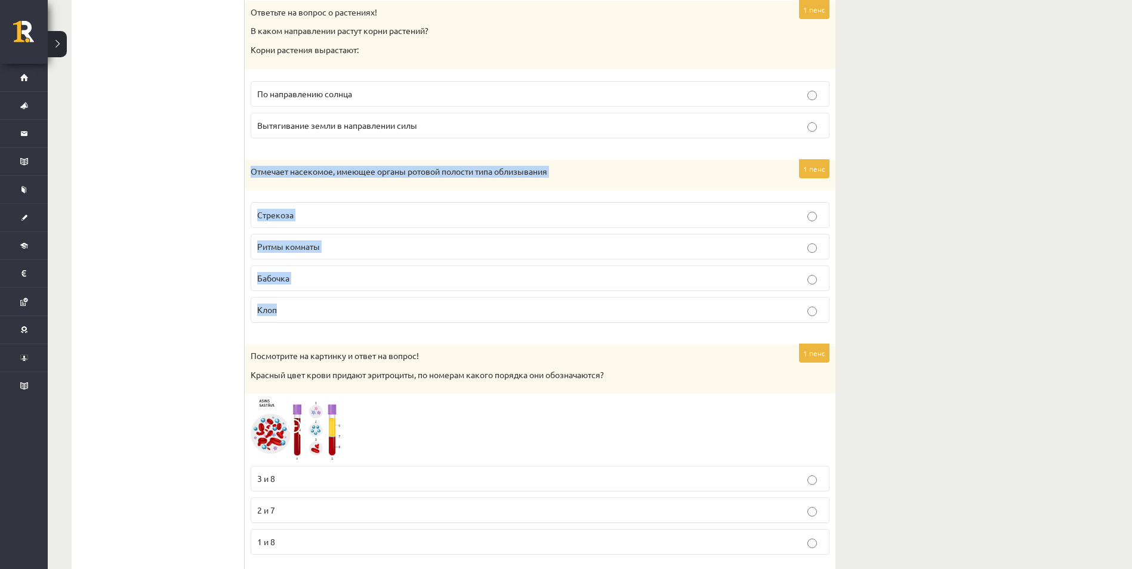
drag, startPoint x: 252, startPoint y: 169, endPoint x: 290, endPoint y: 310, distance: 145.9
click at [290, 310] on div "1 пенс Отмечает насекомое, имеющее органы ротовой полости типа облизывания Стре…" at bounding box center [540, 246] width 591 height 173
copy div "Отмечает насекомое, имеющее органы ротовой полости типа облизывания Стрекоза Ри…"
drag, startPoint x: 209, startPoint y: 335, endPoint x: 269, endPoint y: 280, distance: 81.5
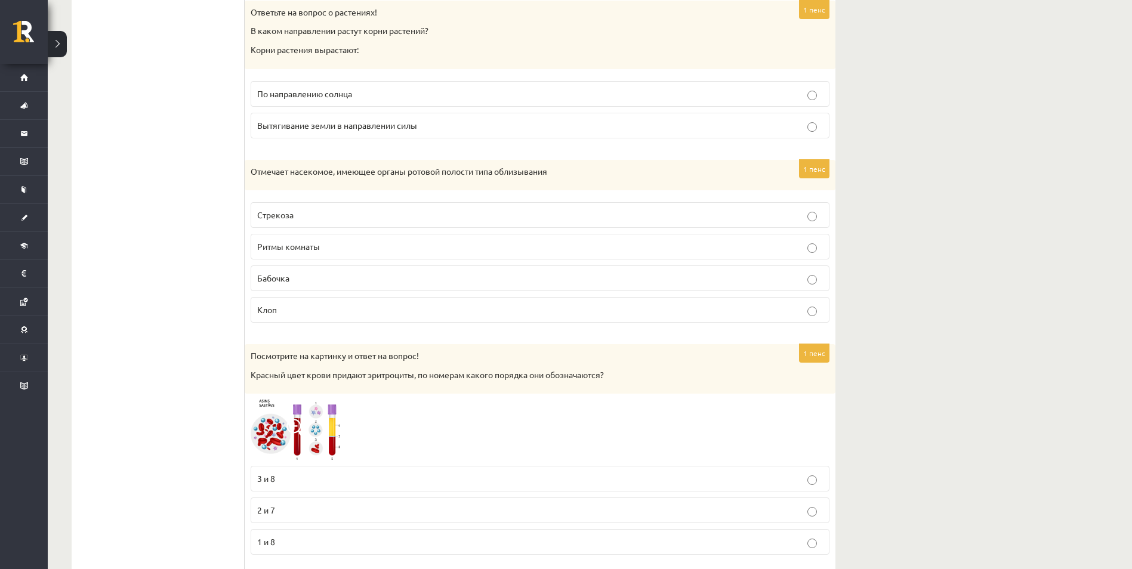
click at [277, 278] on span "Бабочка" at bounding box center [273, 278] width 32 height 11
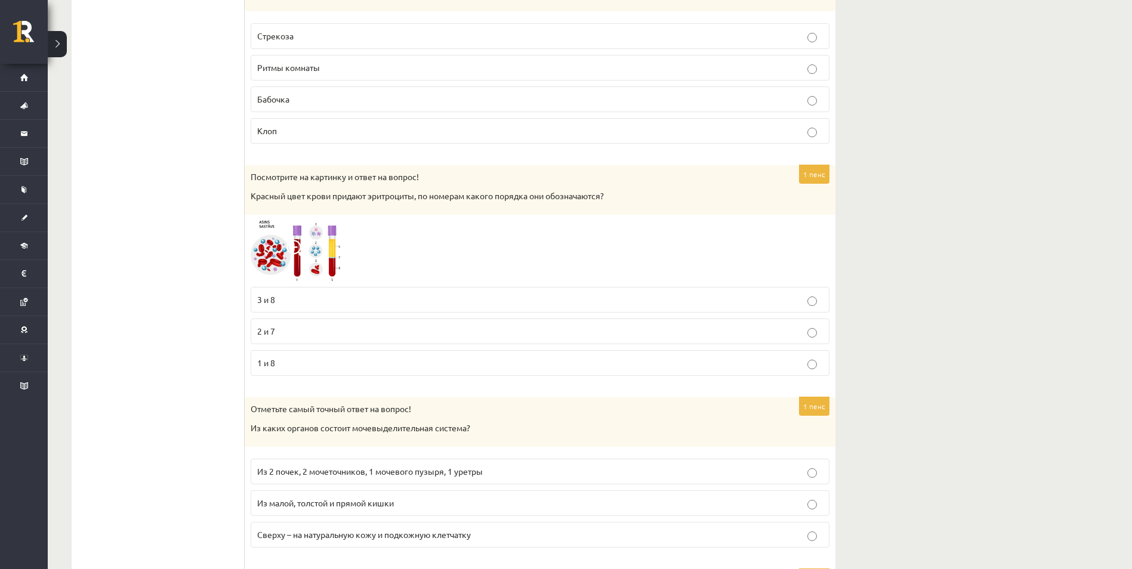
click at [282, 306] on p "3 и 8" at bounding box center [539, 299] width 565 height 13
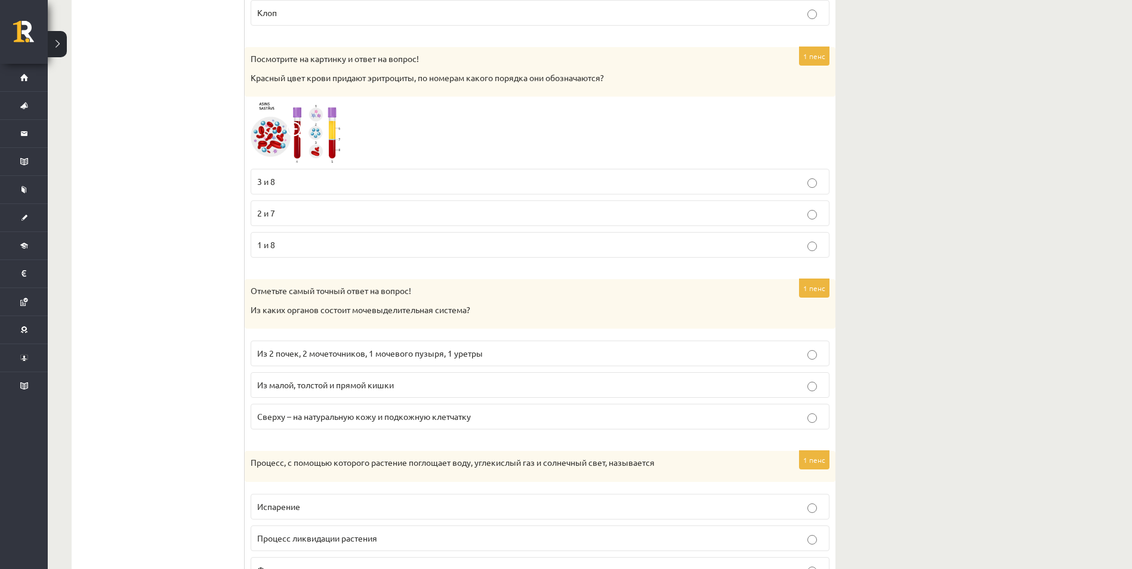
scroll to position [2565, 0]
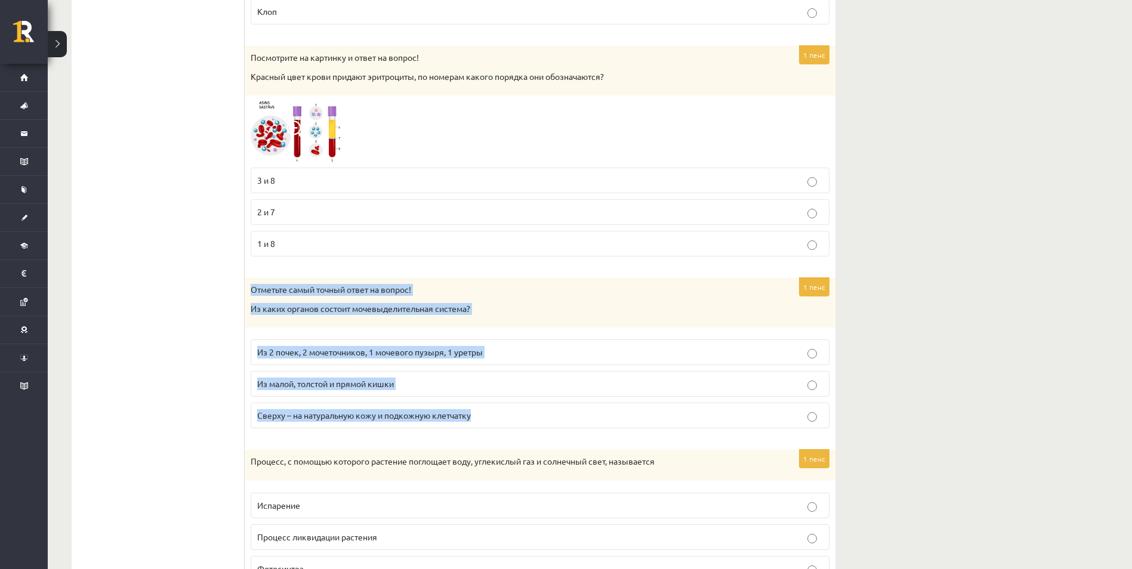
drag, startPoint x: 249, startPoint y: 287, endPoint x: 480, endPoint y: 414, distance: 263.5
click at [480, 414] on div "1 пенс Отметьте самый точный ответ на вопрос! Из каких органов состоит мочевыде…" at bounding box center [540, 358] width 591 height 160
copy div "Отметьте самый точный ответ на вопрос! Из каких органов состоит мочевыделительн…"
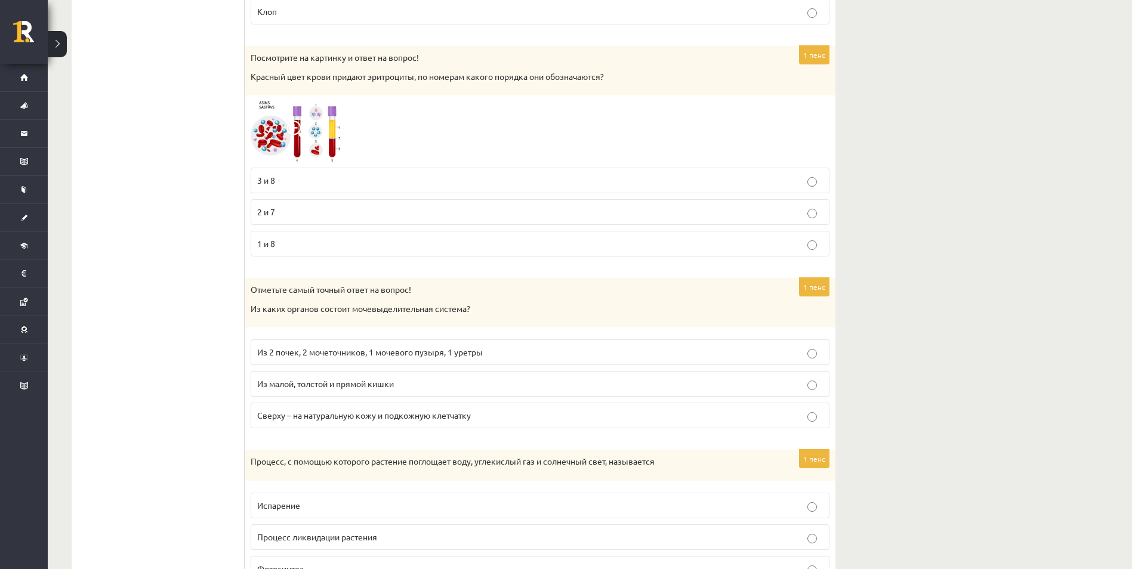
click at [290, 351] on span "Из 2 почек, 2 мочеточников, 1 мочевого пузыря, 1 уретры" at bounding box center [369, 352] width 225 height 11
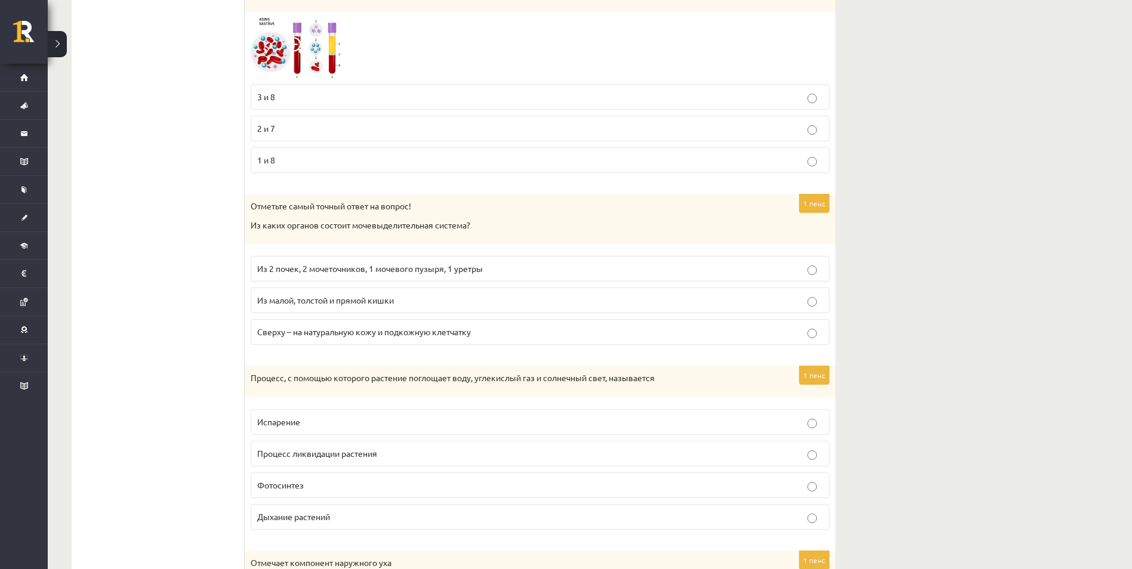
scroll to position [2684, 0]
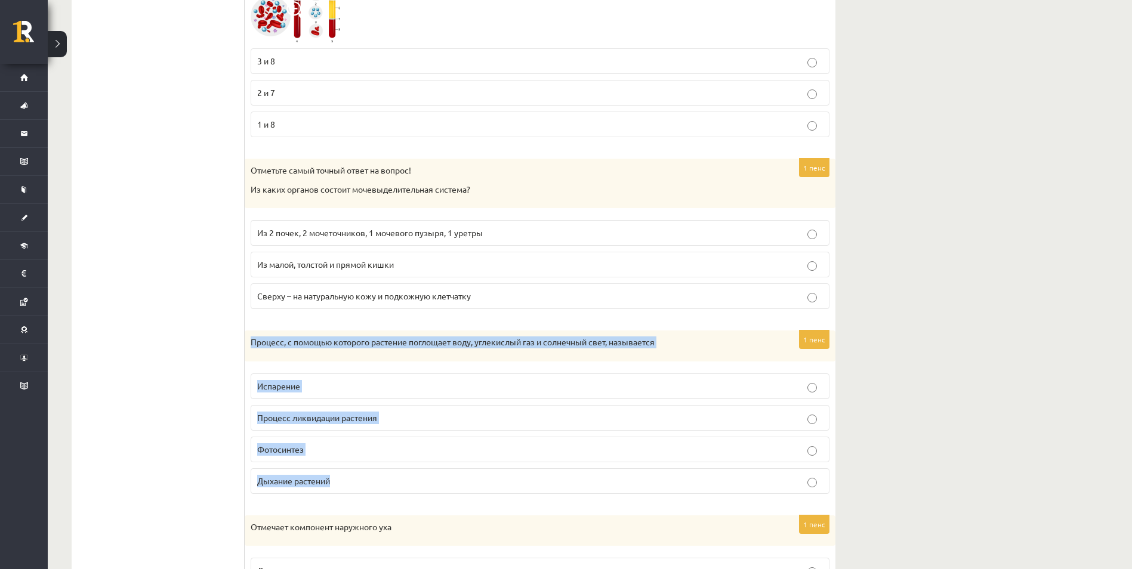
drag, startPoint x: 302, startPoint y: 370, endPoint x: 356, endPoint y: 493, distance: 134.9
click at [356, 493] on div "1 пенс Процесс, с помощью которого растение поглощает воду, углекислый газ и со…" at bounding box center [540, 416] width 591 height 173
copy div "Процесс, с помощью которого растение поглощает воду, углекислый газ и солнечный…"
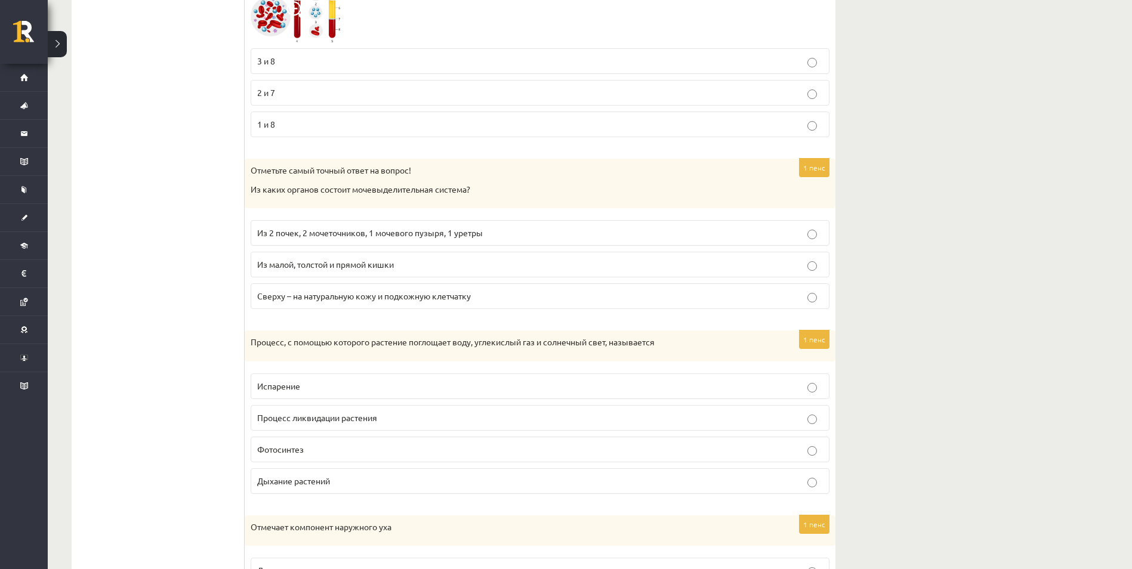
click at [189, 354] on ul "Тест Обратная связь – оцените свою эффективность" at bounding box center [164, 493] width 161 height 5927
click at [318, 444] on p "Фотосинтез" at bounding box center [539, 449] width 565 height 13
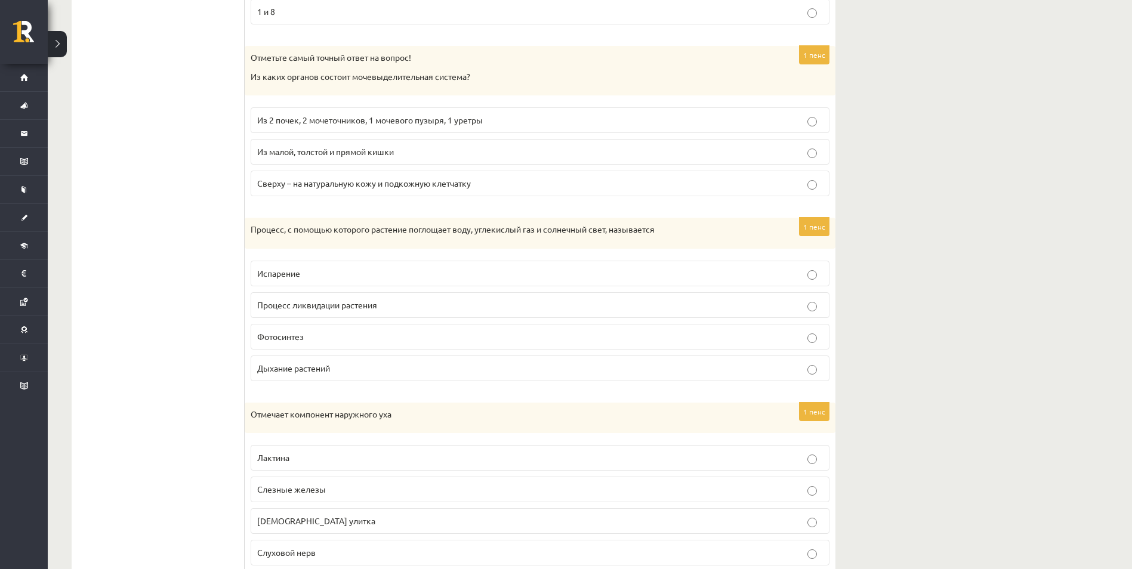
scroll to position [2923, 0]
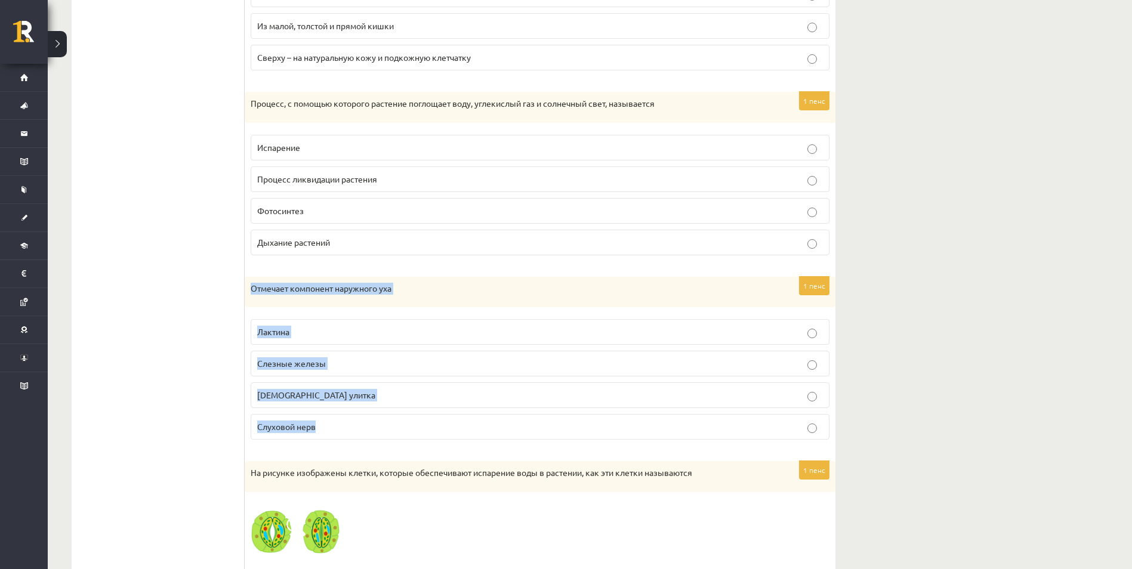
drag, startPoint x: 249, startPoint y: 286, endPoint x: 332, endPoint y: 430, distance: 166.5
click at [332, 430] on div "1 пенс Отмечает компонент наружного уха Лактина Слезные железы Ушная улитка Слу…" at bounding box center [540, 363] width 591 height 173
copy div "Отмечает компонент наружного уха Лактина Слезные железы Ушная улитка Слуховой н…"
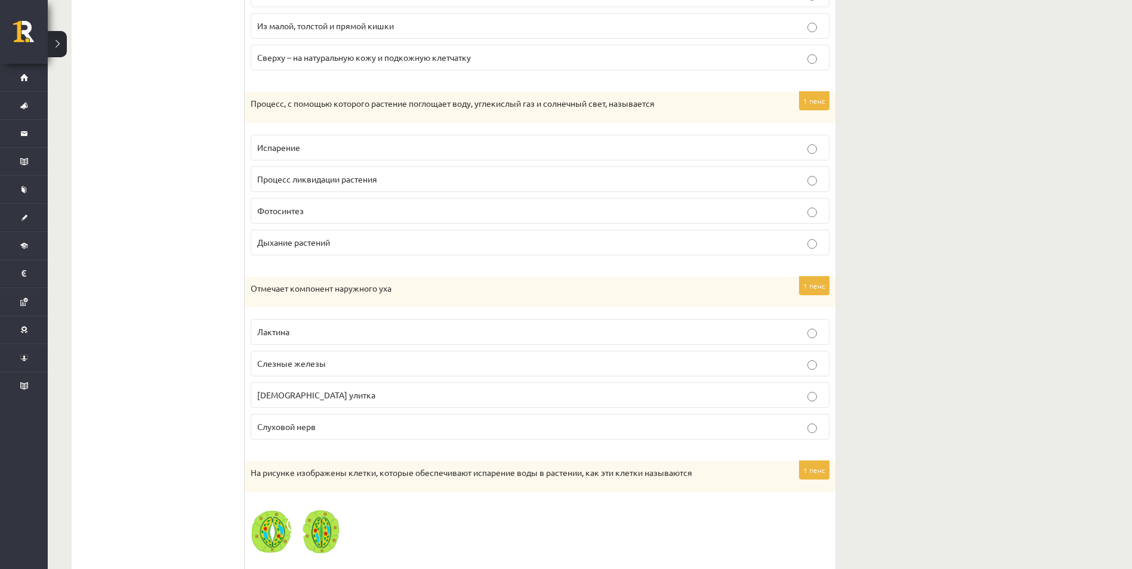
drag, startPoint x: 187, startPoint y: 359, endPoint x: 200, endPoint y: 354, distance: 14.5
click at [188, 359] on ul "Тест Обратная связь – оцените свою эффективность" at bounding box center [164, 254] width 161 height 5927
click at [286, 332] on span "Лактина" at bounding box center [273, 331] width 32 height 11
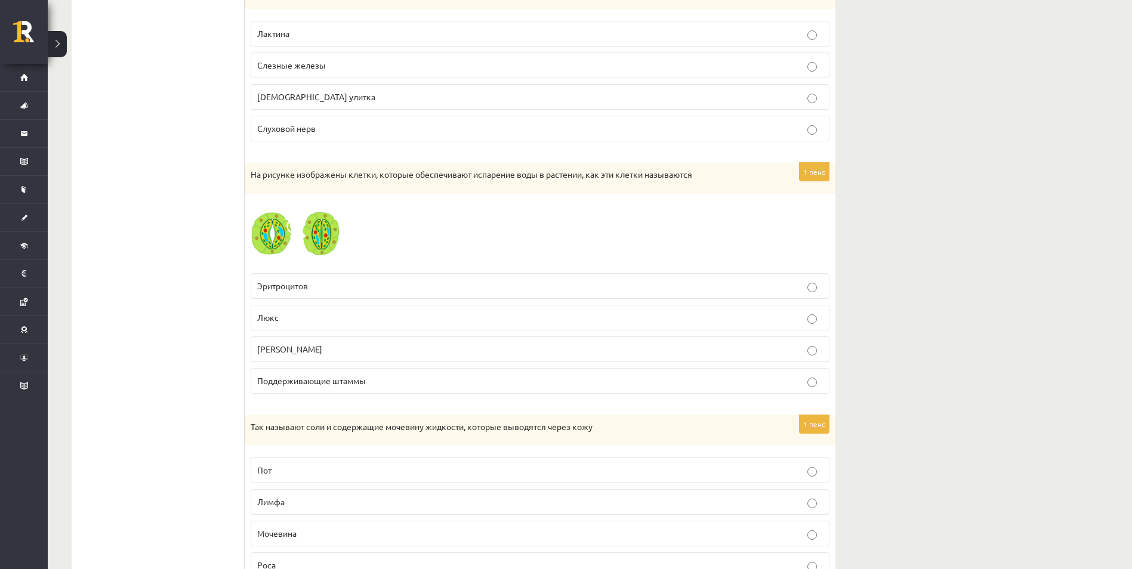
drag, startPoint x: 286, startPoint y: 323, endPoint x: 282, endPoint y: 335, distance: 12.6
click at [286, 323] on p "Люкс" at bounding box center [539, 317] width 565 height 13
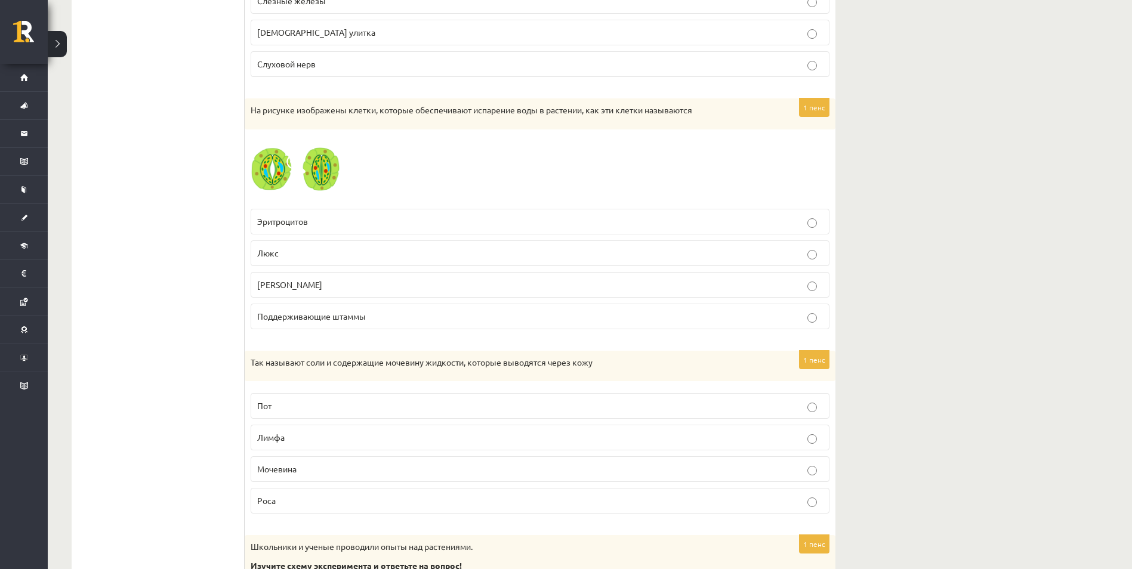
scroll to position [3281, 0]
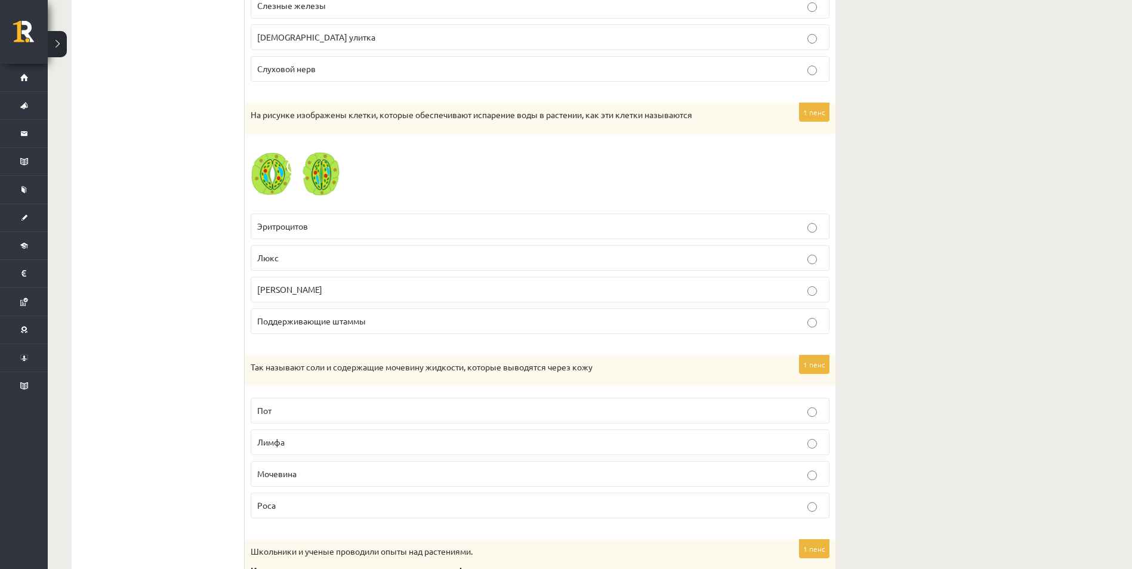
click at [259, 162] on img at bounding box center [295, 173] width 89 height 67
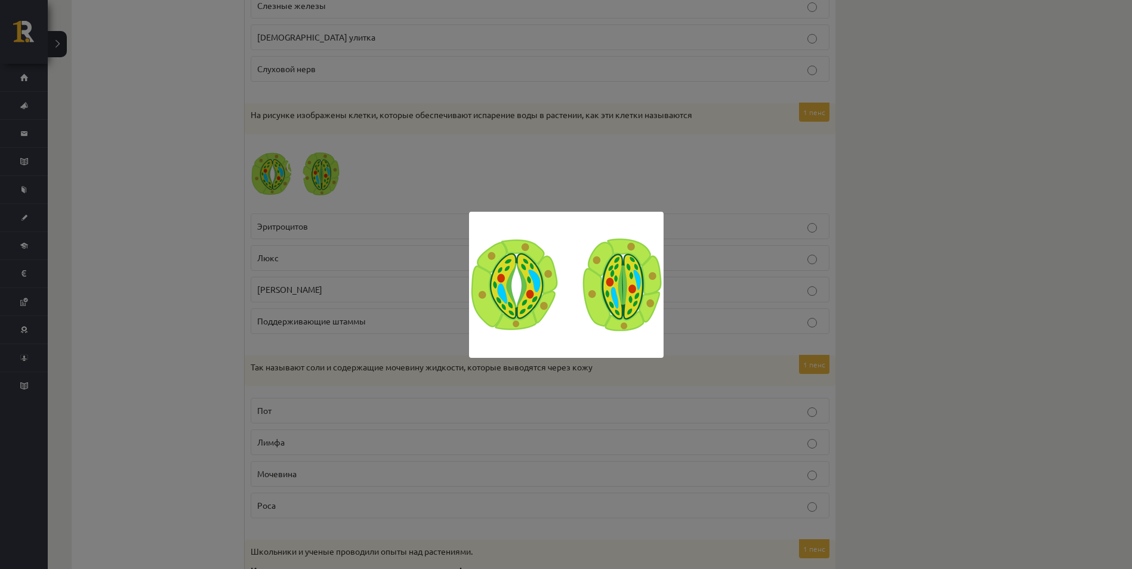
click at [293, 169] on div at bounding box center [566, 284] width 1132 height 569
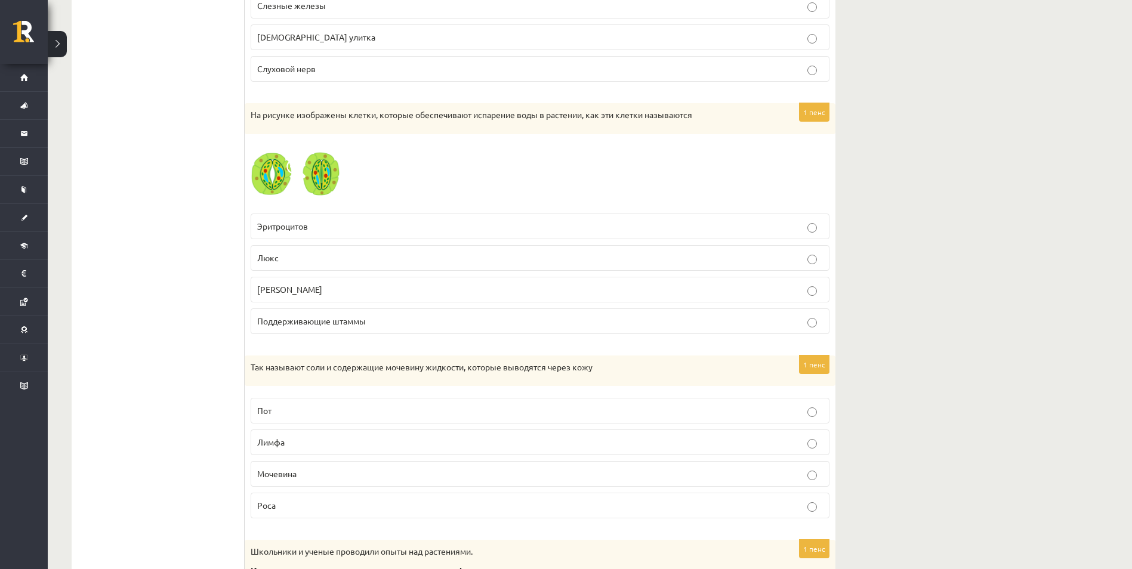
click at [297, 229] on span "Эритроцитов" at bounding box center [282, 226] width 51 height 11
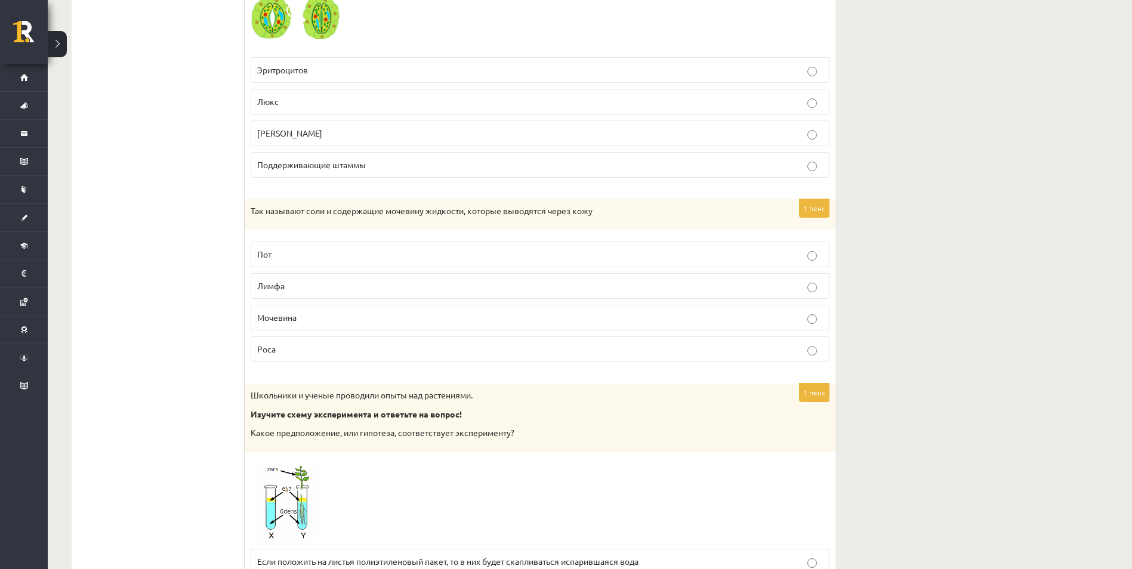
scroll to position [3460, 0]
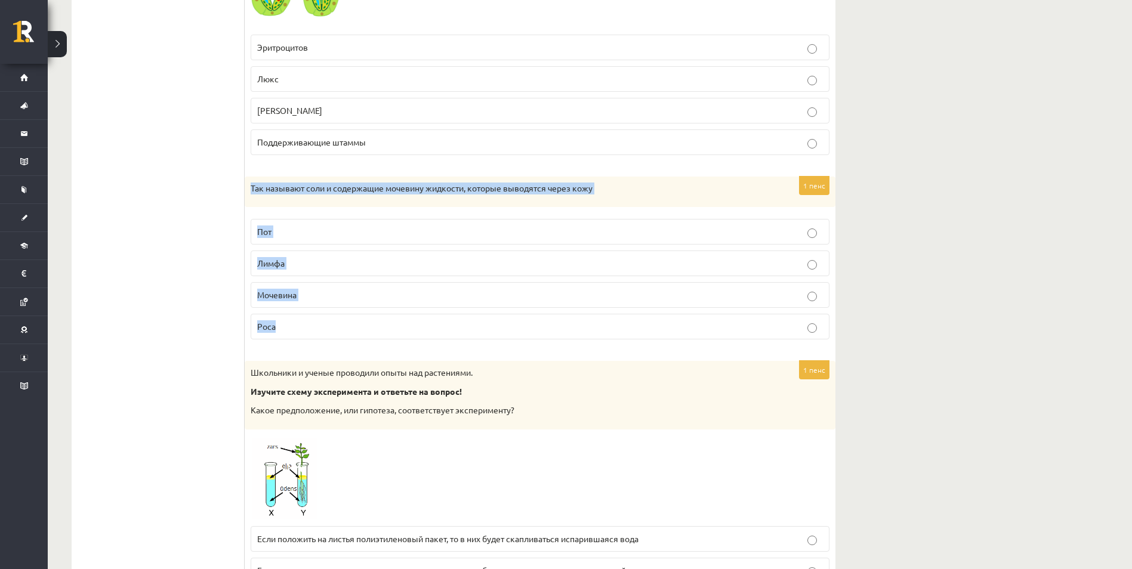
drag, startPoint x: 249, startPoint y: 177, endPoint x: 314, endPoint y: 331, distance: 167.6
copy div "Так называют соли и содержащие мочевину жидкости, которые выводятся через кожу …"
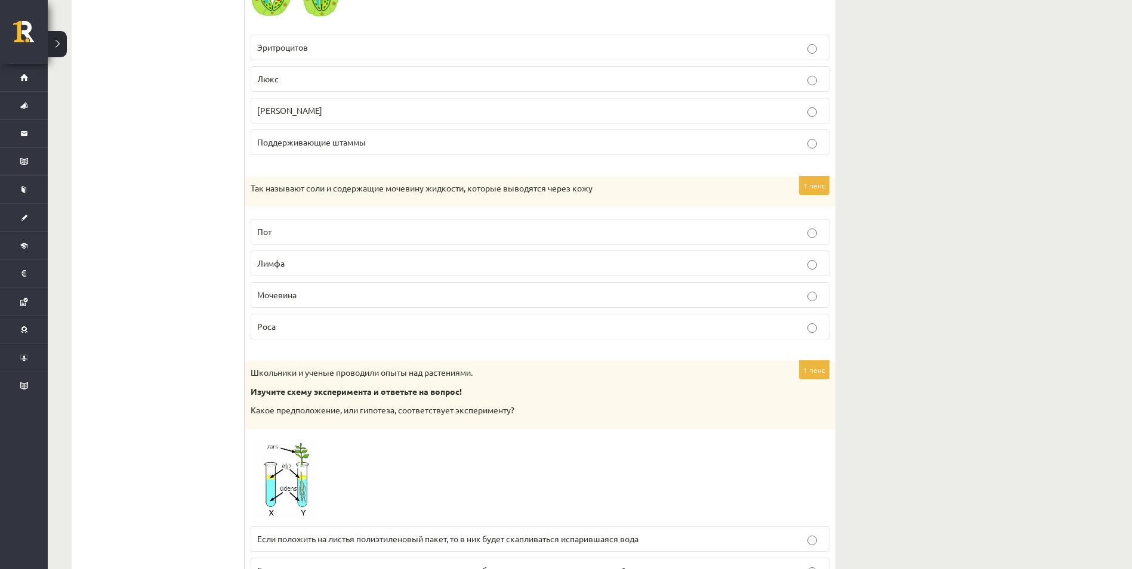
drag, startPoint x: 218, startPoint y: 292, endPoint x: 274, endPoint y: 242, distance: 74.8
click at [296, 228] on p "Пот" at bounding box center [539, 231] width 565 height 13
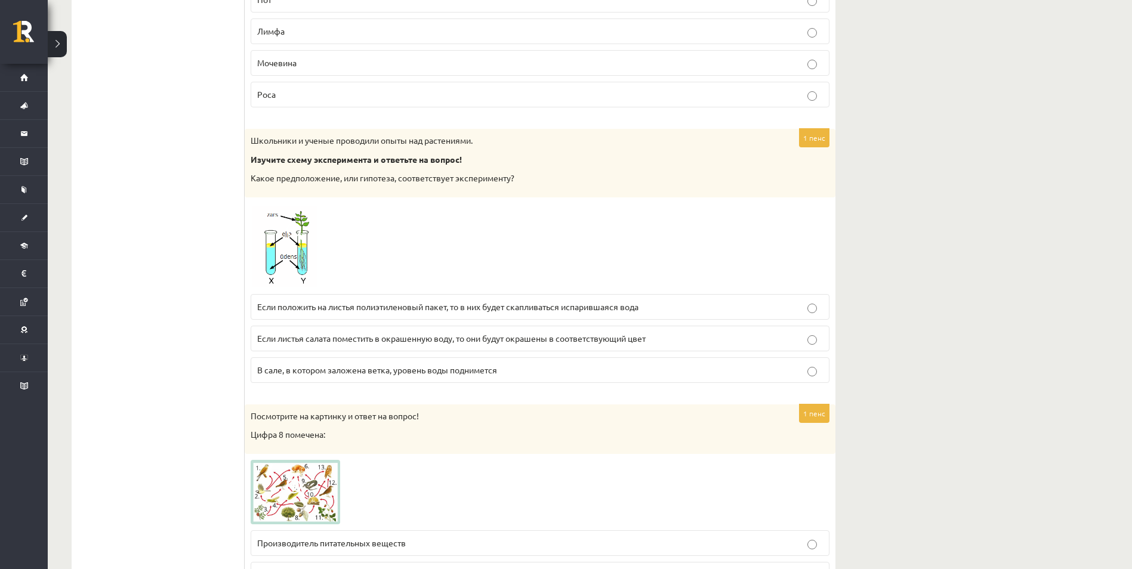
scroll to position [3698, 0]
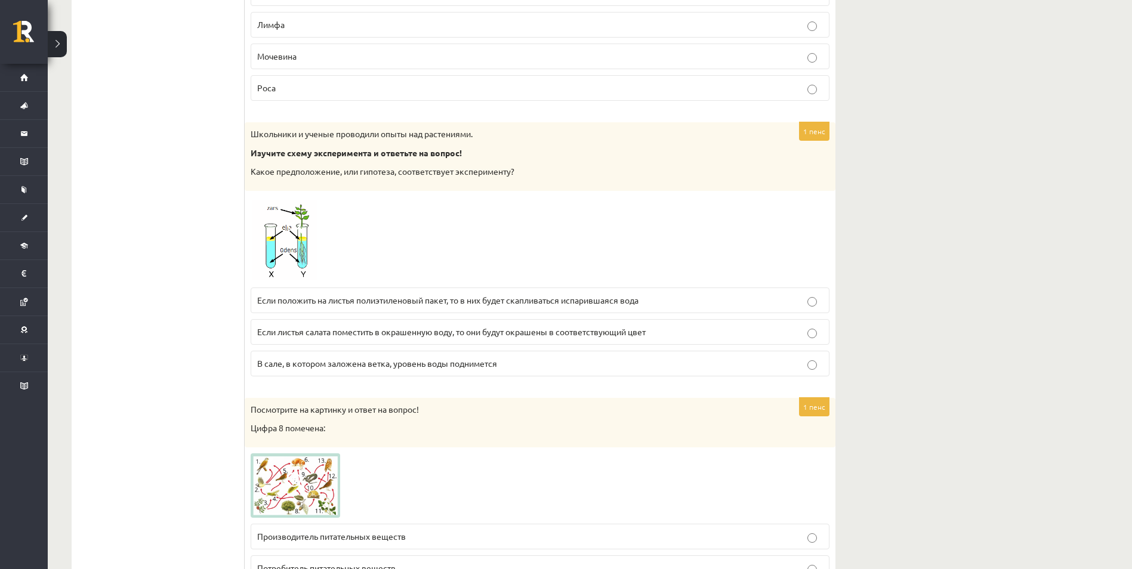
click at [296, 359] on p "В сале, в котором заложена ветка, уровень воды поднимется" at bounding box center [539, 363] width 565 height 13
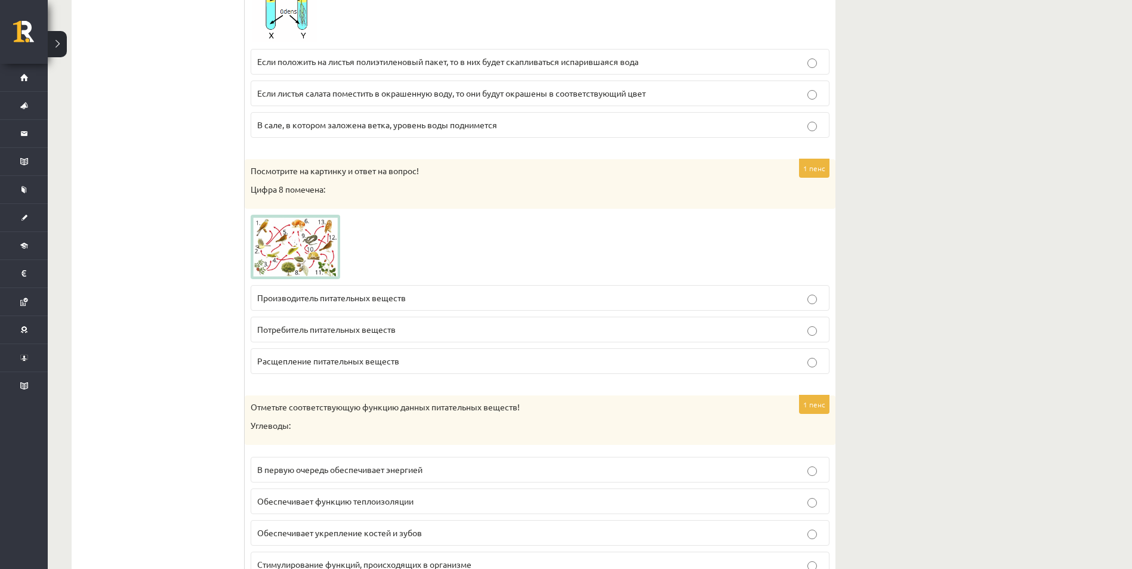
click at [274, 304] on p "Производитель питательных веществ" at bounding box center [539, 298] width 565 height 13
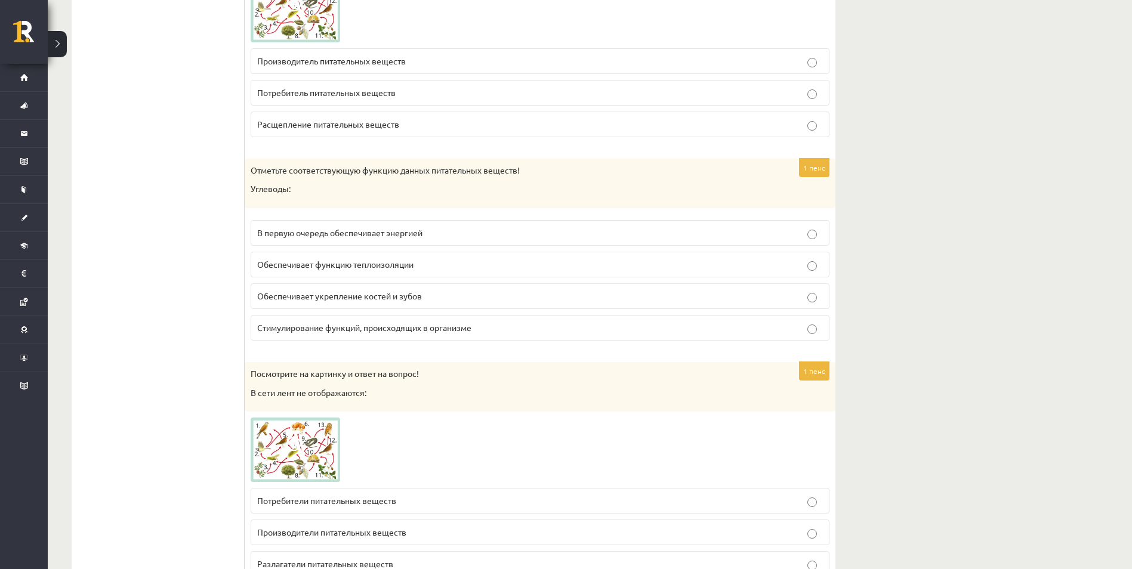
scroll to position [4176, 0]
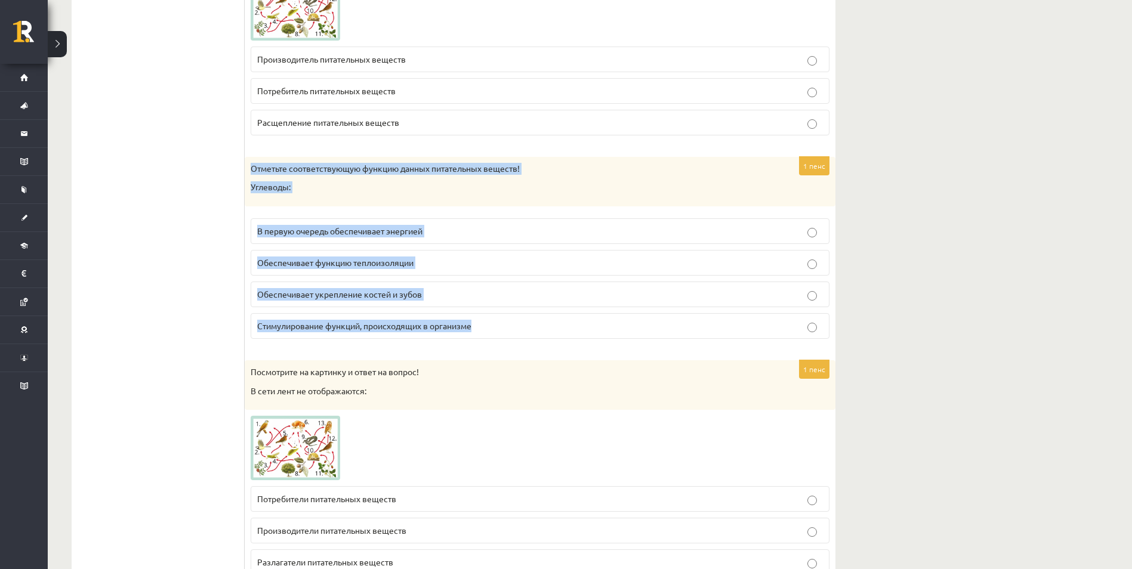
drag, startPoint x: 248, startPoint y: 165, endPoint x: 495, endPoint y: 336, distance: 300.0
click at [495, 336] on div "1 пенс Отметьте соответствующую функцию данных питательных веществ! Углеводы: В…" at bounding box center [540, 252] width 591 height 191
copy div "Отметьте соответствующую функцию данных питательных веществ! Углеводы: В первую…"
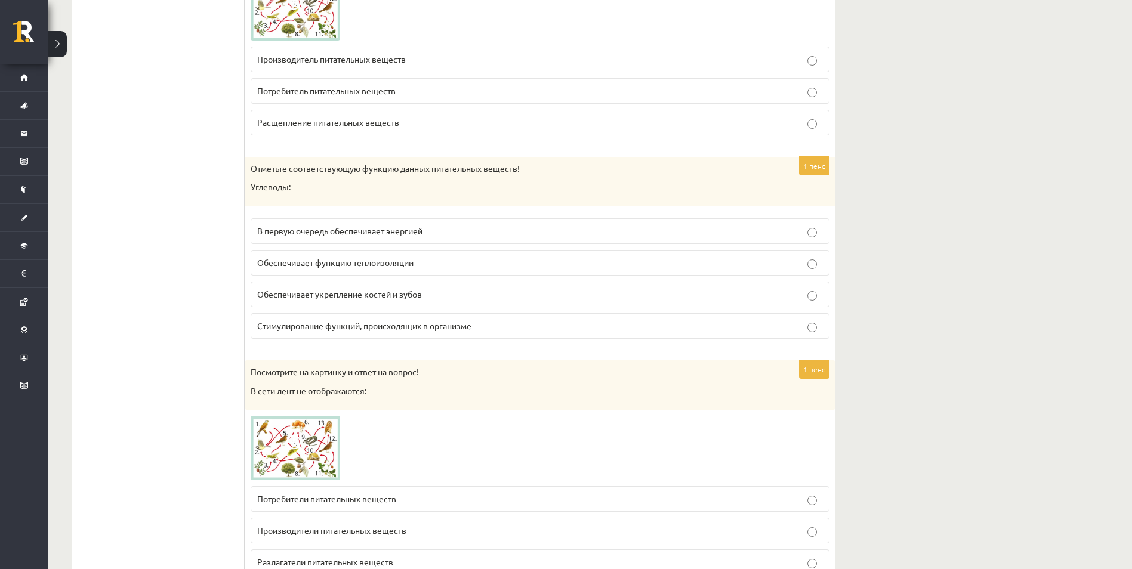
click at [338, 242] on label "В первую очередь обеспечивает энергией" at bounding box center [540, 231] width 579 height 26
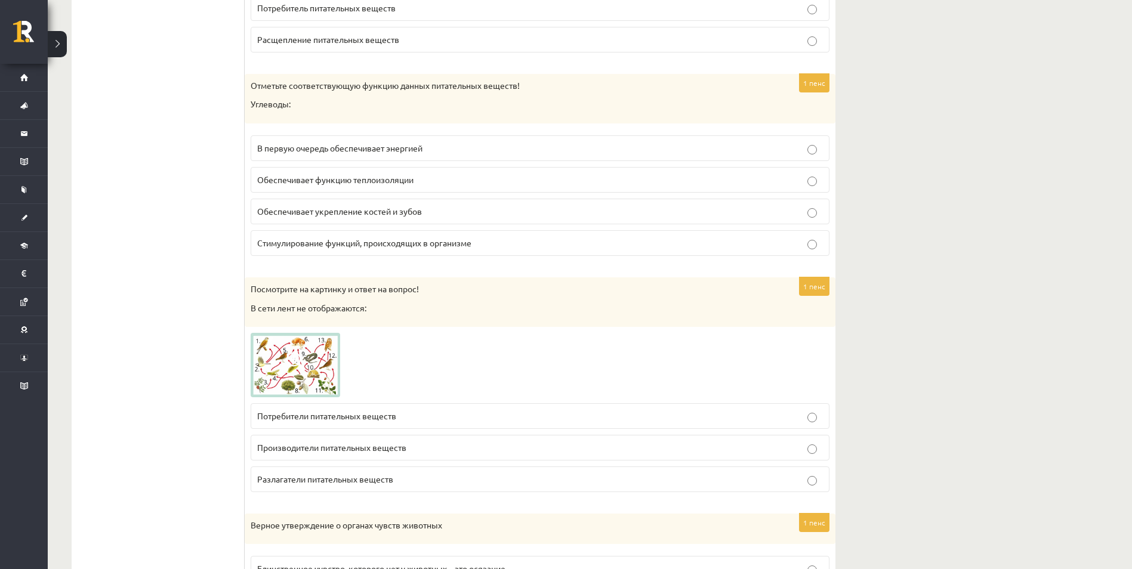
scroll to position [4295, 0]
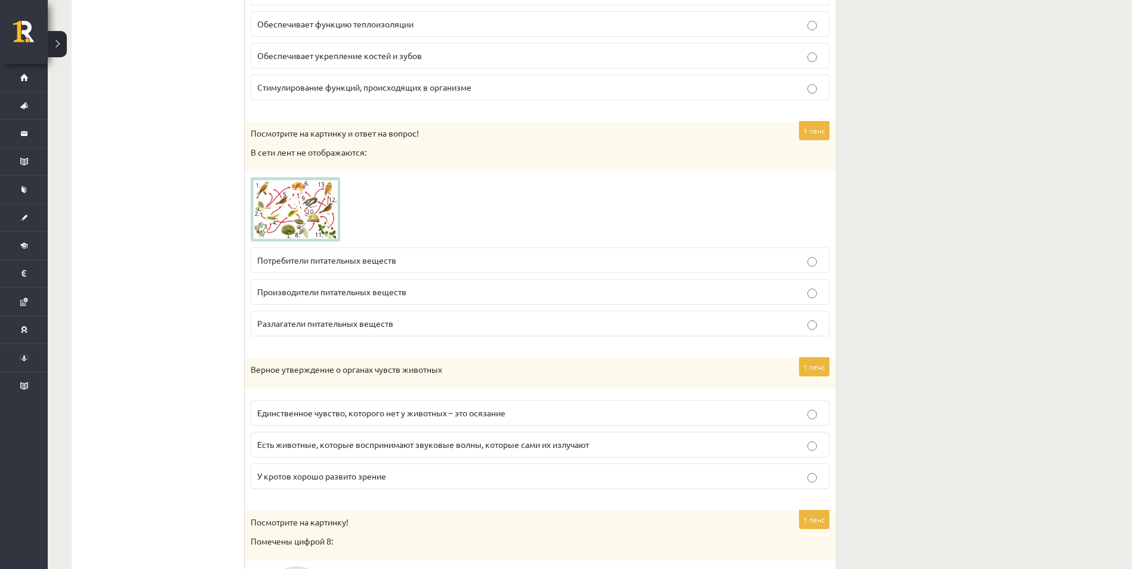
click at [311, 329] on p "Разлагатели питательных веществ" at bounding box center [539, 323] width 565 height 13
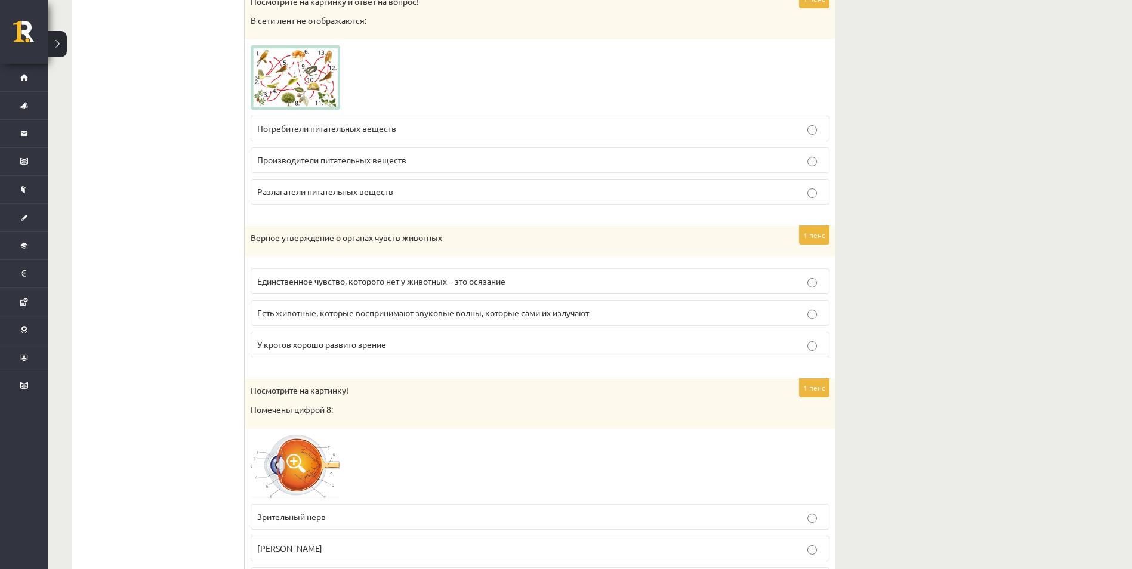
scroll to position [4593, 0]
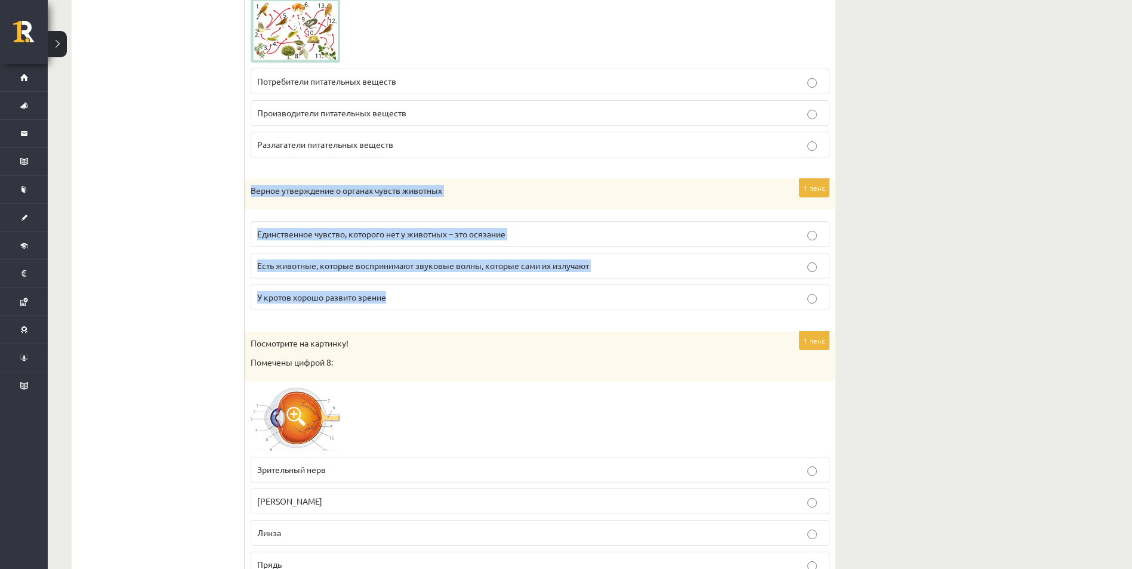
drag, startPoint x: 251, startPoint y: 190, endPoint x: 422, endPoint y: 298, distance: 202.2
click at [422, 298] on div "1 пенс Верное утверждение о органах чувств животных Единственное чувство, котор…" at bounding box center [540, 249] width 591 height 141
copy div "Верное утверждение о органах чувств животных Единственное чувство, которого нет…"
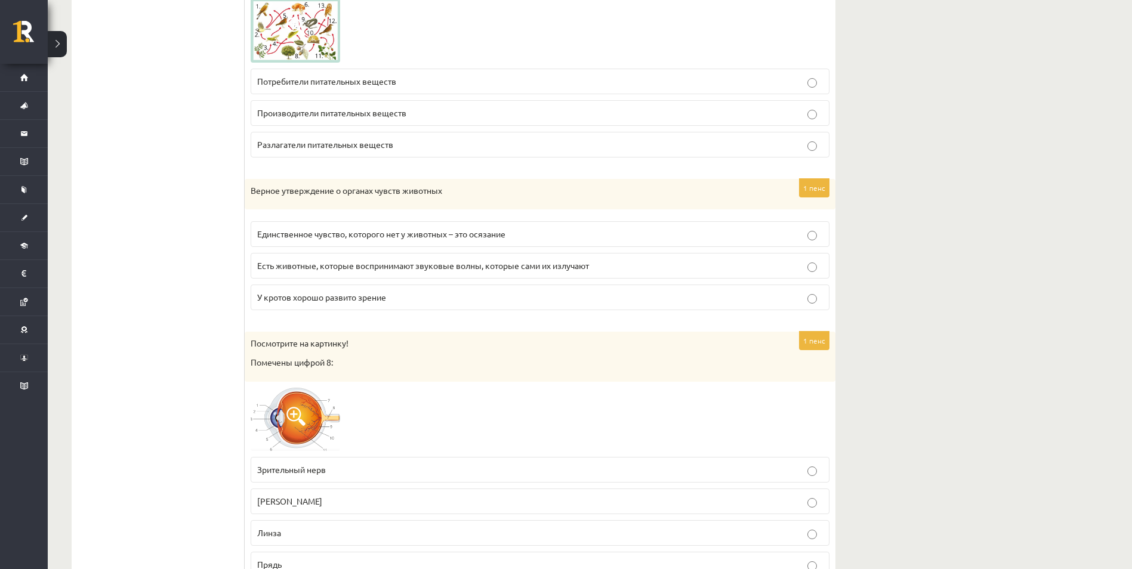
click at [293, 262] on span "Есть животные, которые воспринимают звуковые волны, которые сами их излучают" at bounding box center [423, 265] width 332 height 11
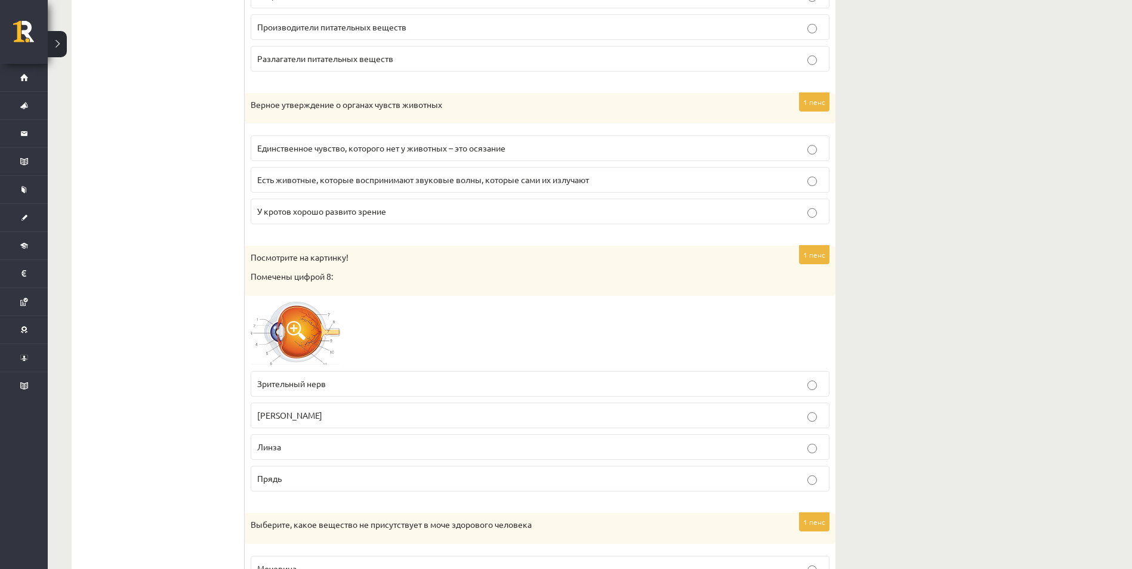
scroll to position [4891, 0]
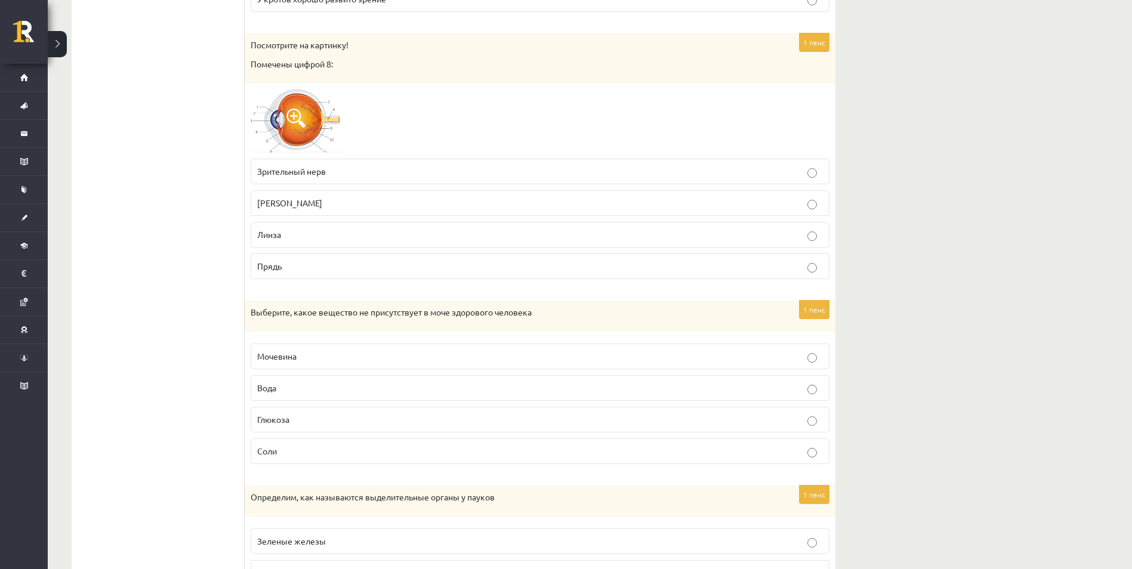
click at [290, 178] on p "Зрительный нерв" at bounding box center [539, 171] width 565 height 13
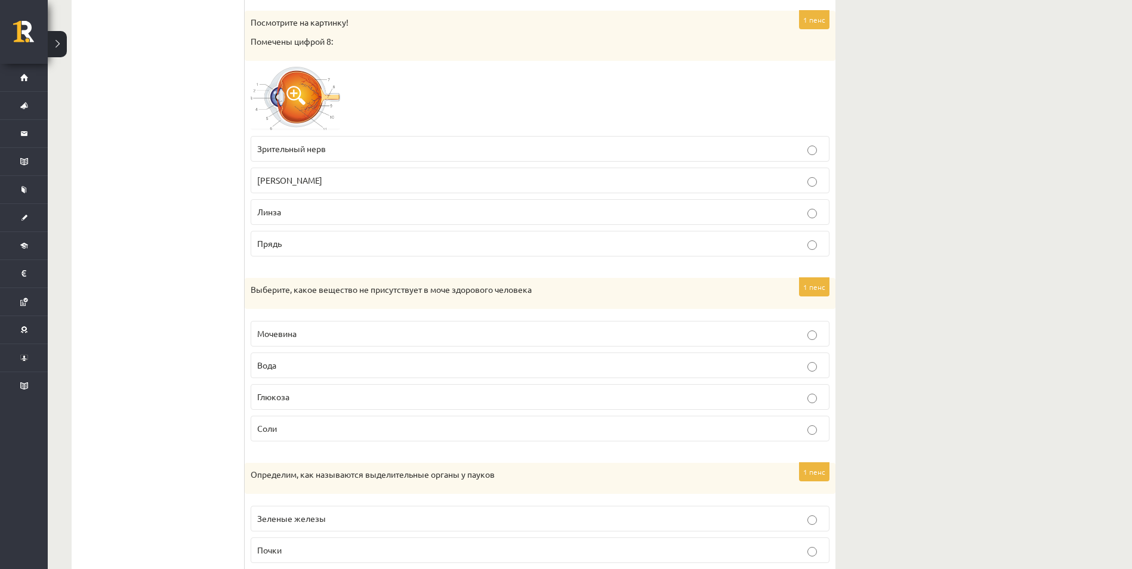
scroll to position [4951, 0]
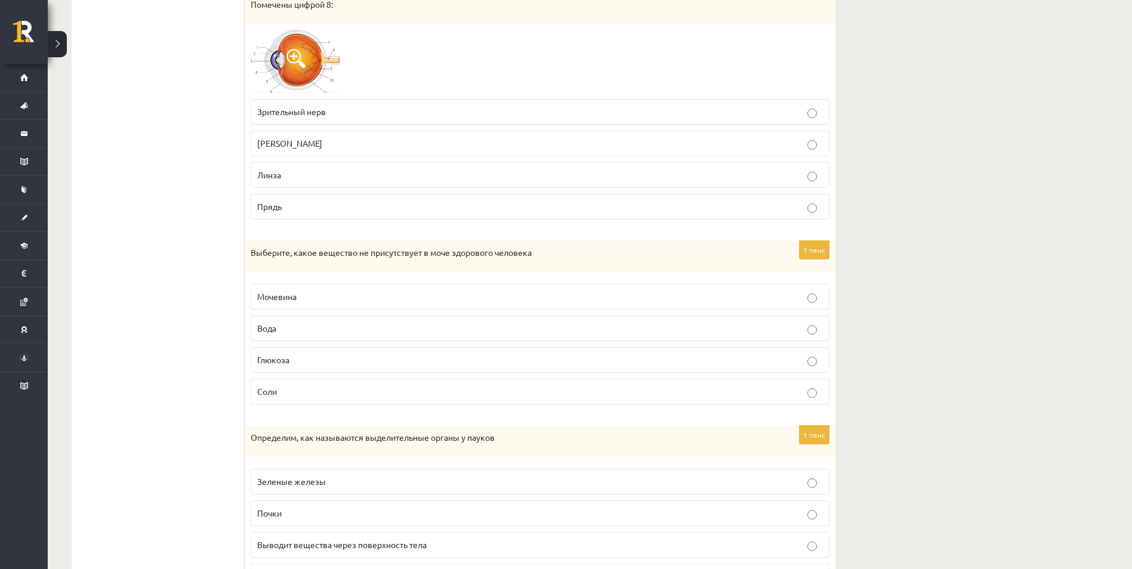
click at [269, 355] on p "Глюкоза" at bounding box center [539, 360] width 565 height 13
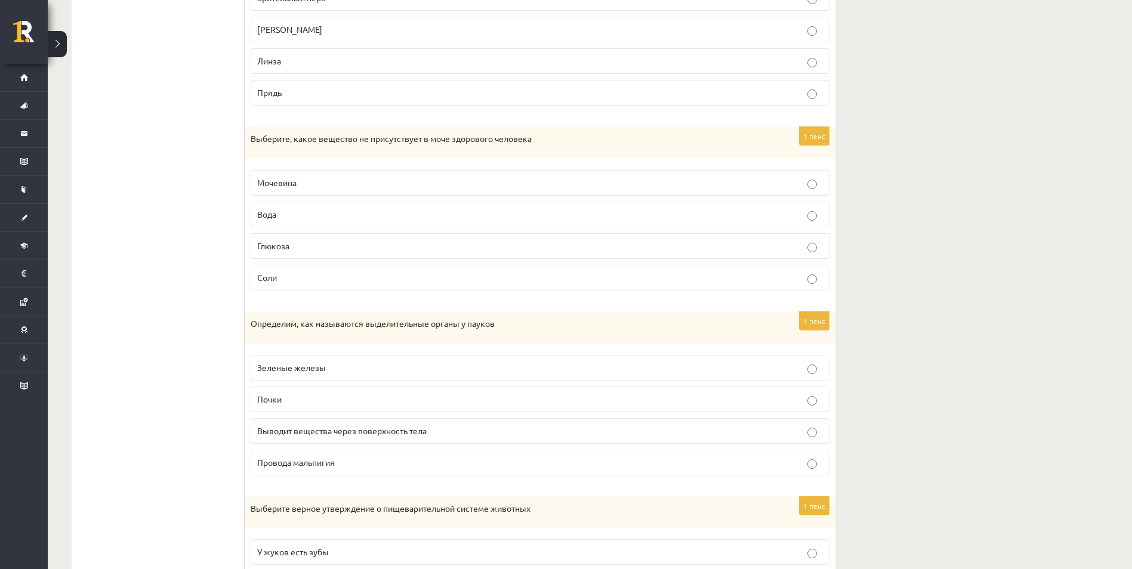
scroll to position [5070, 0]
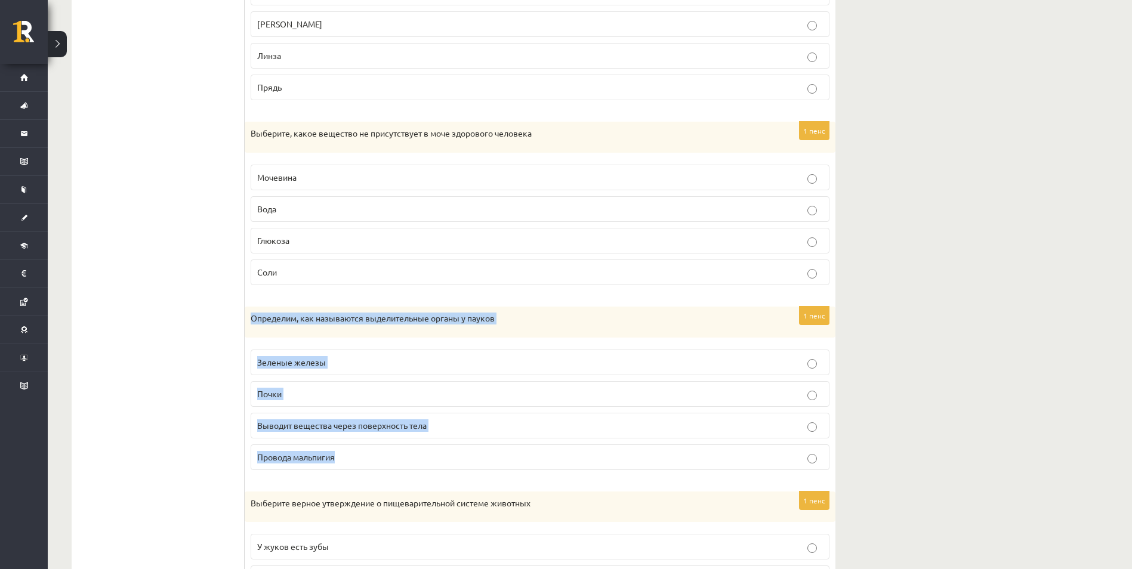
drag, startPoint x: 254, startPoint y: 316, endPoint x: 373, endPoint y: 461, distance: 188.1
click at [373, 461] on div "1 пенс Определим, как называются выделительные органы у пауков Зеленые железы П…" at bounding box center [540, 393] width 591 height 173
copy div "Определим, как называются выделительные органы у пауков Зеленые железы Почки Вы…"
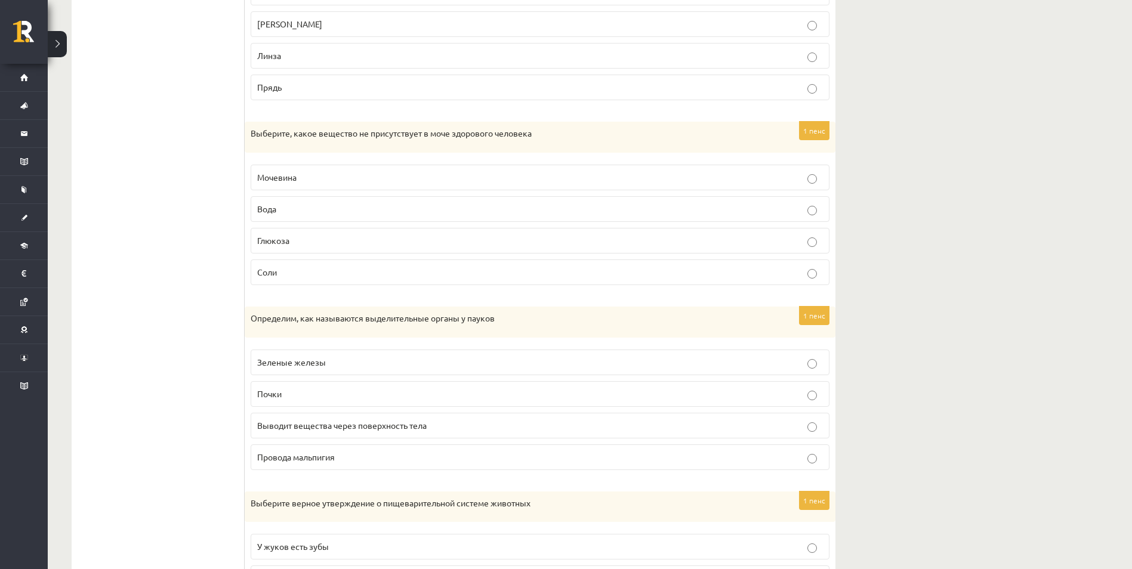
click at [286, 466] on label "Провода мальпигия" at bounding box center [540, 457] width 579 height 26
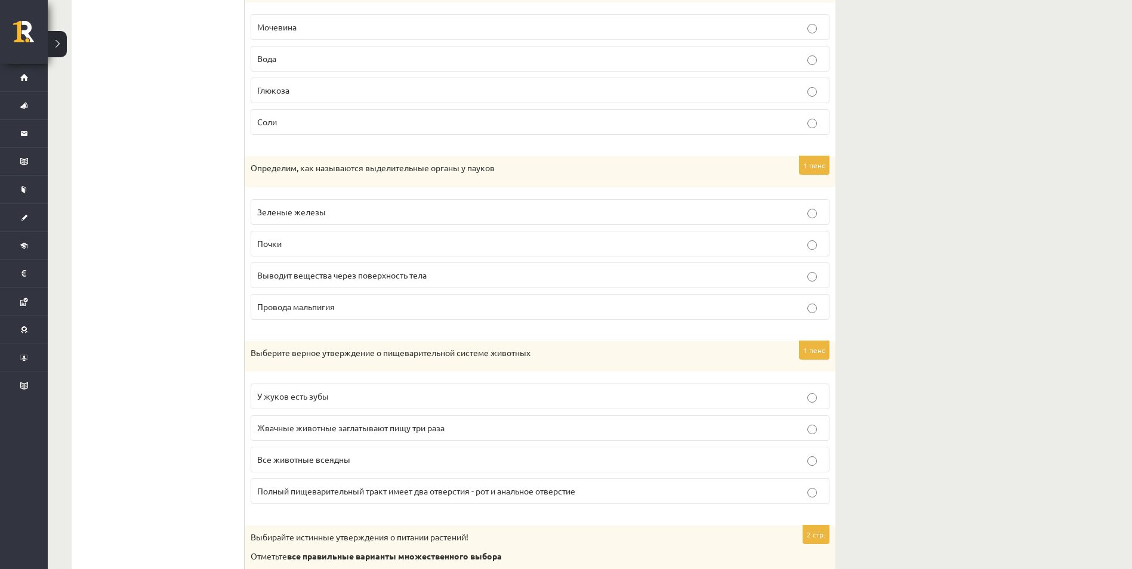
scroll to position [5249, 0]
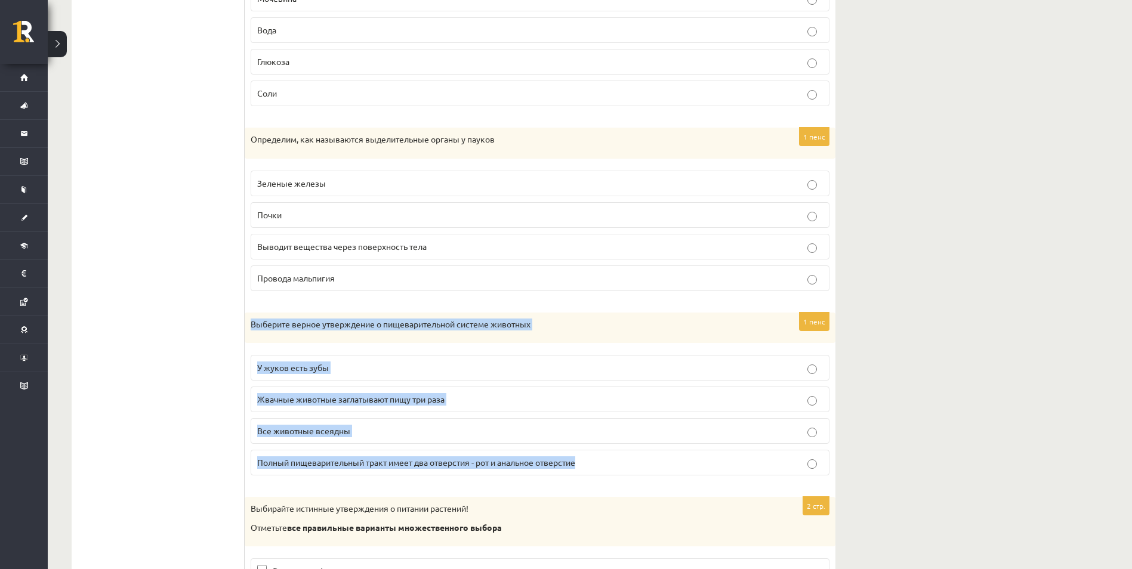
drag, startPoint x: 248, startPoint y: 327, endPoint x: 597, endPoint y: 468, distance: 375.7
click at [597, 468] on div "1 пенс Выберите верное утверждение о пищеварительной системе животных У жуков е…" at bounding box center [540, 399] width 591 height 173
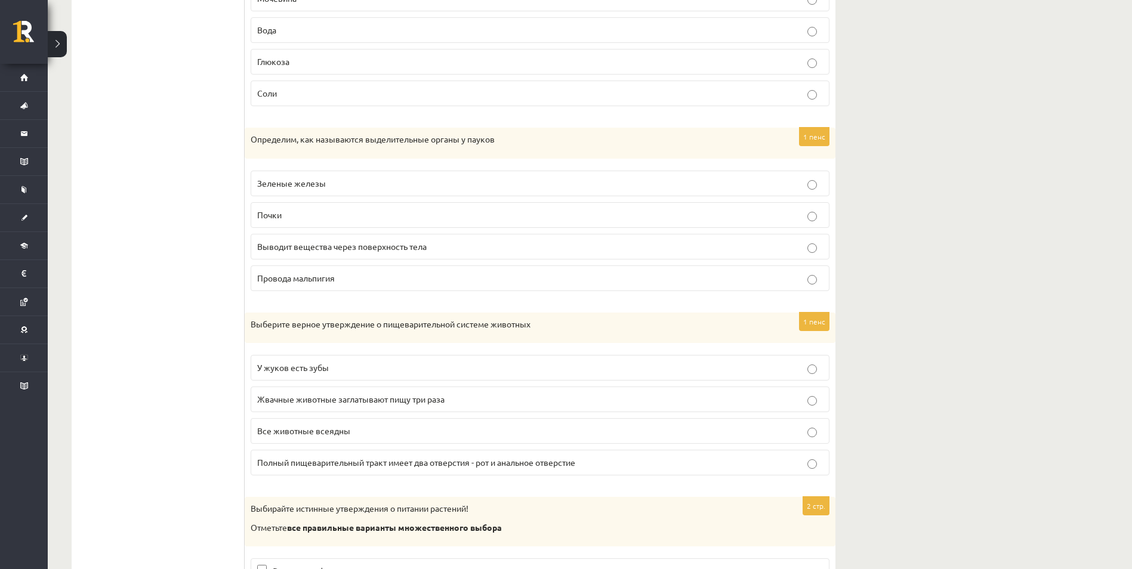
click at [437, 468] on p "Полный пищеварительный тракт имеет два отверстия - рот и анальное отверстие" at bounding box center [539, 462] width 565 height 13
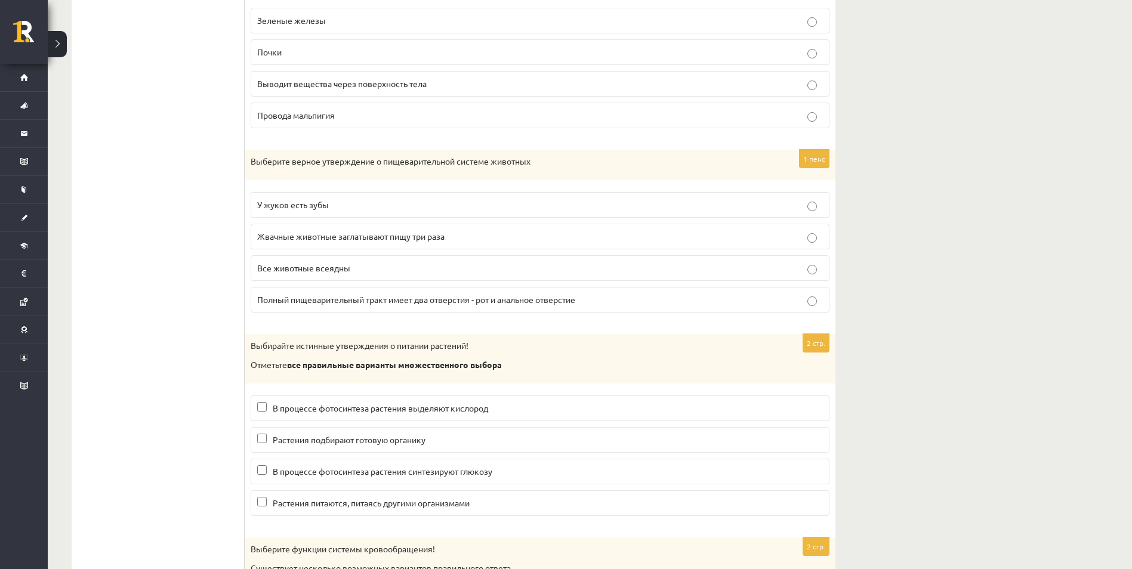
scroll to position [5428, 0]
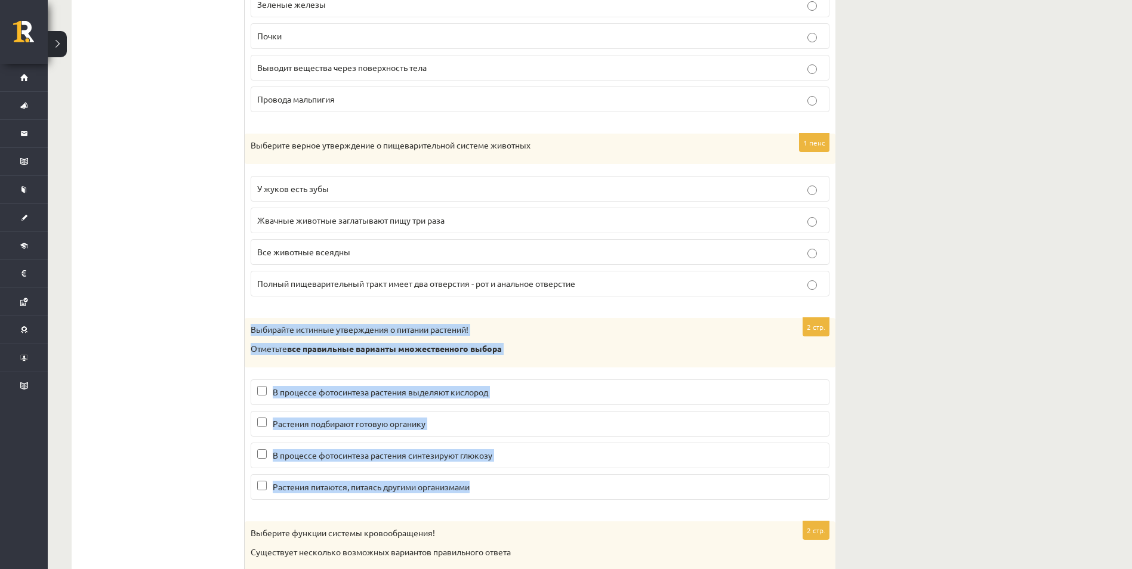
drag, startPoint x: 249, startPoint y: 326, endPoint x: 487, endPoint y: 497, distance: 293.2
click at [487, 497] on div "2 стр. Выбирайте истинные утверждения о питании растений! Отметьте все правильн…" at bounding box center [540, 413] width 591 height 191
click at [401, 404] on label "В процессе фотосинтеза растения выделяют кислород" at bounding box center [540, 392] width 579 height 26
drag, startPoint x: 262, startPoint y: 429, endPoint x: 265, endPoint y: 438, distance: 9.4
click at [262, 430] on p "Растения подбирают готовую органику" at bounding box center [539, 424] width 565 height 13
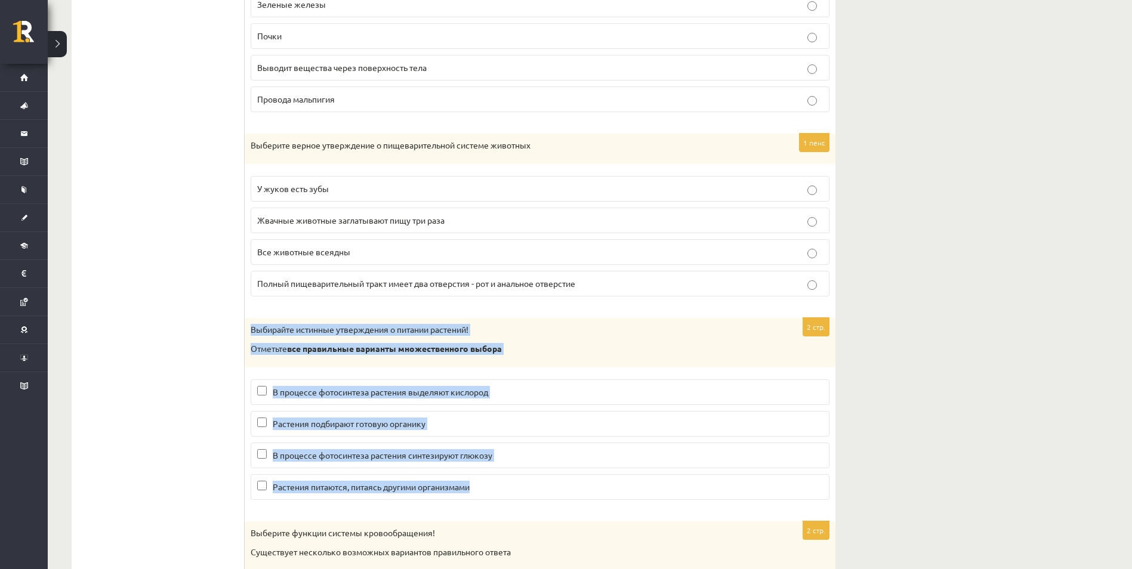
click at [264, 427] on label "Растения подбирают готовую органику" at bounding box center [540, 424] width 579 height 26
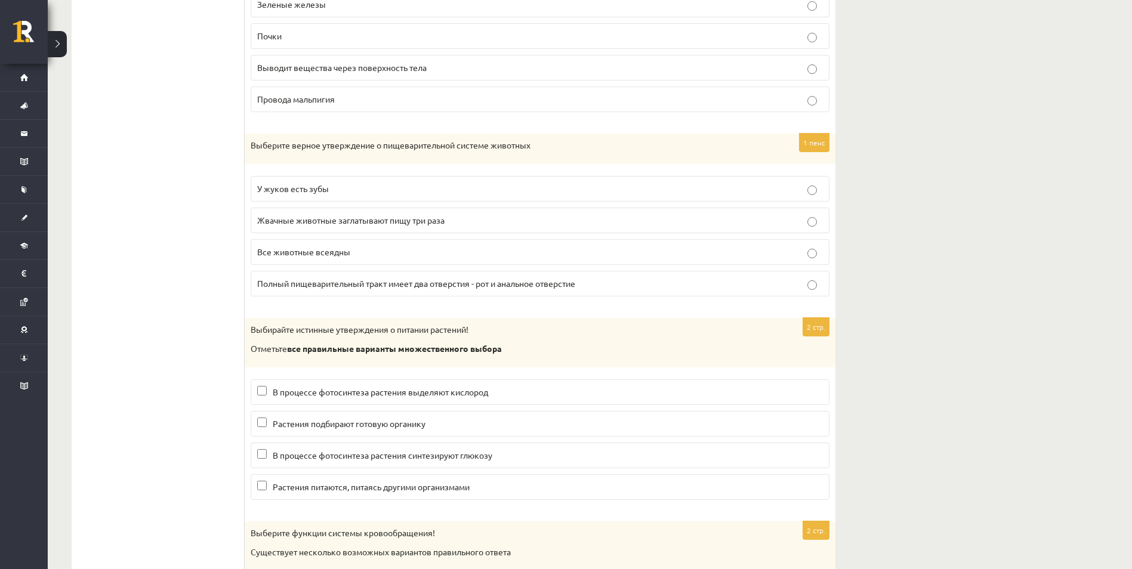
click at [390, 401] on label "В процессе фотосинтеза растения выделяют кислород" at bounding box center [540, 392] width 579 height 26
click at [428, 461] on p "В процессе фотосинтеза растения синтезируют глюкозу" at bounding box center [539, 455] width 565 height 13
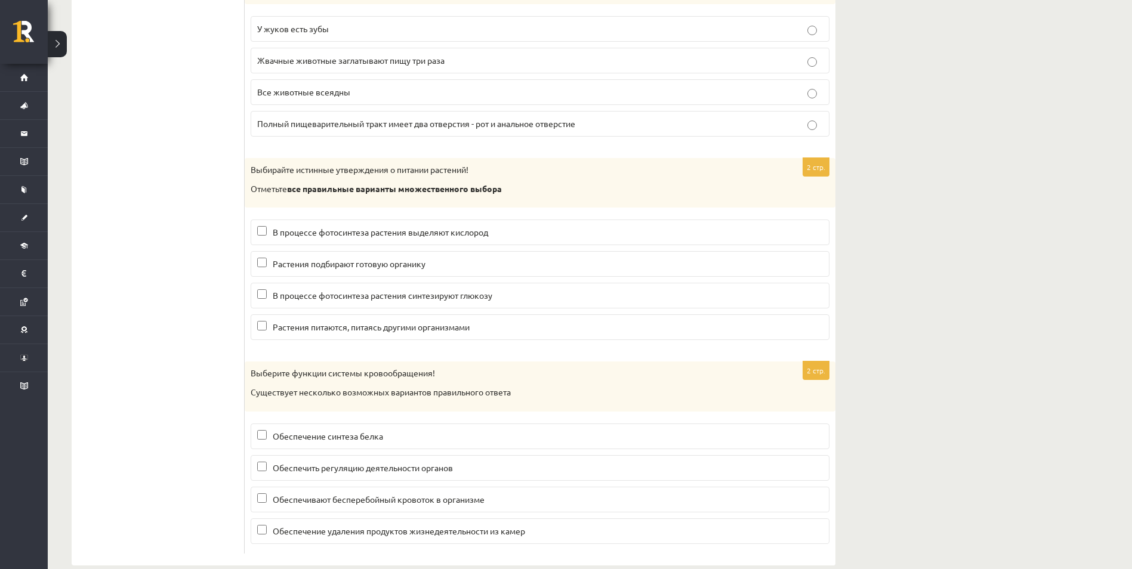
scroll to position [5610, 0]
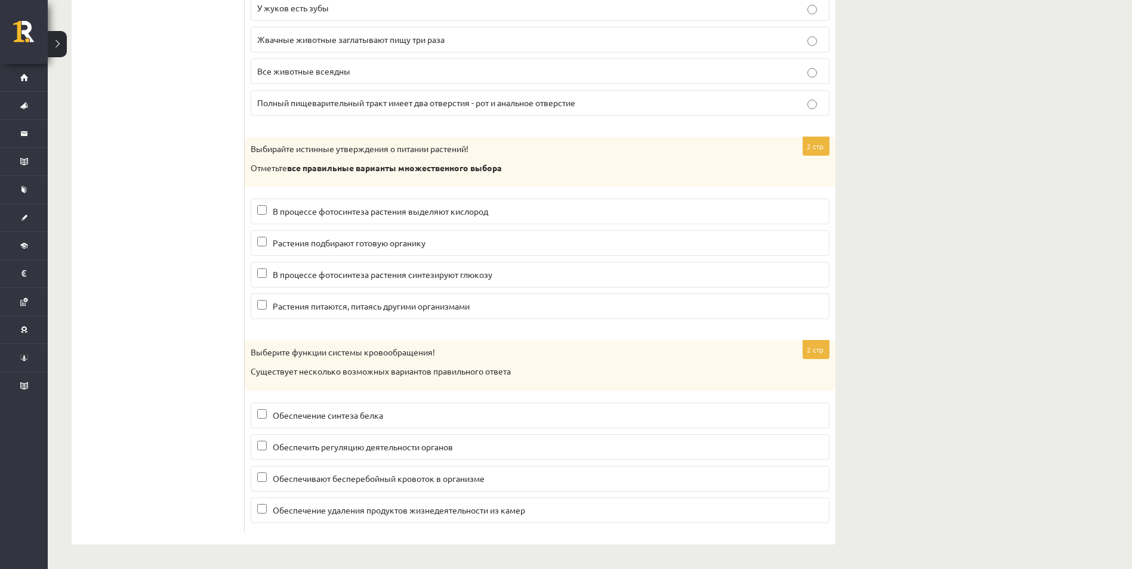
click at [360, 419] on span "Обеспечение синтеза белка" at bounding box center [328, 415] width 110 height 11
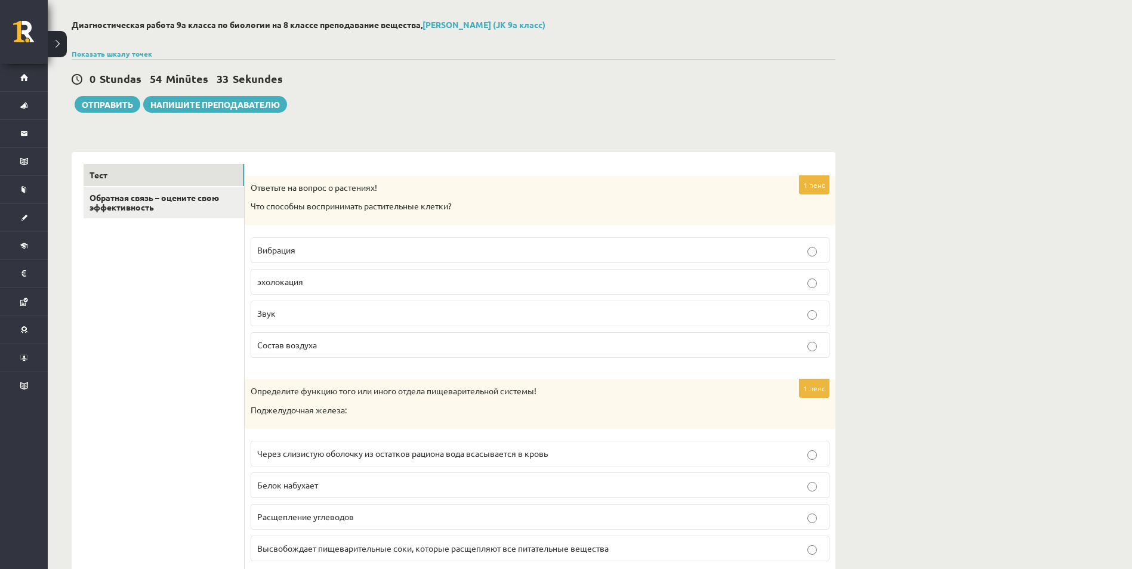
scroll to position [0, 0]
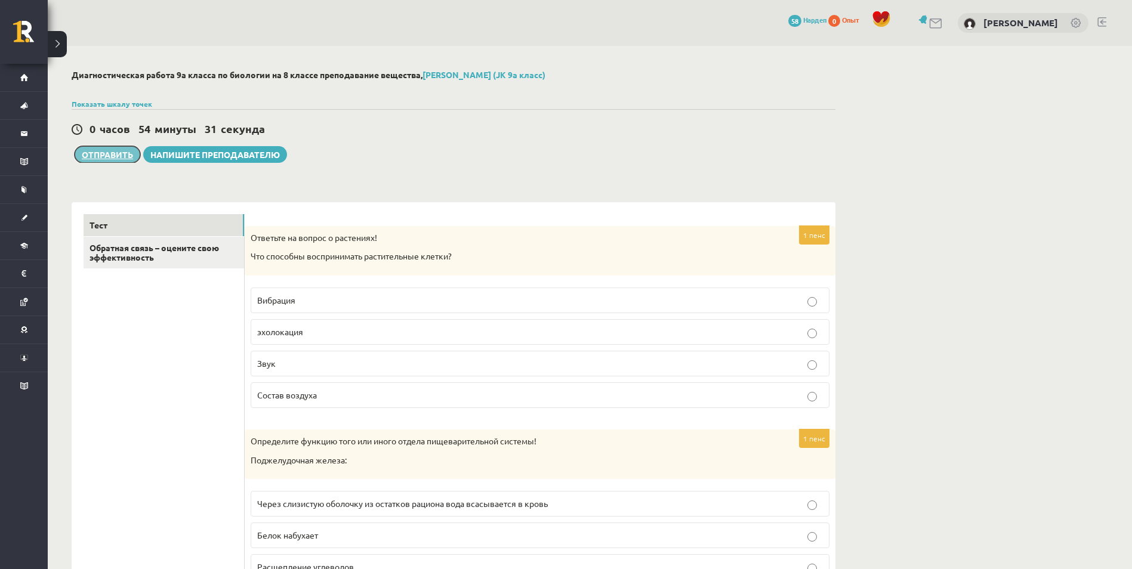
click at [121, 153] on button "Отправить" at bounding box center [108, 154] width 66 height 17
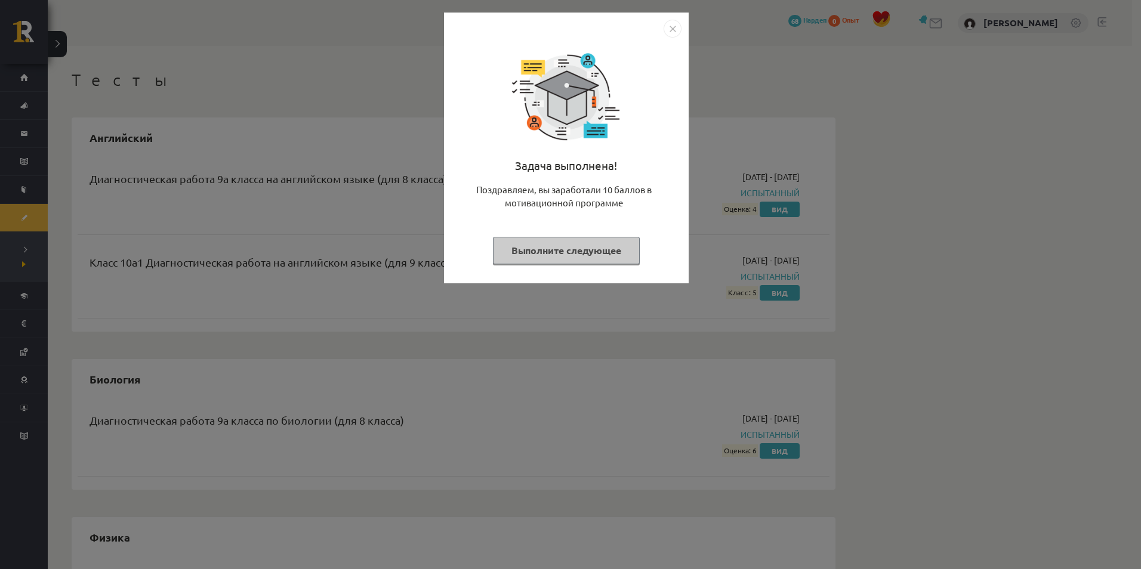
click at [666, 27] on img "Закрывать" at bounding box center [672, 29] width 18 height 18
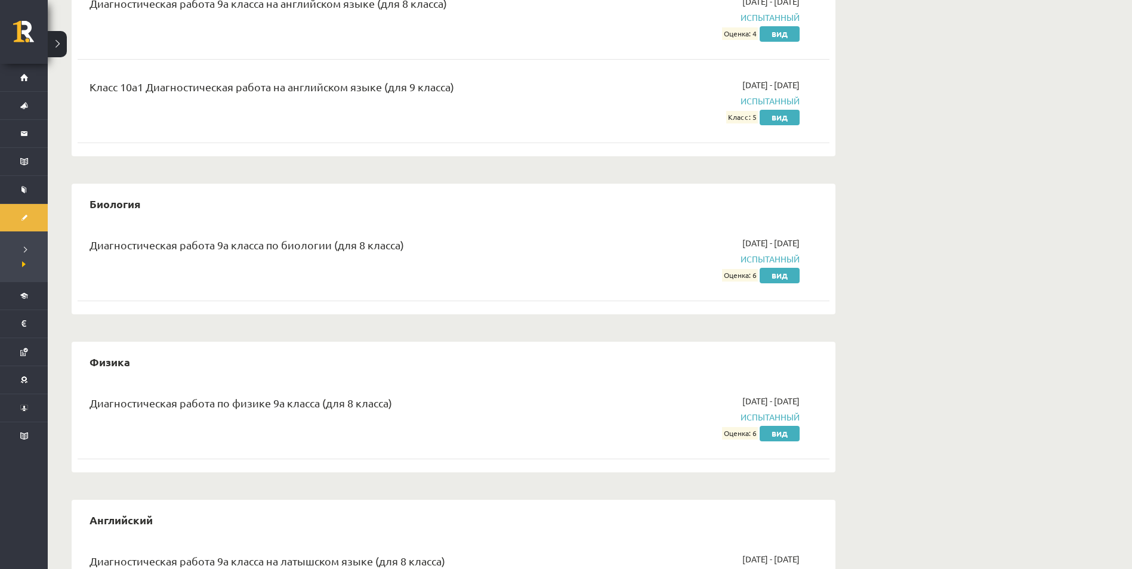
scroll to position [123, 0]
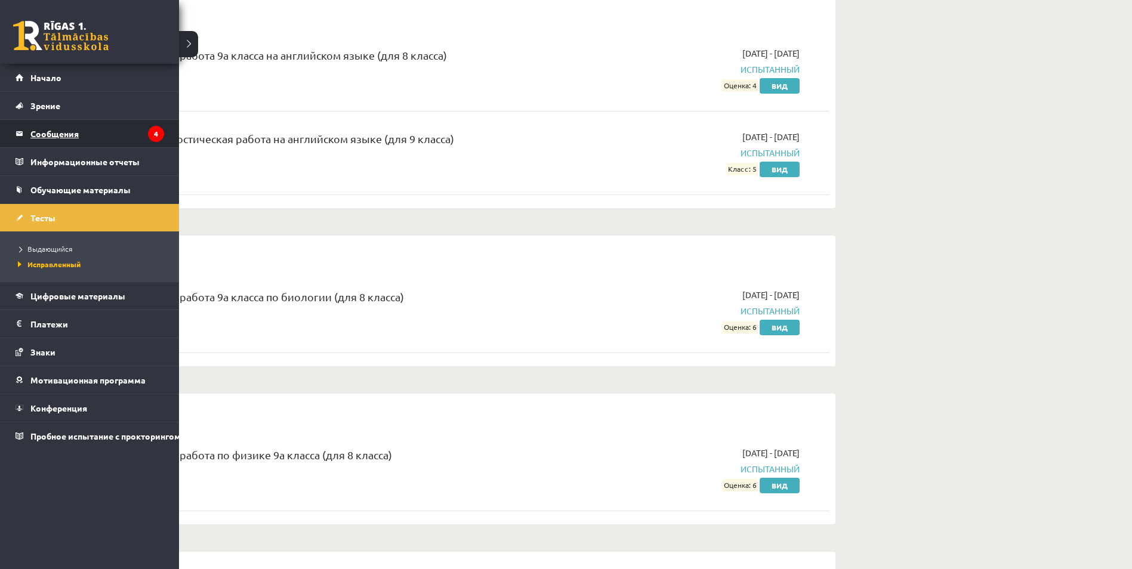
click at [50, 132] on font "Сообщения" at bounding box center [54, 133] width 48 height 11
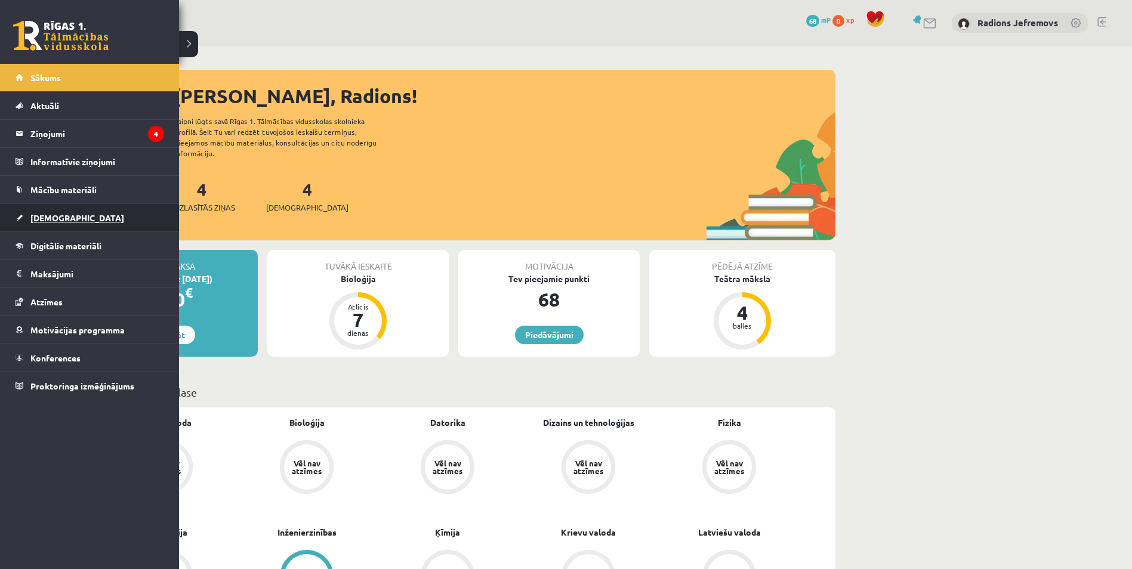
click at [39, 211] on link "[DEMOGRAPHIC_DATA]" at bounding box center [90, 217] width 149 height 27
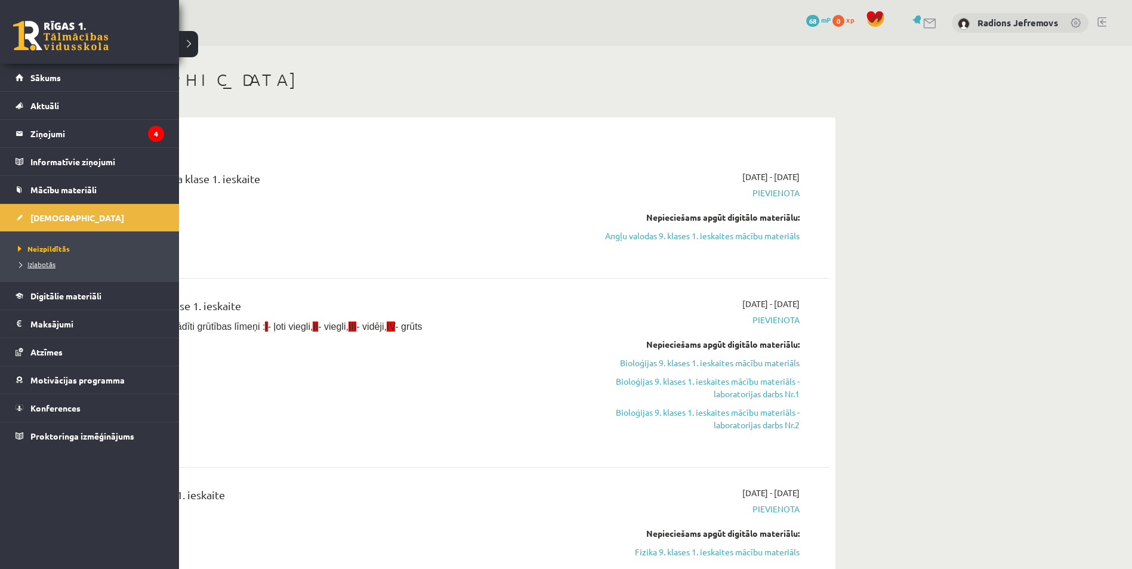
click at [42, 264] on span "Izlabotās" at bounding box center [35, 264] width 41 height 10
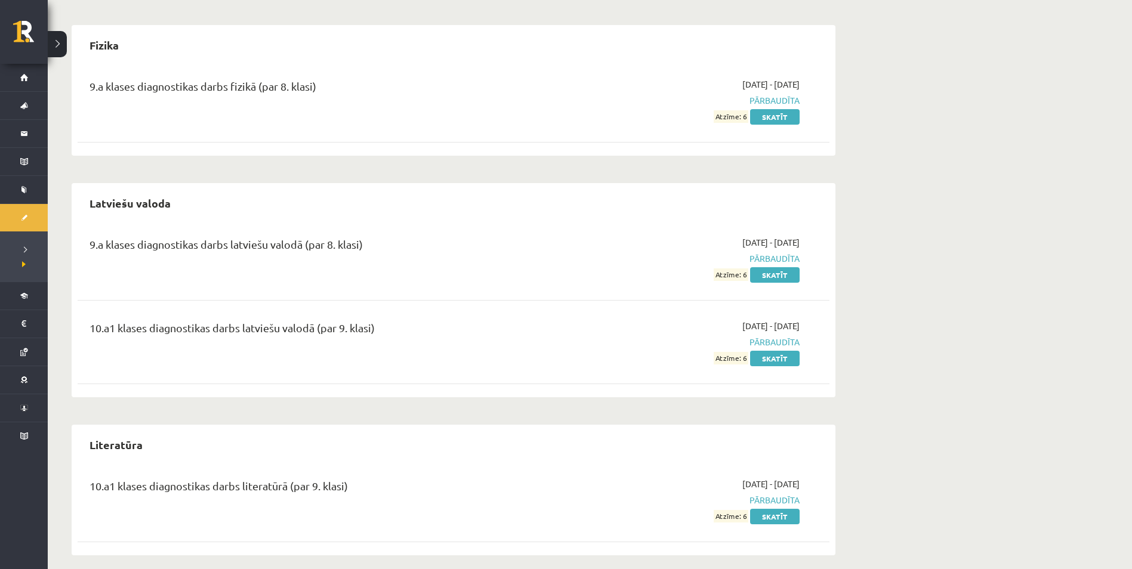
scroll to position [660, 0]
